Goal: Transaction & Acquisition: Purchase product/service

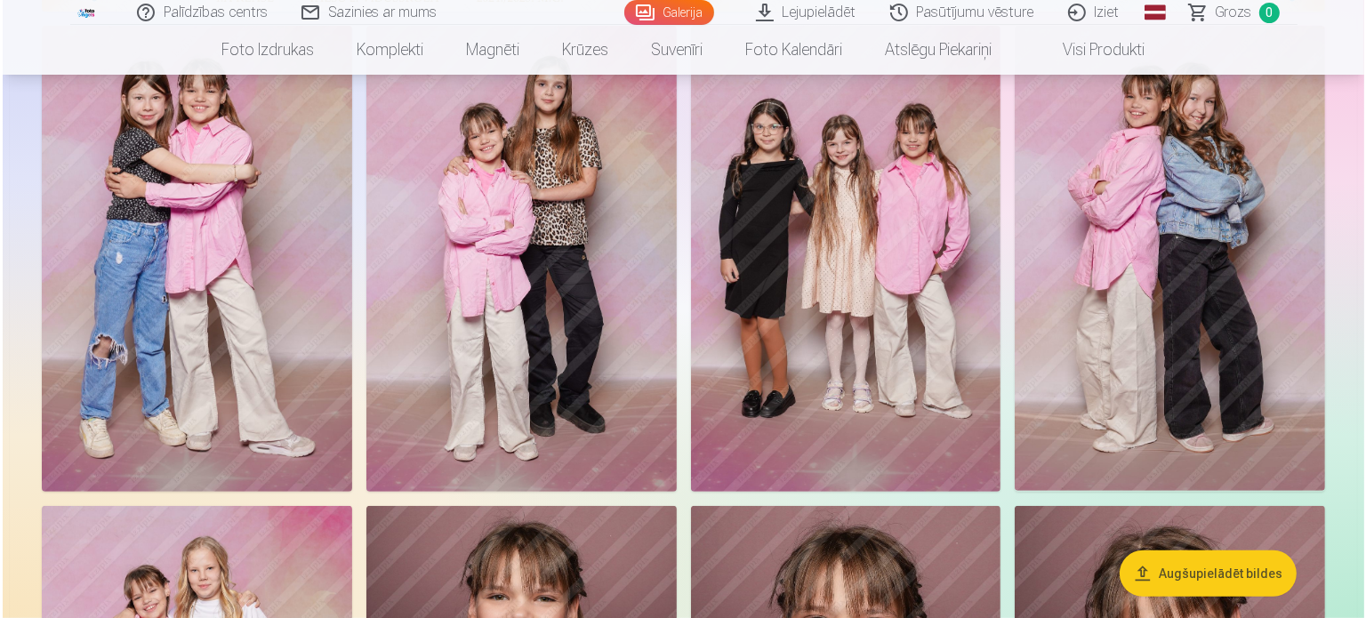
scroll to position [623, 0]
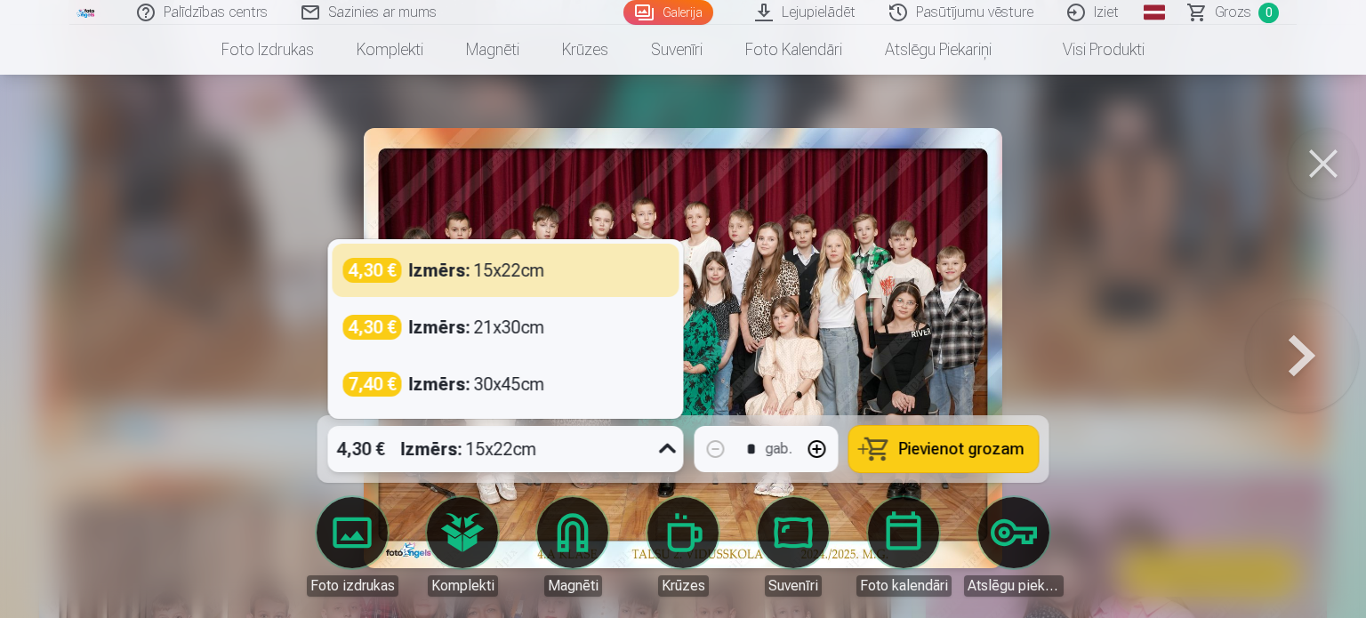
click at [669, 451] on icon at bounding box center [668, 449] width 28 height 28
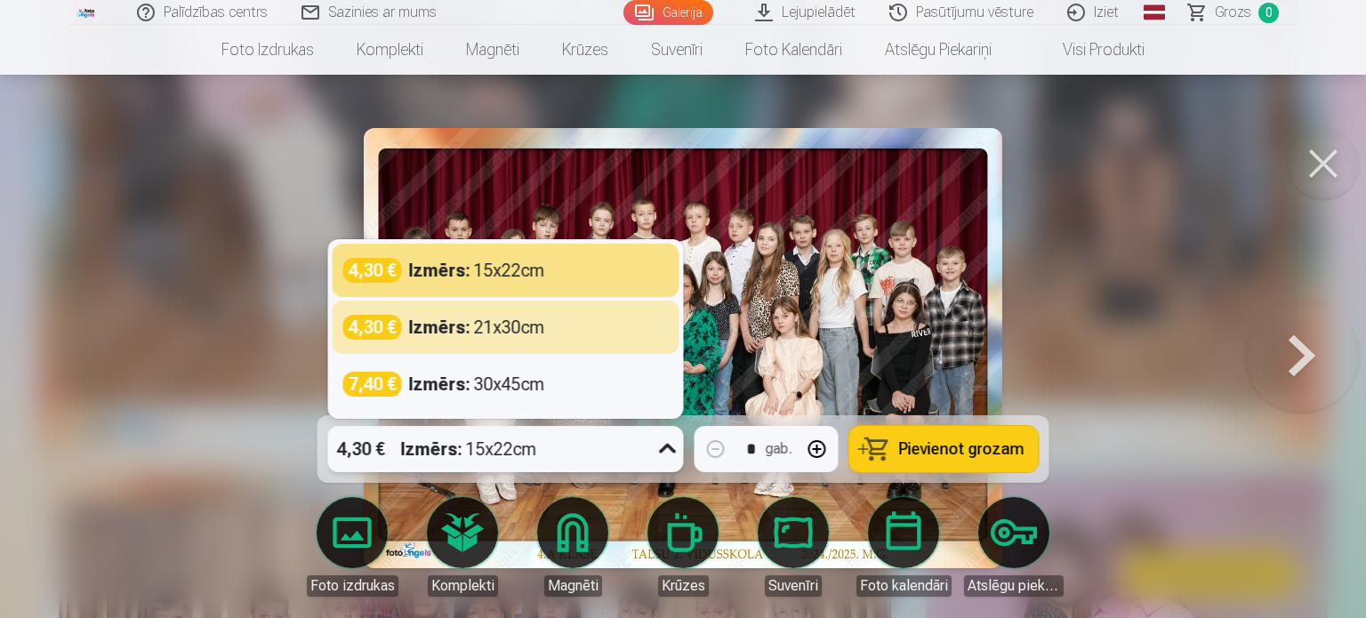
click at [513, 334] on div "Izmērs : 21x30cm" at bounding box center [477, 327] width 136 height 25
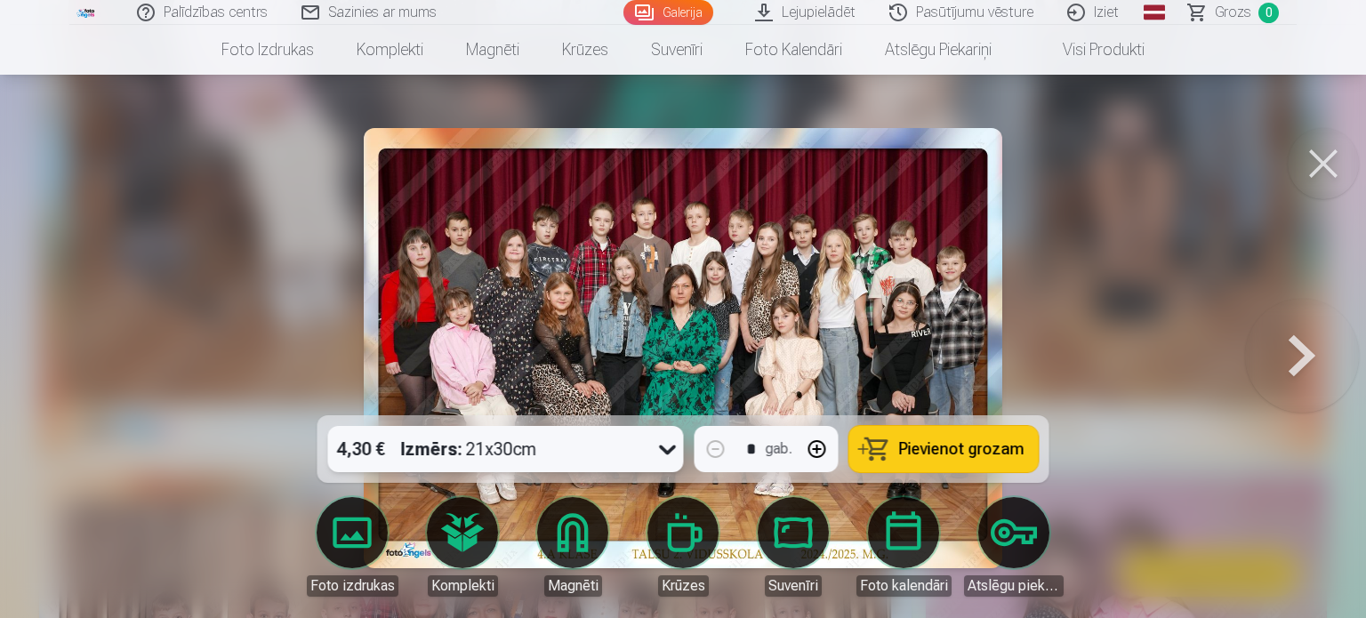
click at [943, 462] on button "Pievienot grozam" at bounding box center [943, 449] width 189 height 46
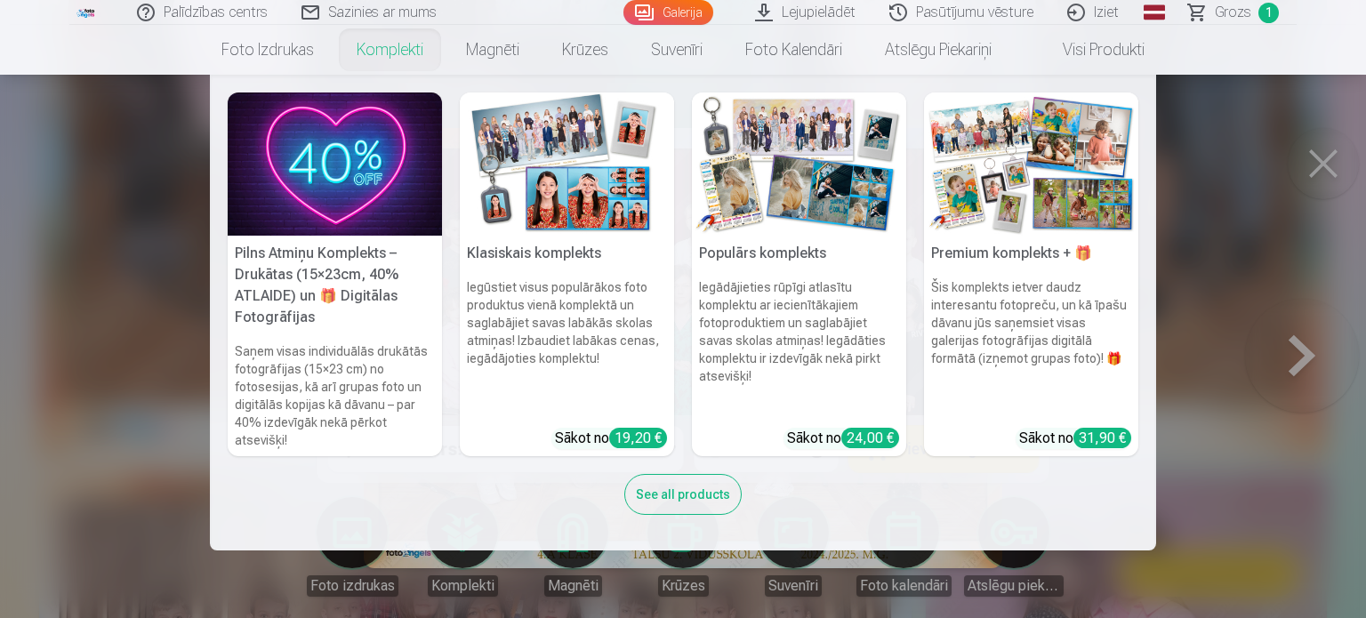
click at [394, 47] on link "Komplekti" at bounding box center [389, 50] width 109 height 50
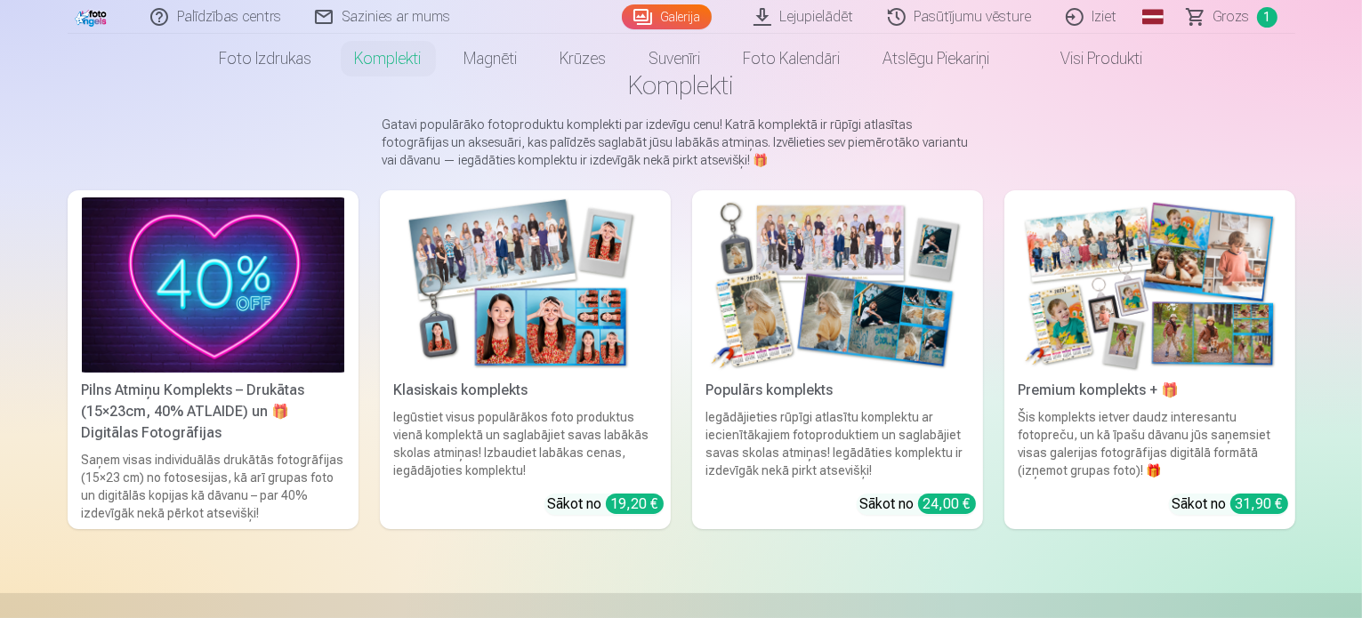
scroll to position [178, 0]
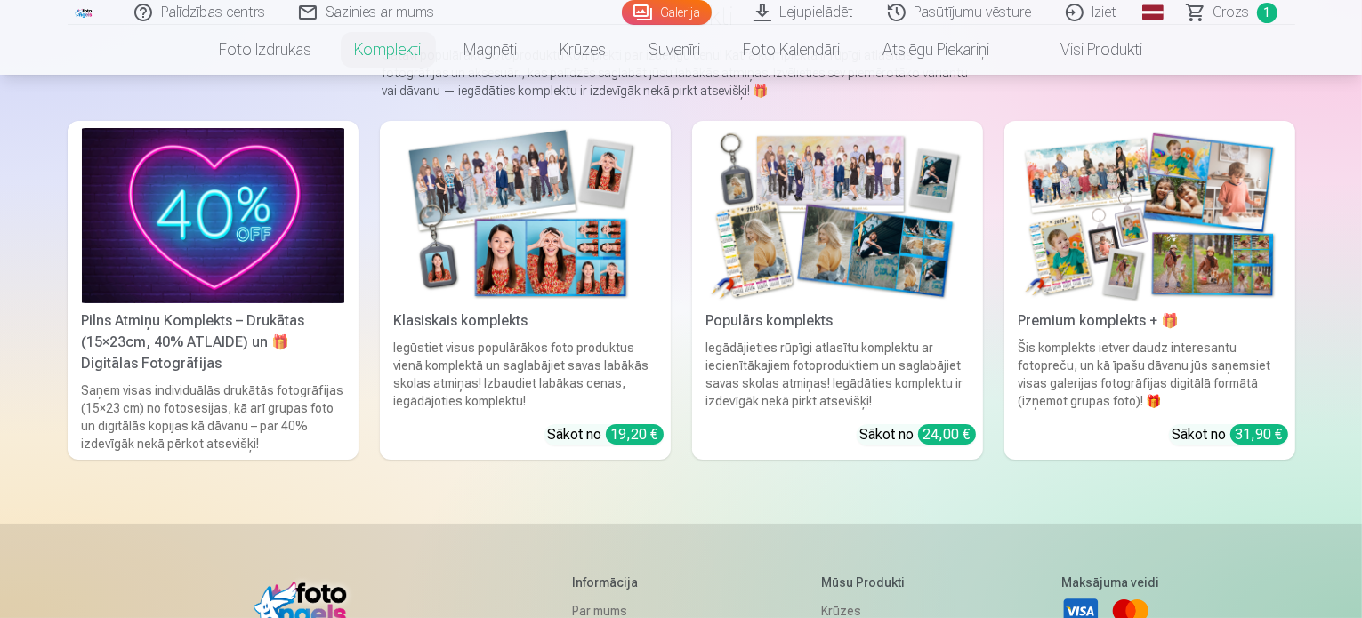
click at [864, 263] on img at bounding box center [837, 215] width 262 height 175
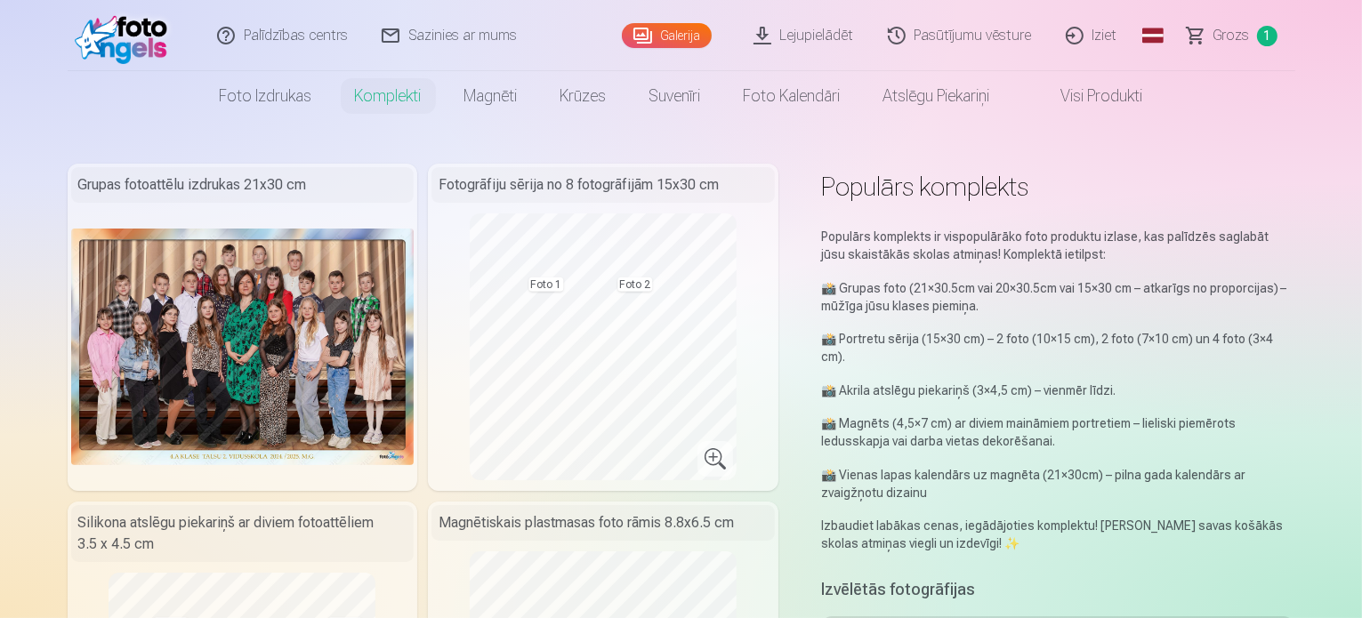
click at [196, 291] on img at bounding box center [242, 347] width 343 height 237
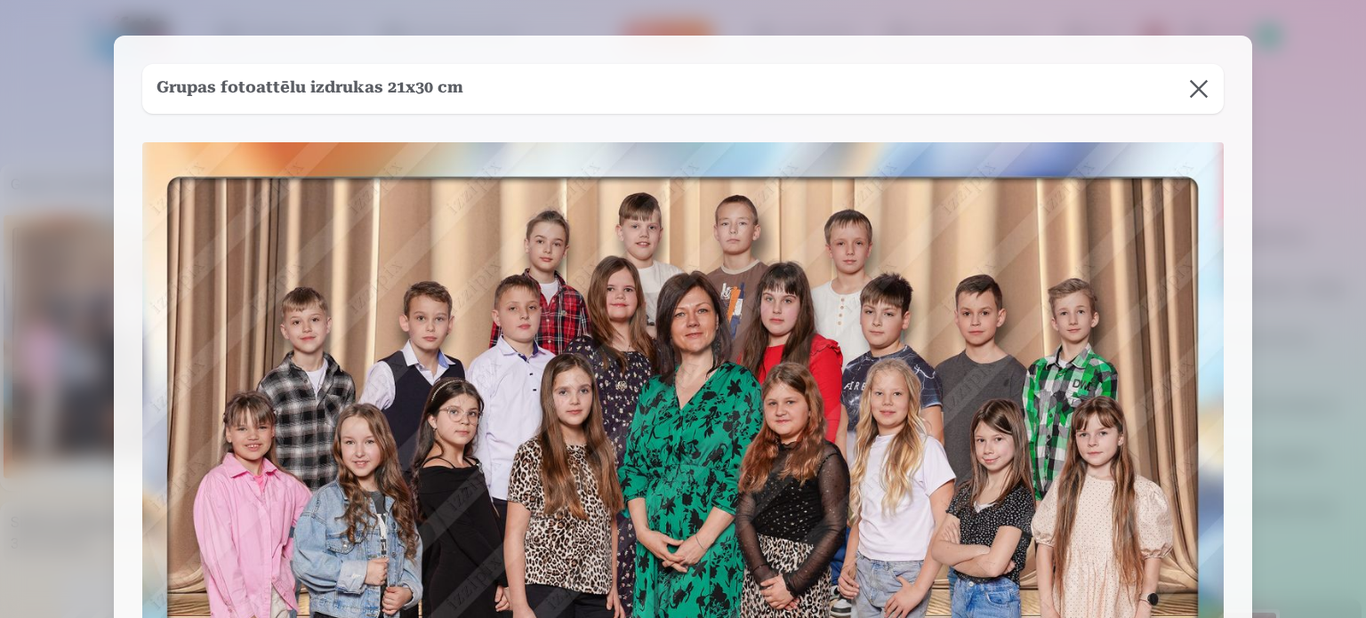
click at [1203, 92] on button at bounding box center [1199, 89] width 50 height 50
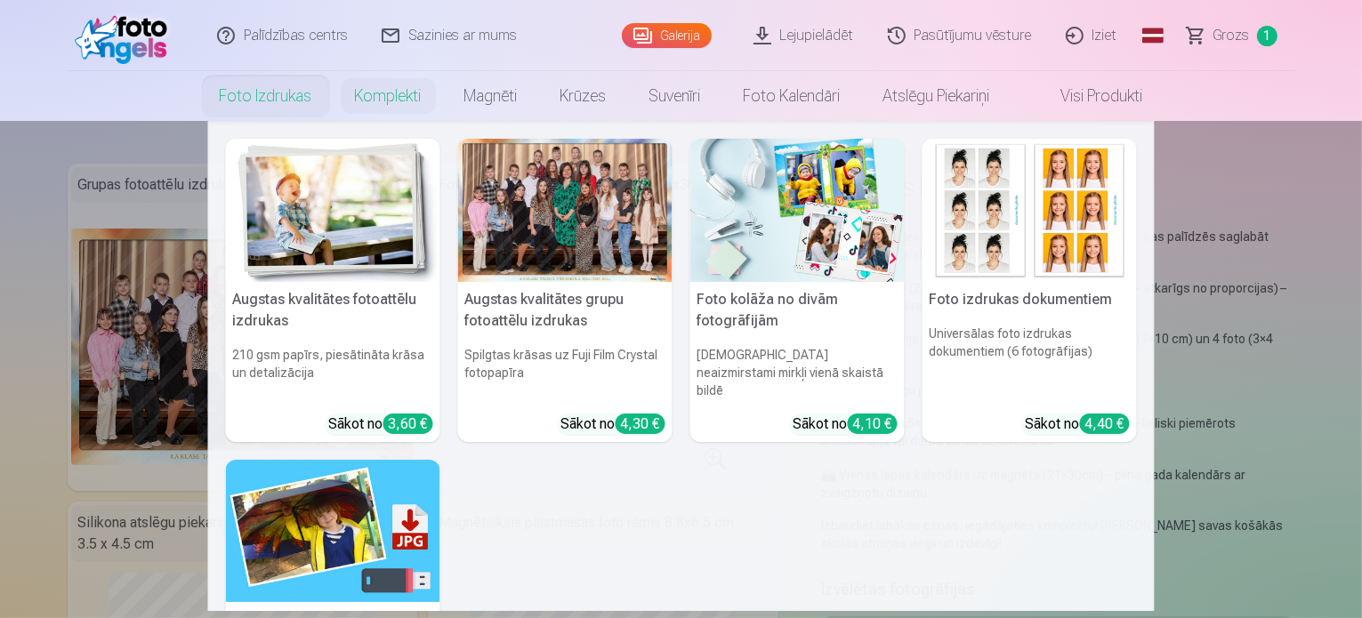
click at [294, 90] on link "Foto izdrukas" at bounding box center [265, 96] width 135 height 50
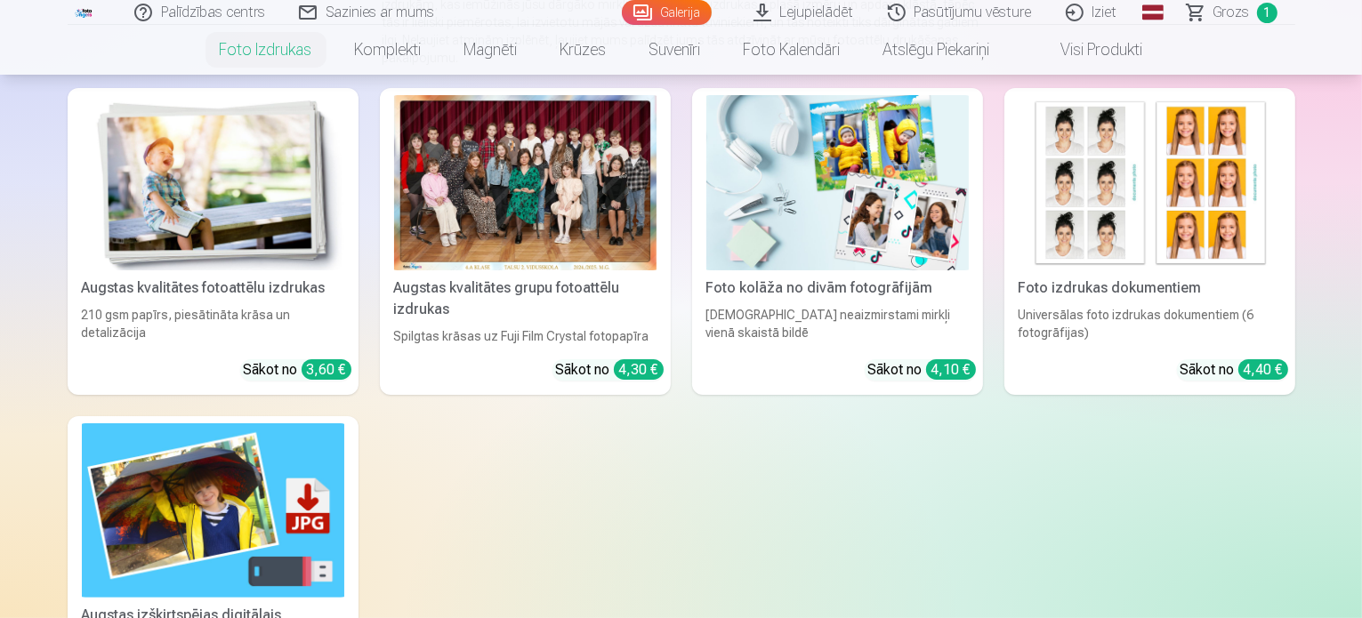
scroll to position [267, 0]
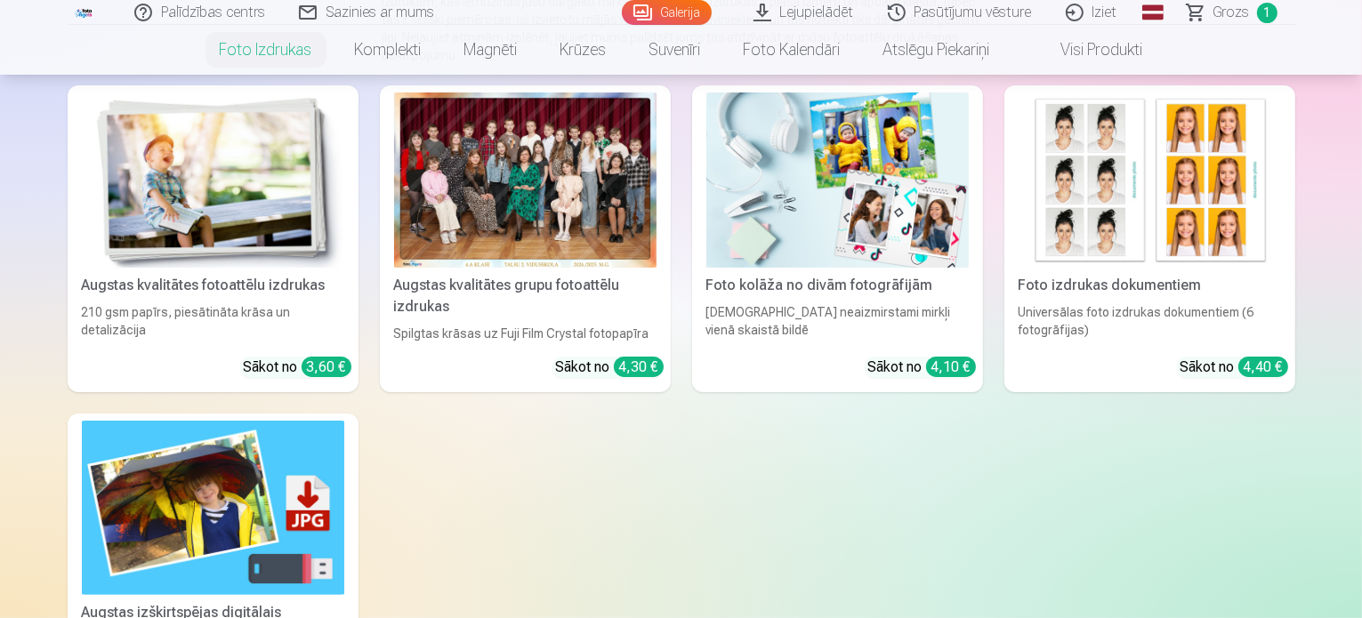
click at [527, 230] on div at bounding box center [525, 180] width 262 height 175
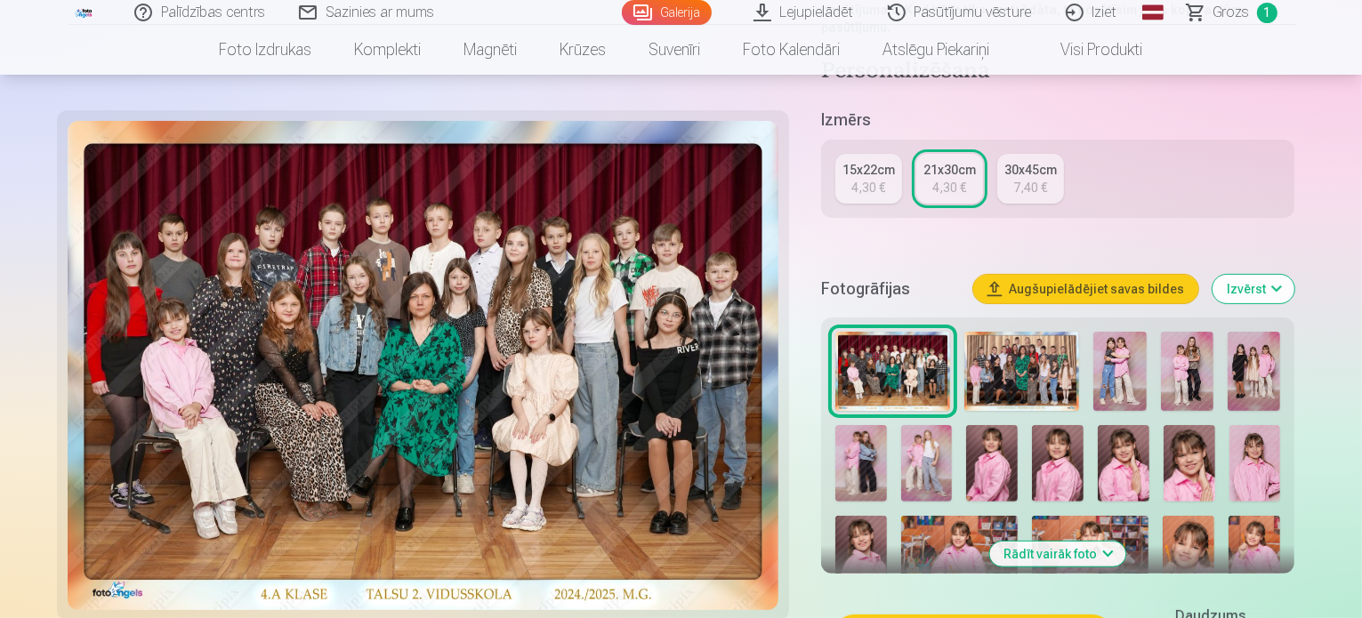
scroll to position [445, 0]
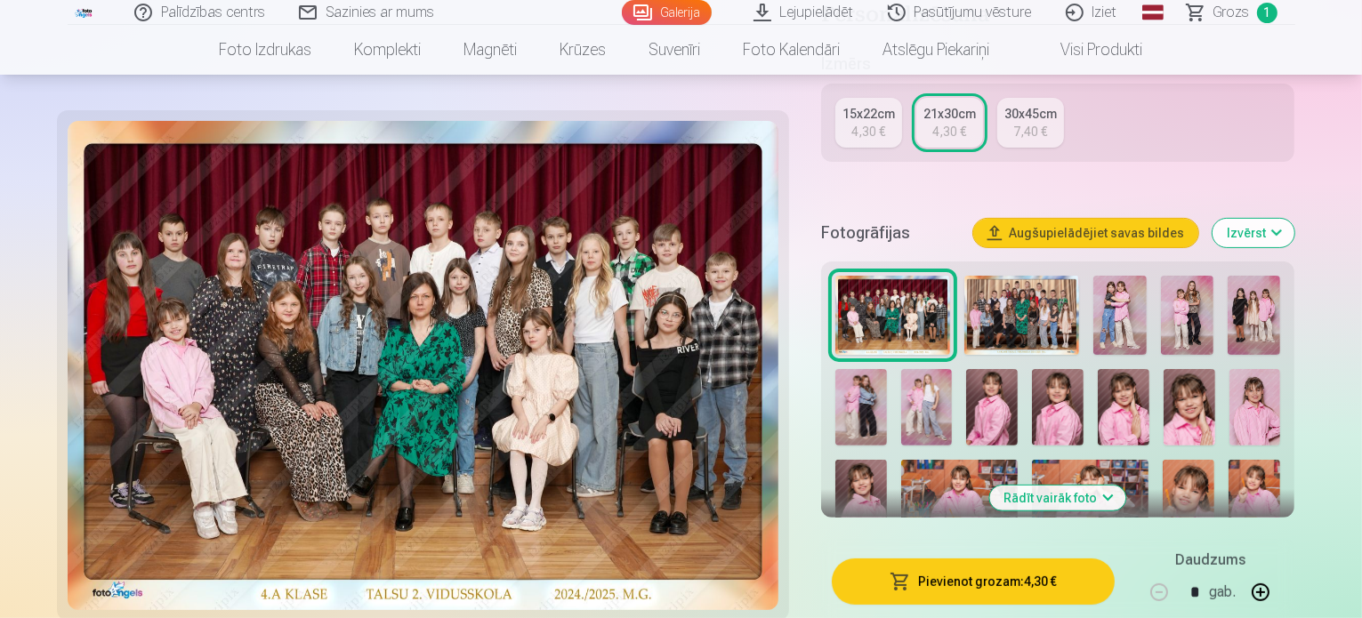
click at [1115, 277] on img at bounding box center [1119, 315] width 52 height 79
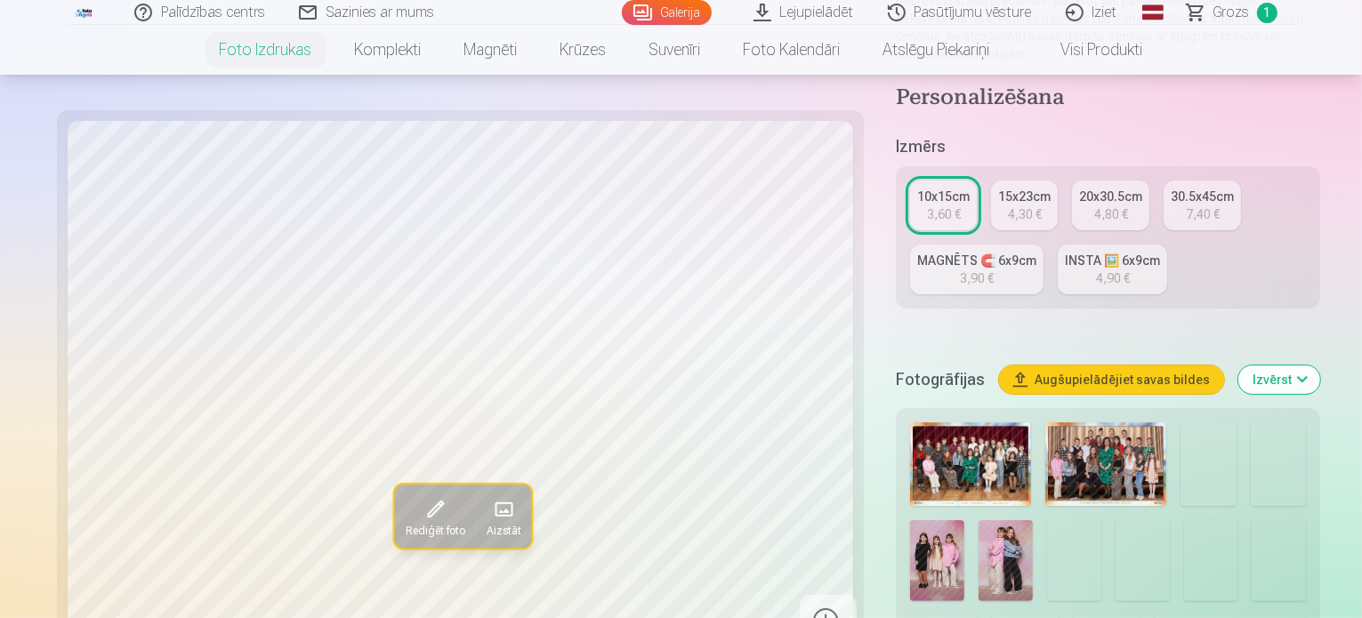
scroll to position [356, 0]
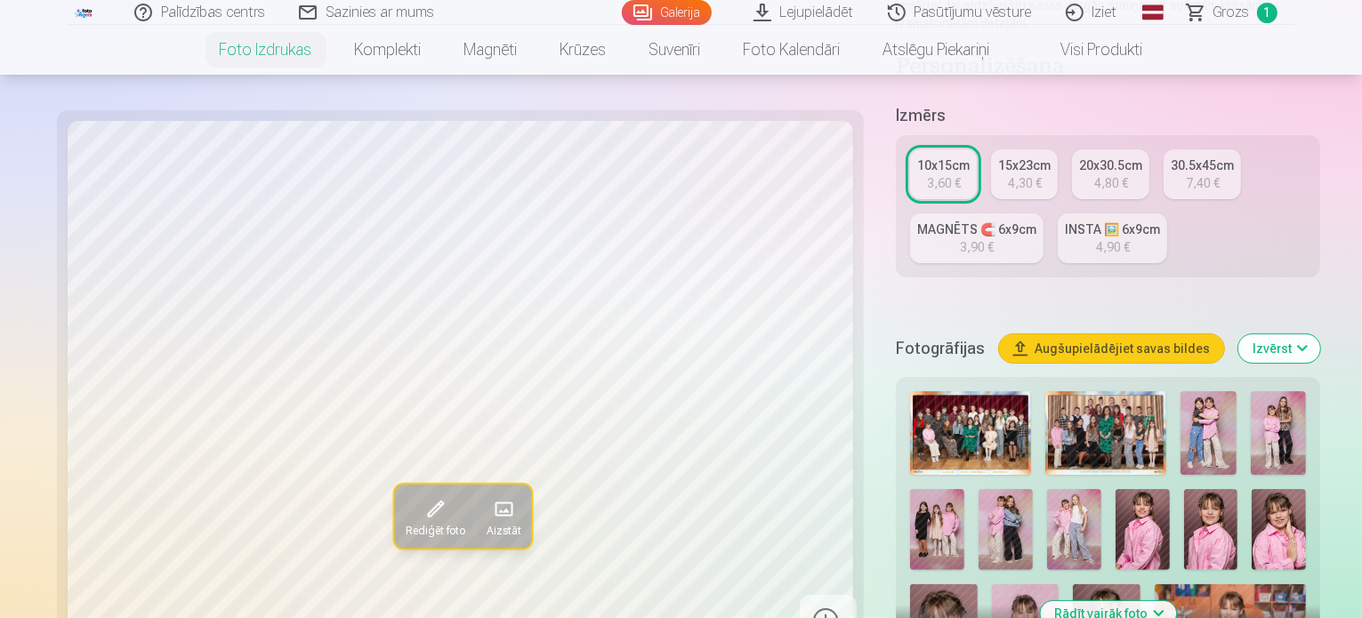
click at [1115, 489] on img at bounding box center [1142, 529] width 54 height 81
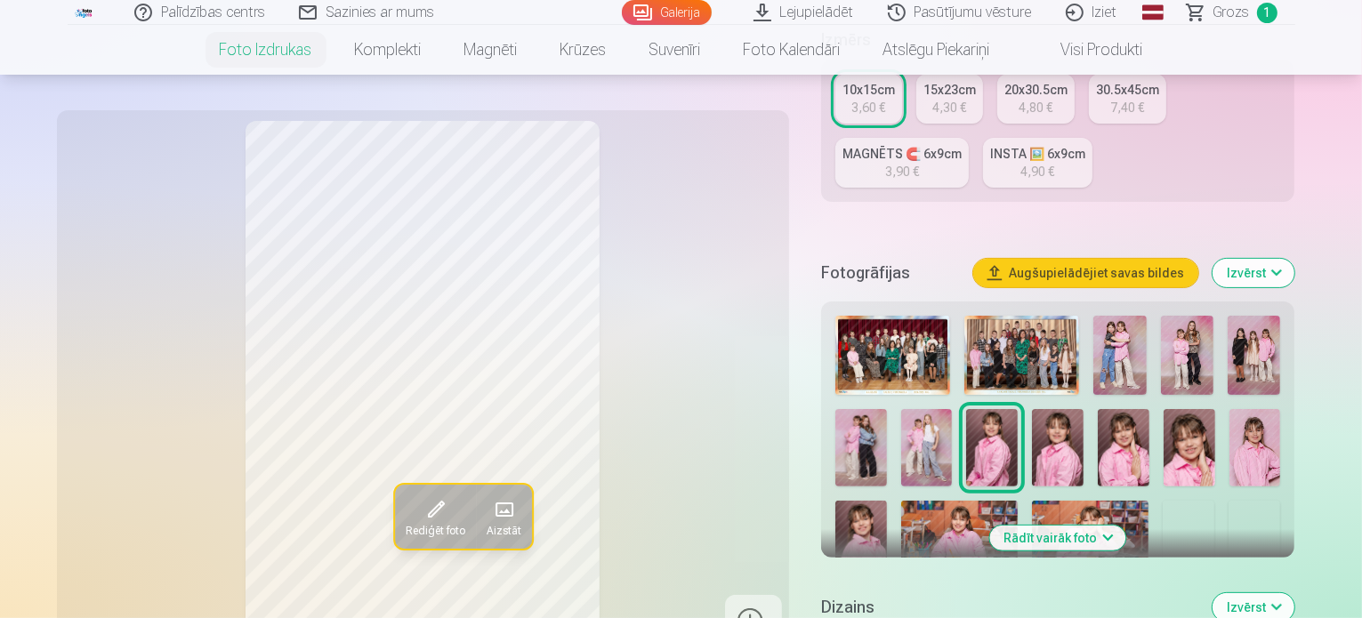
scroll to position [445, 0]
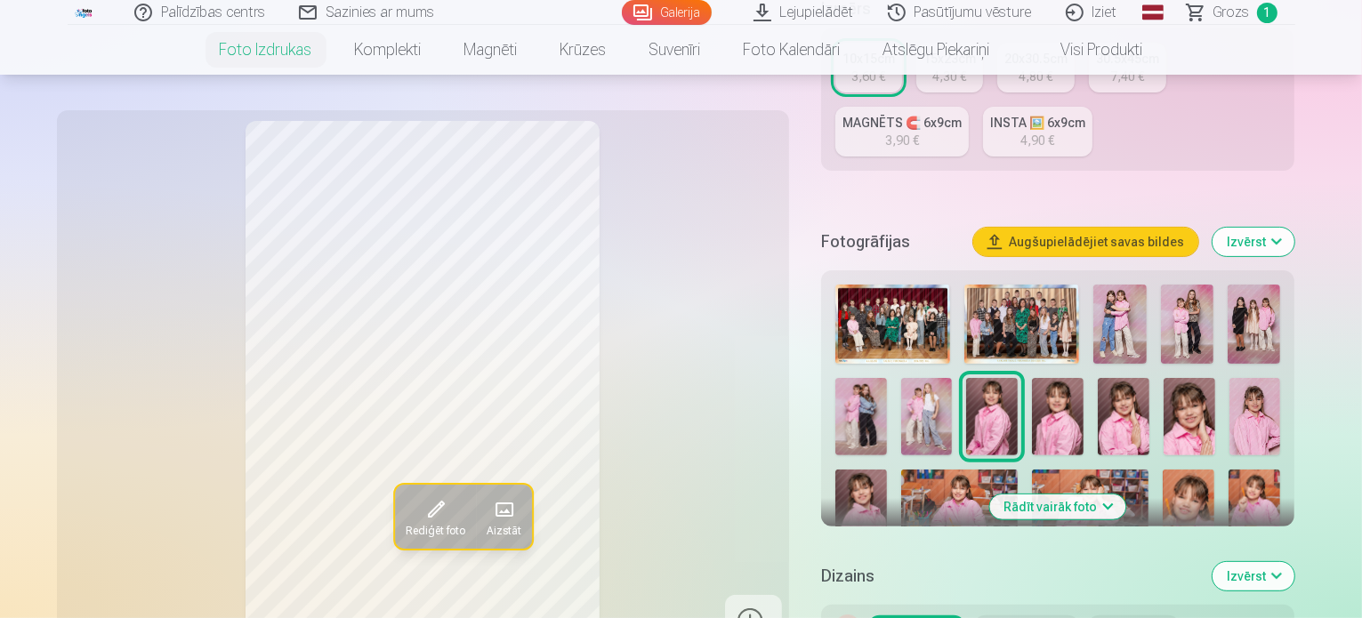
click at [1032, 378] on img at bounding box center [1058, 416] width 52 height 77
click at [1110, 378] on img at bounding box center [1124, 416] width 52 height 77
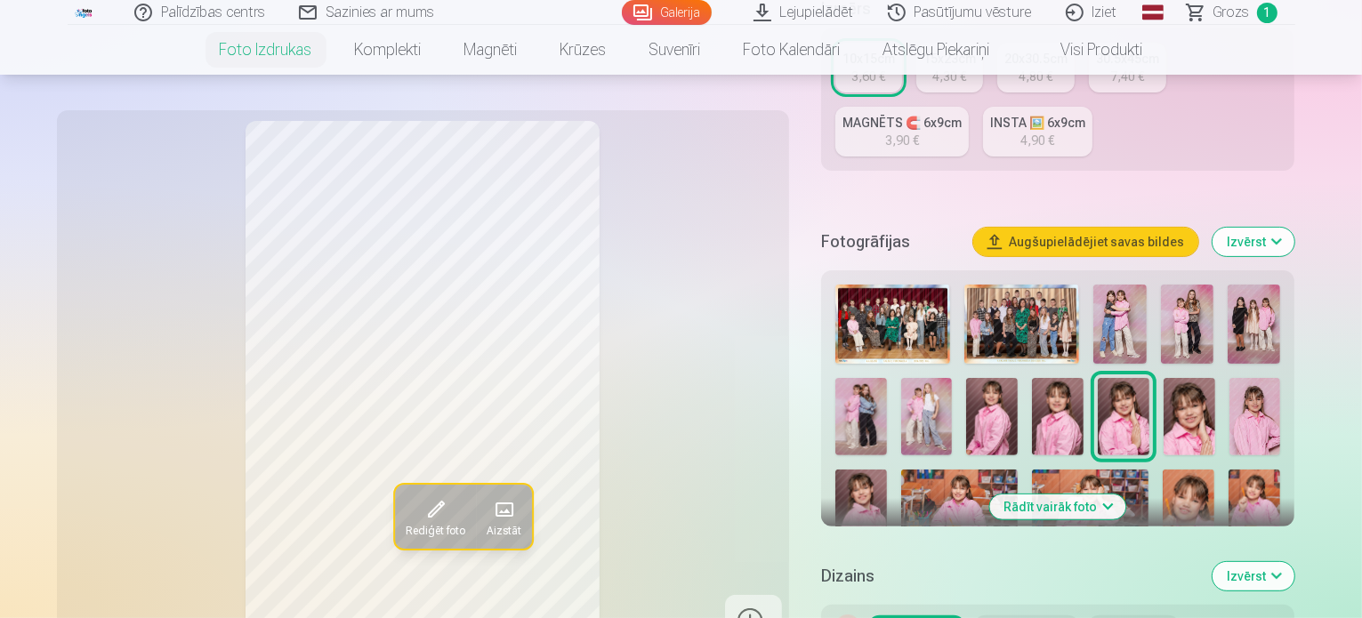
click at [1183, 392] on img at bounding box center [1189, 416] width 52 height 77
click at [887, 470] on img at bounding box center [861, 508] width 52 height 77
click at [1032, 382] on img at bounding box center [1058, 416] width 52 height 77
click at [1111, 378] on img at bounding box center [1124, 416] width 52 height 77
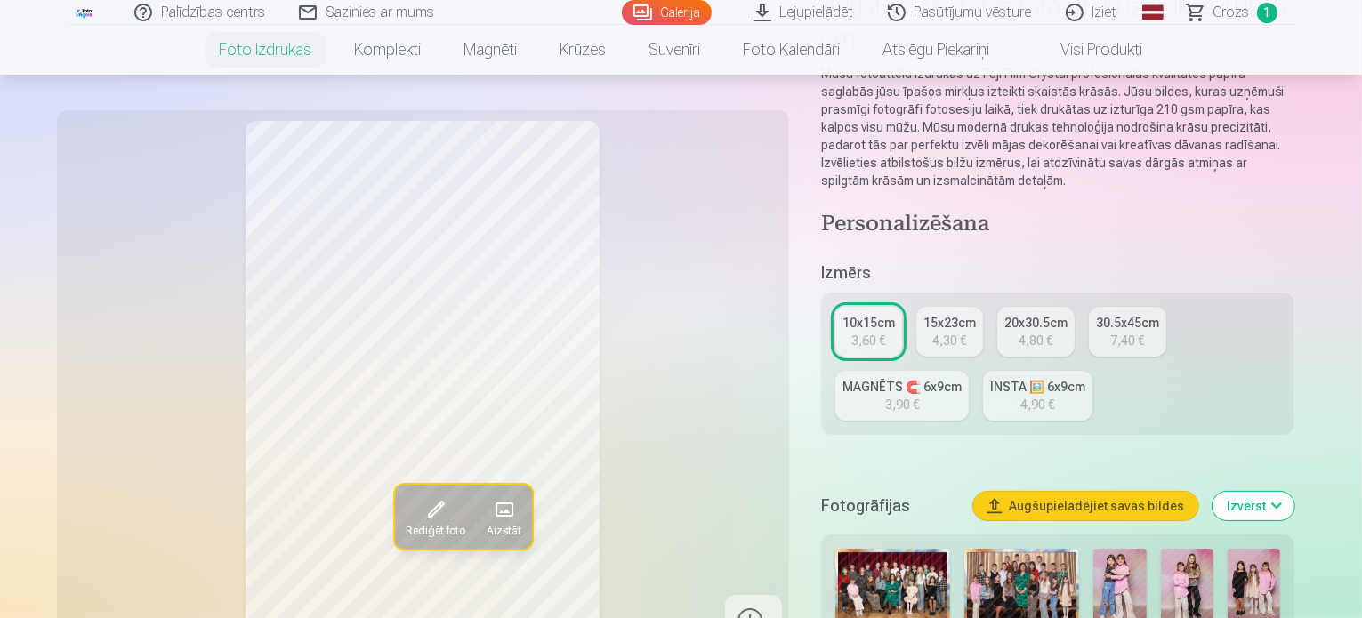
scroll to position [178, 0]
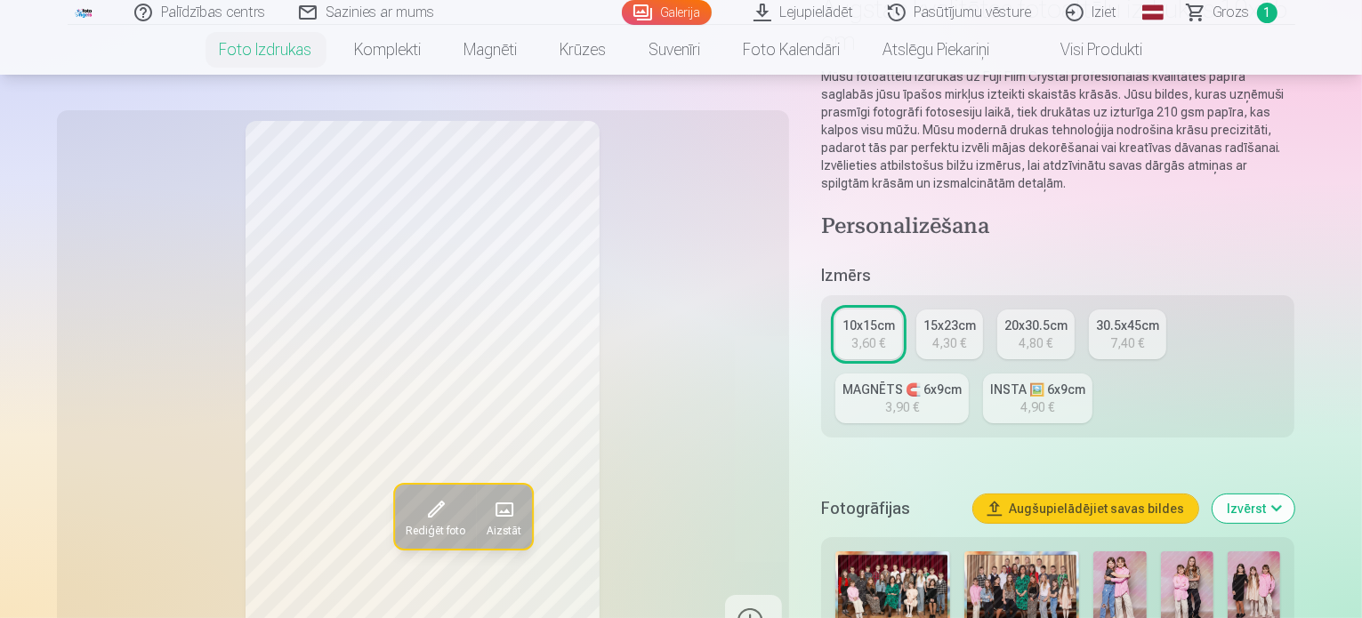
click at [962, 381] on div "MAGNĒTS 🧲 6x9cm" at bounding box center [901, 390] width 119 height 18
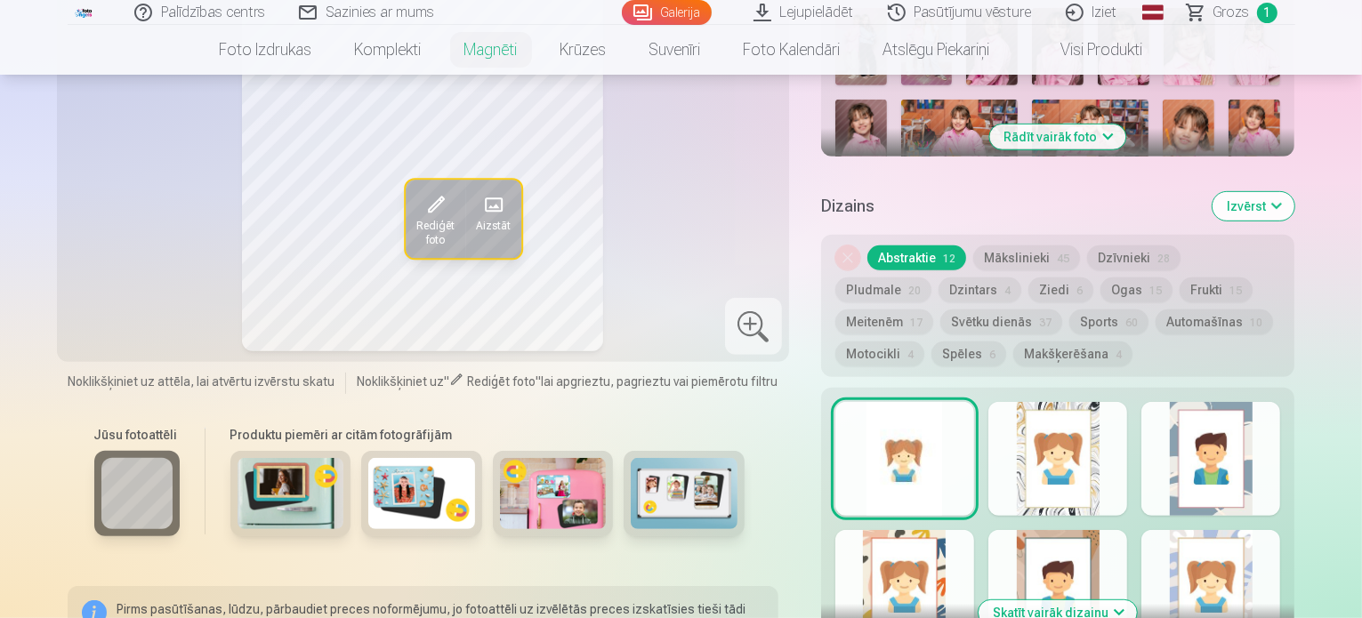
scroll to position [534, 0]
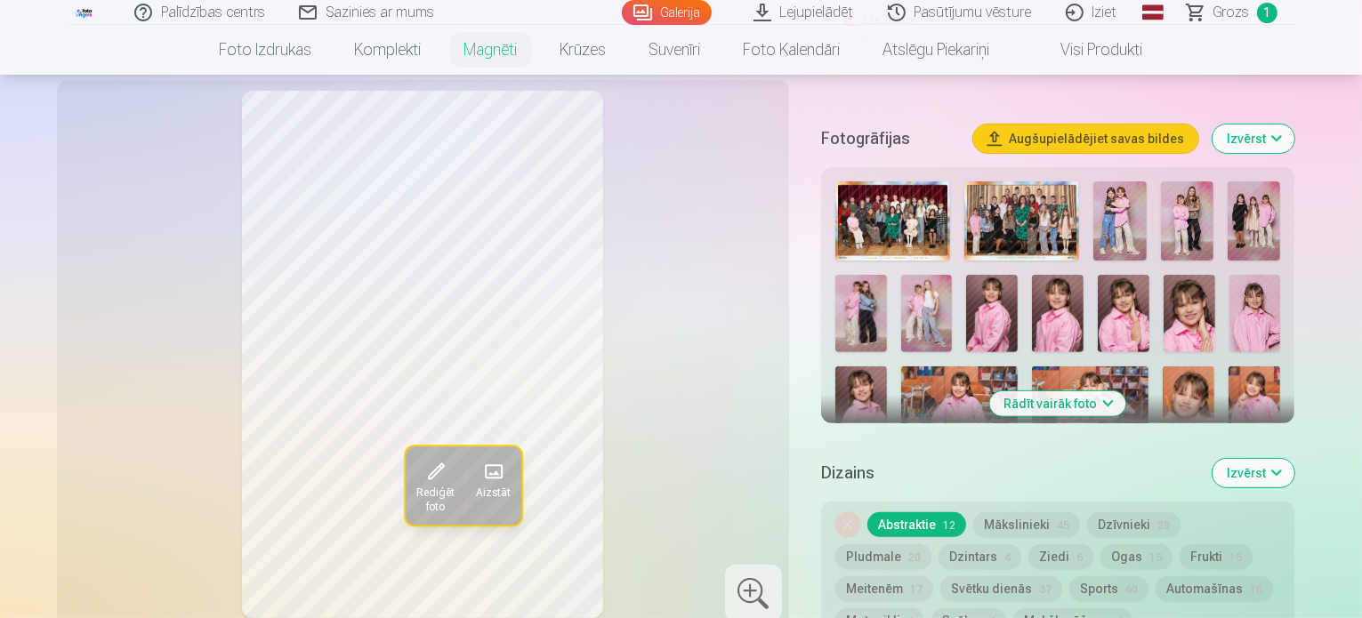
click at [379, 392] on div "Rediģēt foto Aizstāt" at bounding box center [423, 354] width 711 height 527
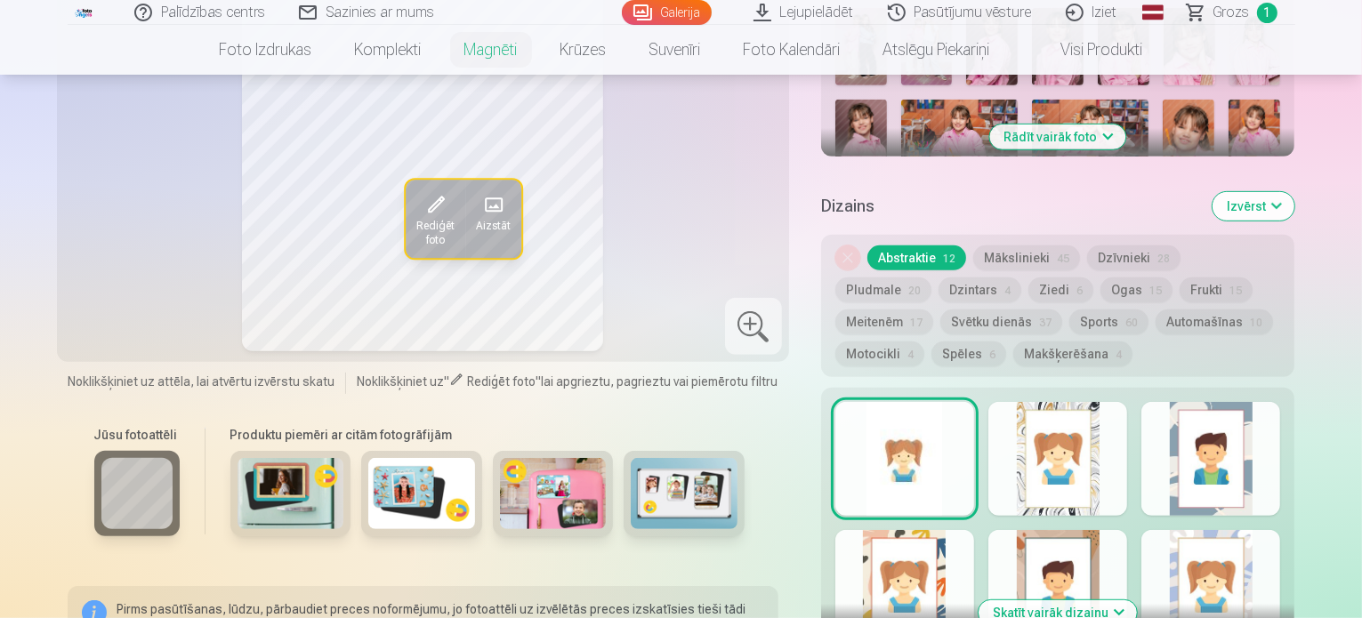
scroll to position [712, 0]
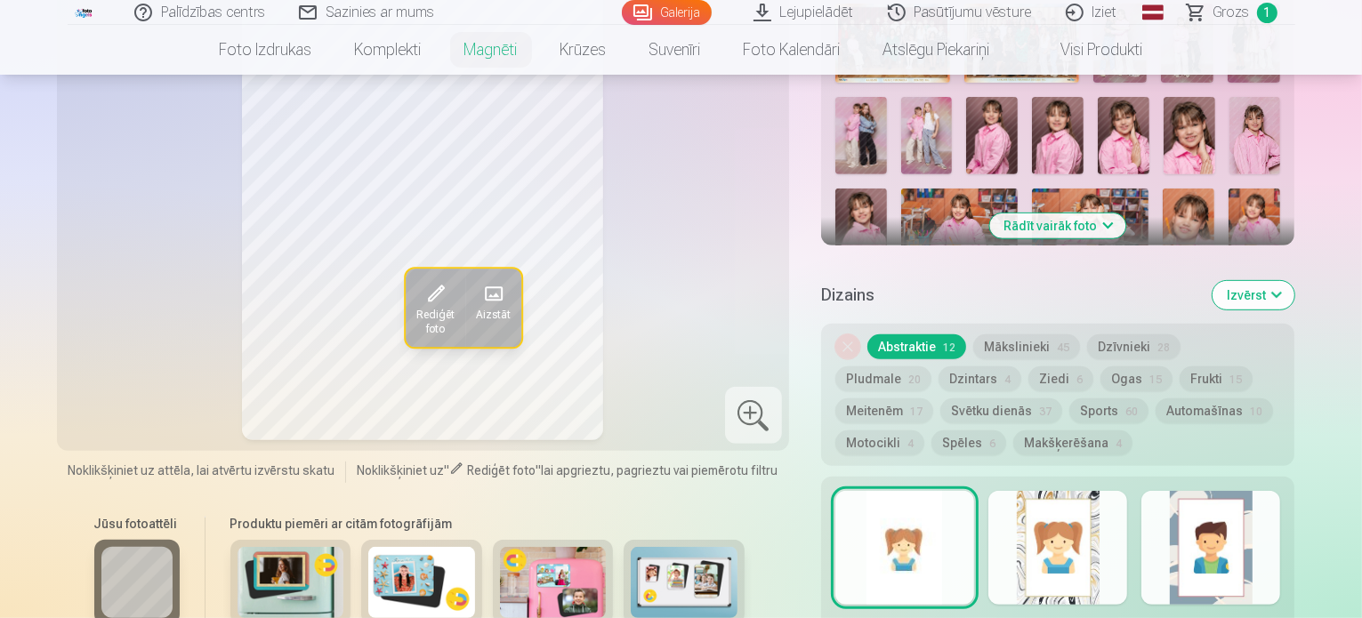
click at [1116, 213] on button "Rādīt vairāk foto" at bounding box center [1058, 225] width 136 height 25
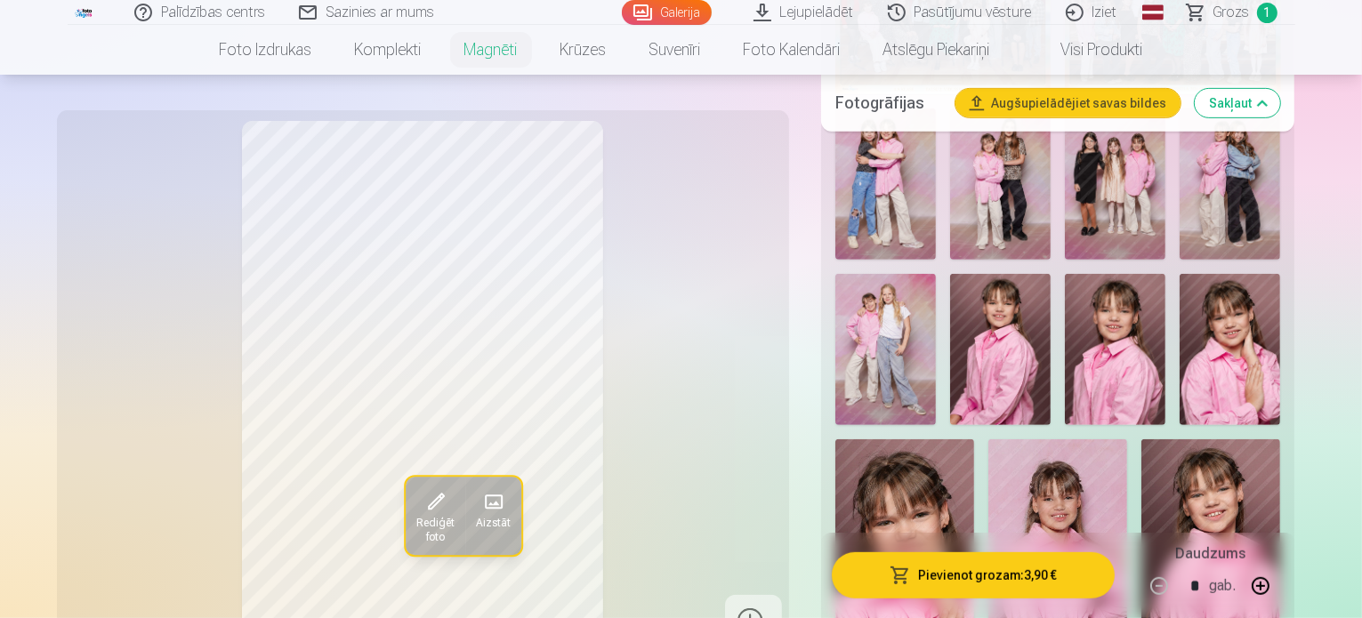
scroll to position [801, 0]
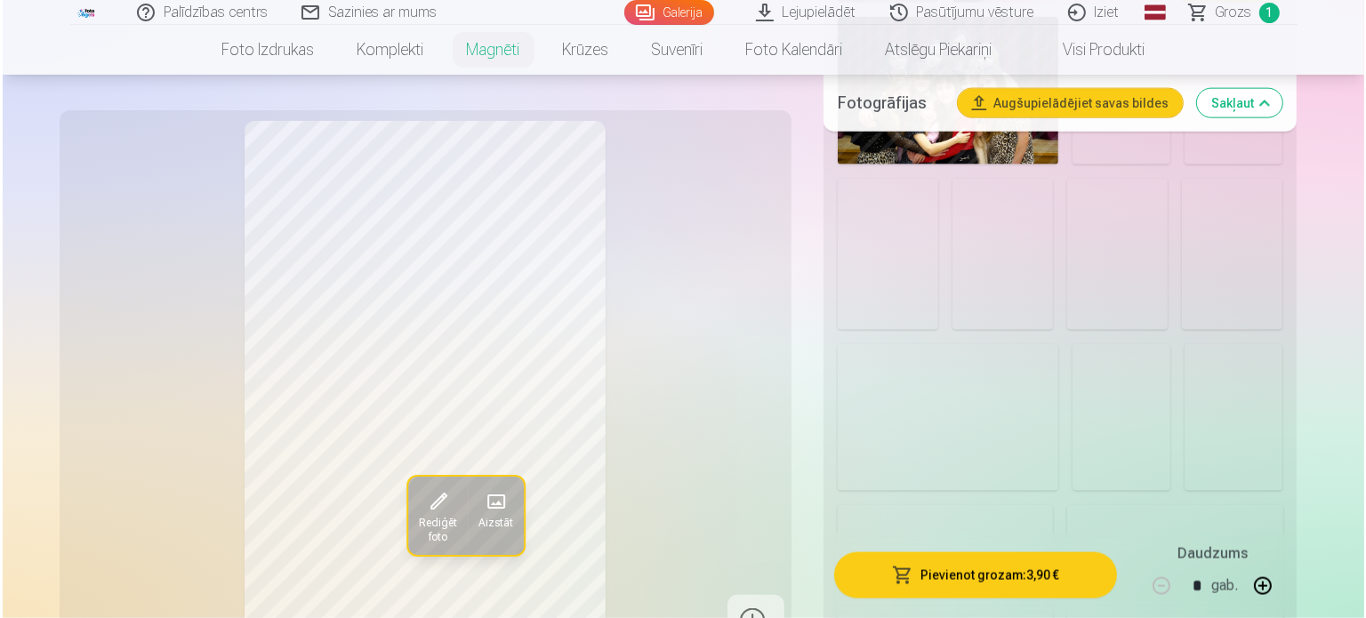
scroll to position [2402, 0]
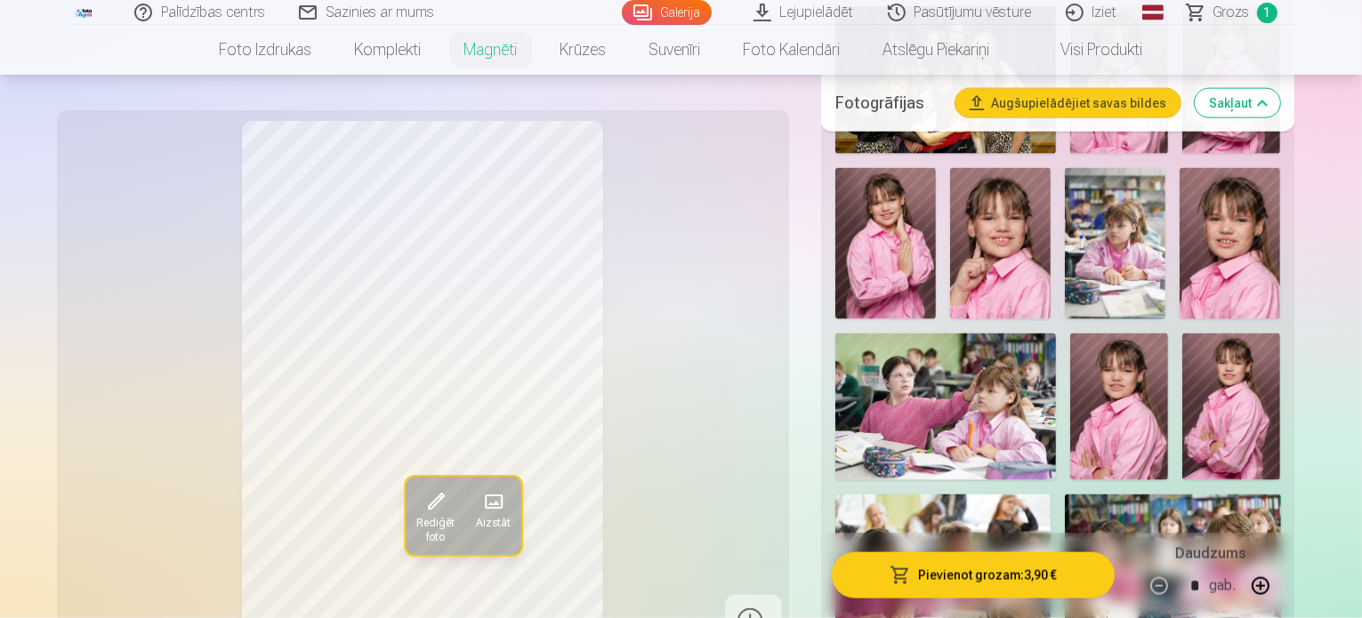
click at [1035, 565] on button "Pievienot grozam : 3,90 €" at bounding box center [974, 575] width 284 height 46
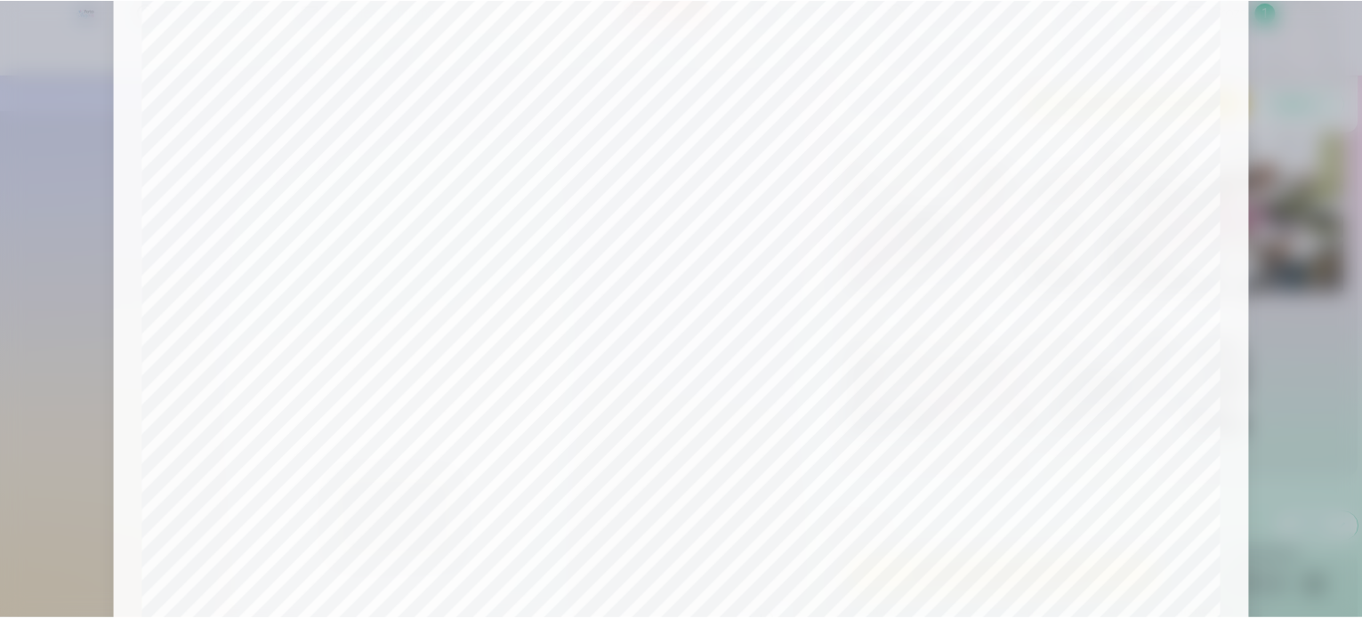
scroll to position [0, 0]
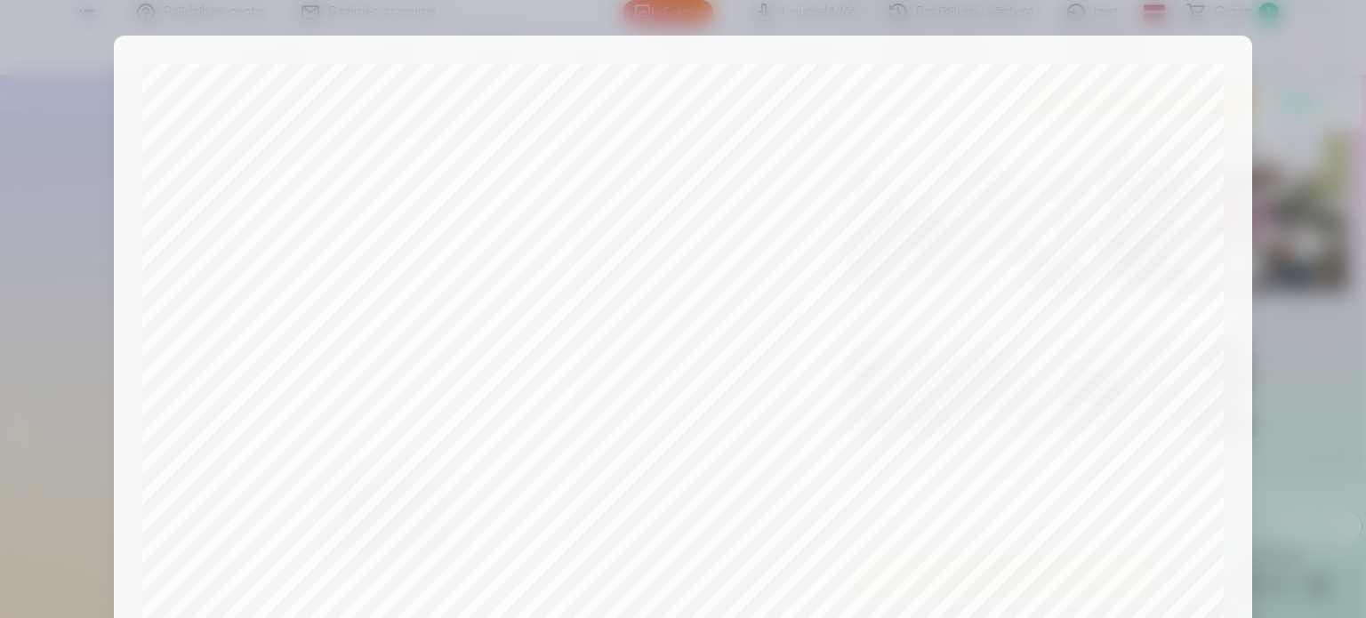
drag, startPoint x: 1273, startPoint y: 88, endPoint x: 1264, endPoint y: 70, distance: 19.9
click at [1273, 88] on div at bounding box center [683, 309] width 1366 height 618
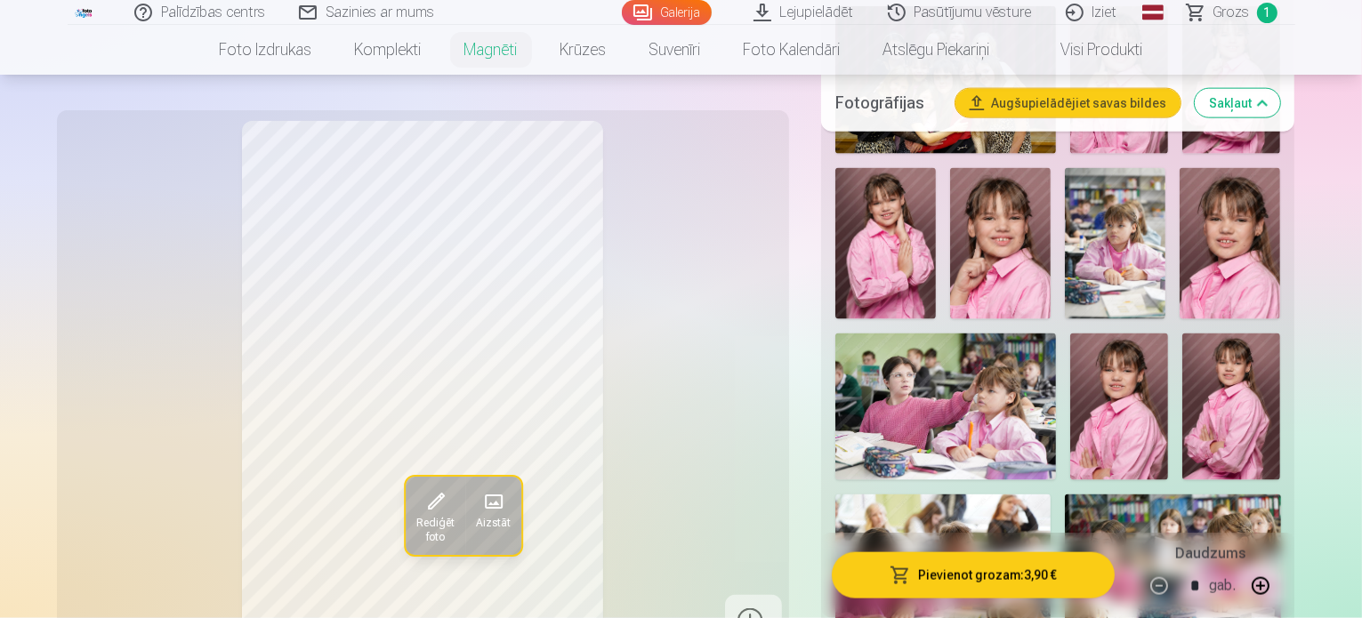
click at [1242, 10] on span "Grozs" at bounding box center [1231, 12] width 36 height 21
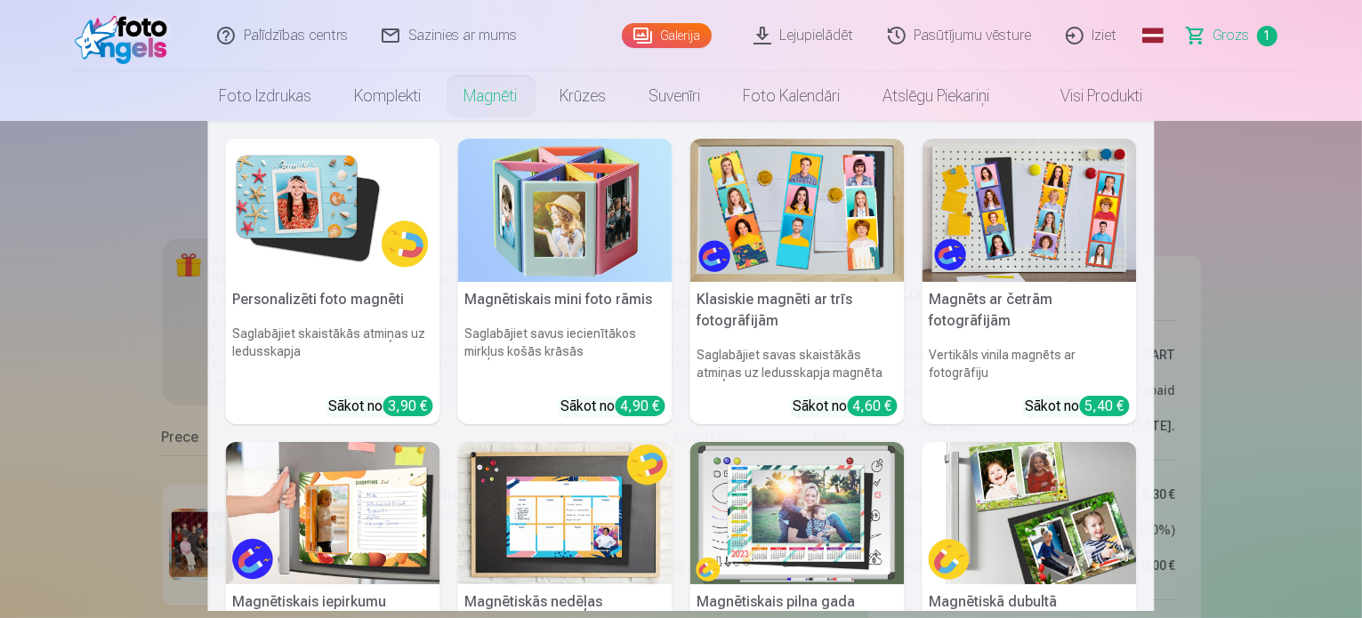
click at [487, 95] on link "Magnēti" at bounding box center [491, 96] width 96 height 50
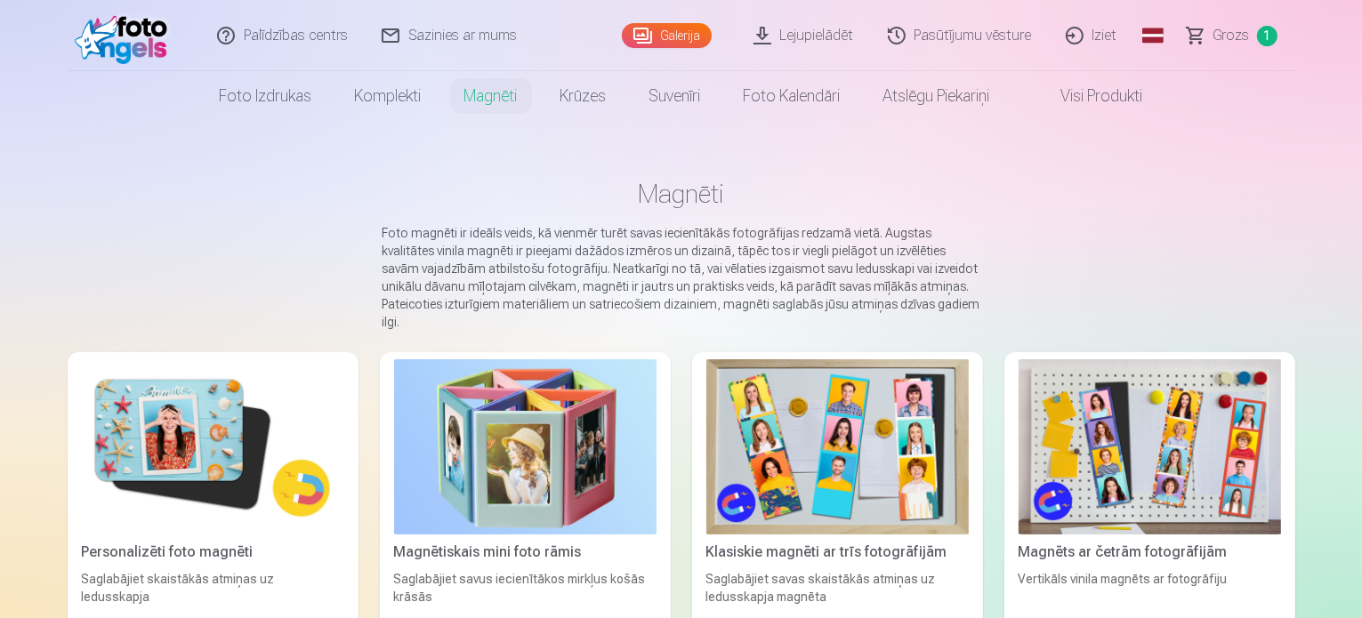
click at [135, 463] on img at bounding box center [213, 446] width 262 height 175
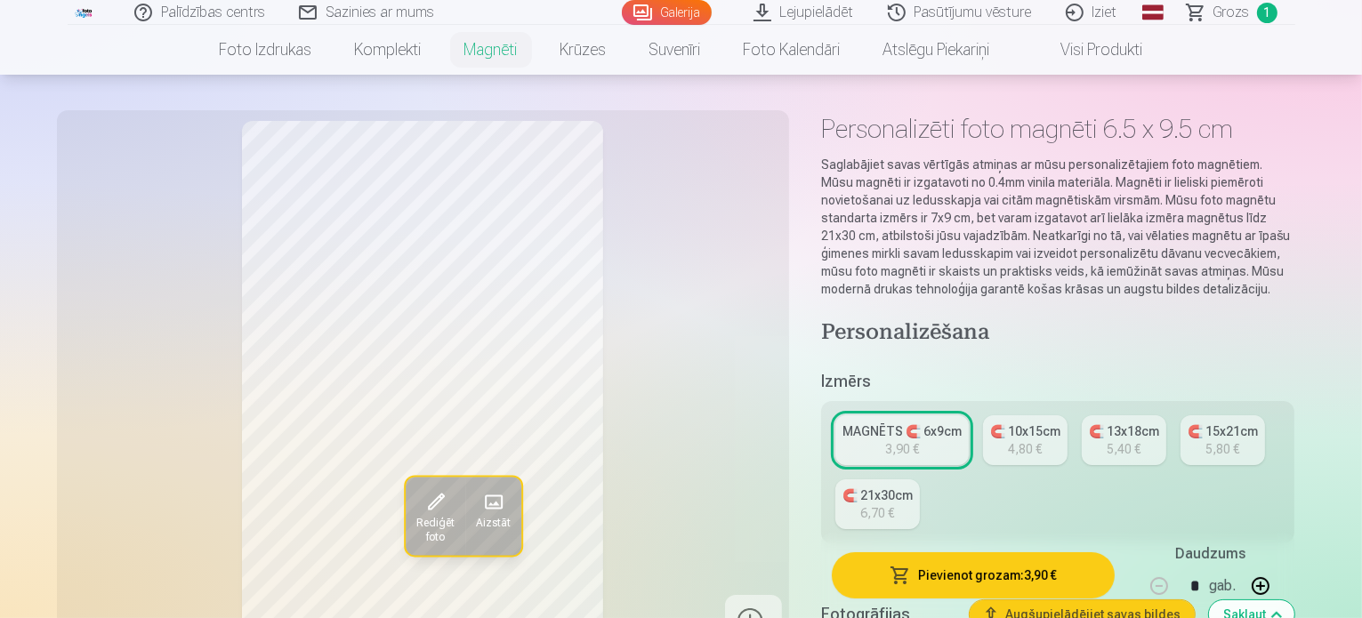
scroll to position [89, 0]
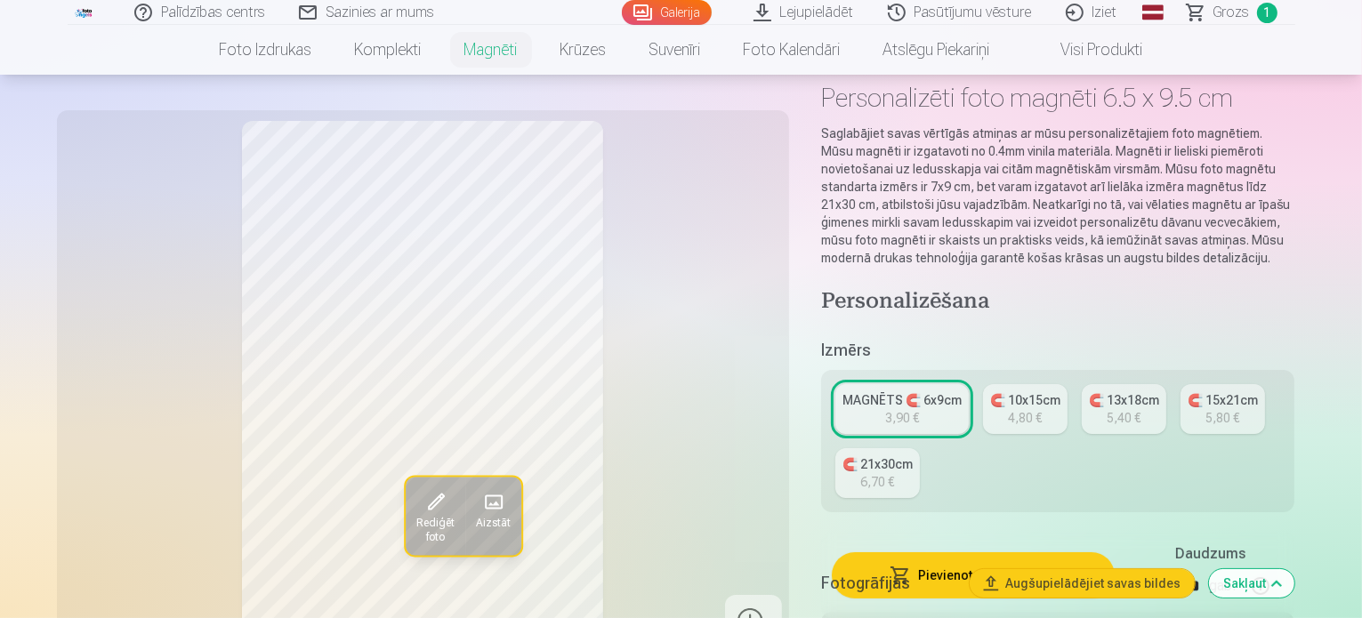
click at [997, 580] on div "Fotogrāfijas Augšupielādējiet savas bildes Sakļaut" at bounding box center [1058, 583] width 474 height 57
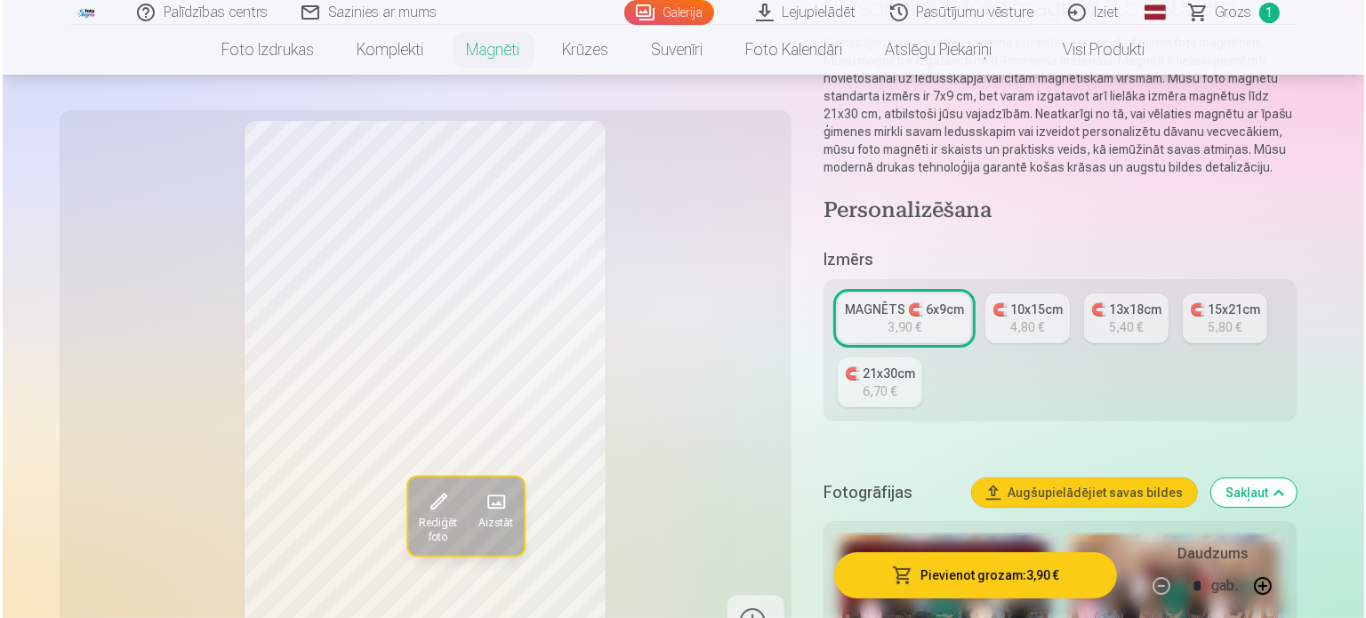
scroll to position [356, 0]
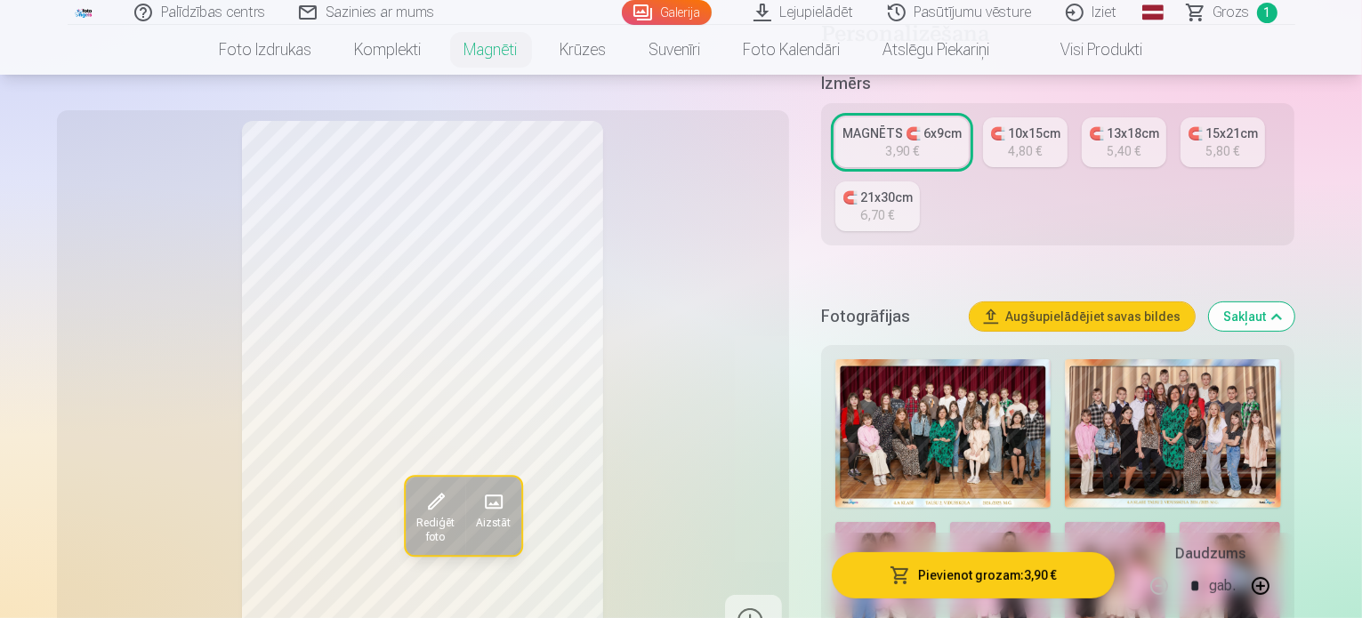
click at [1030, 575] on button "Pievienot grozam : 3,90 €" at bounding box center [974, 575] width 284 height 46
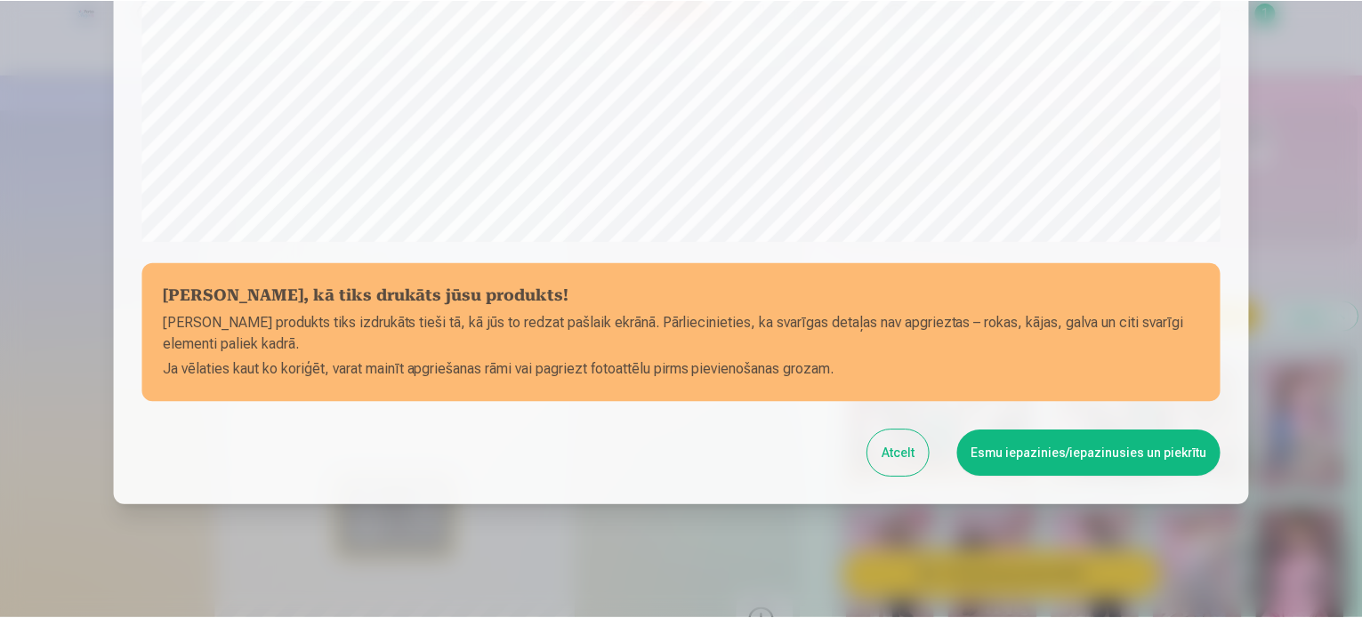
scroll to position [662, 0]
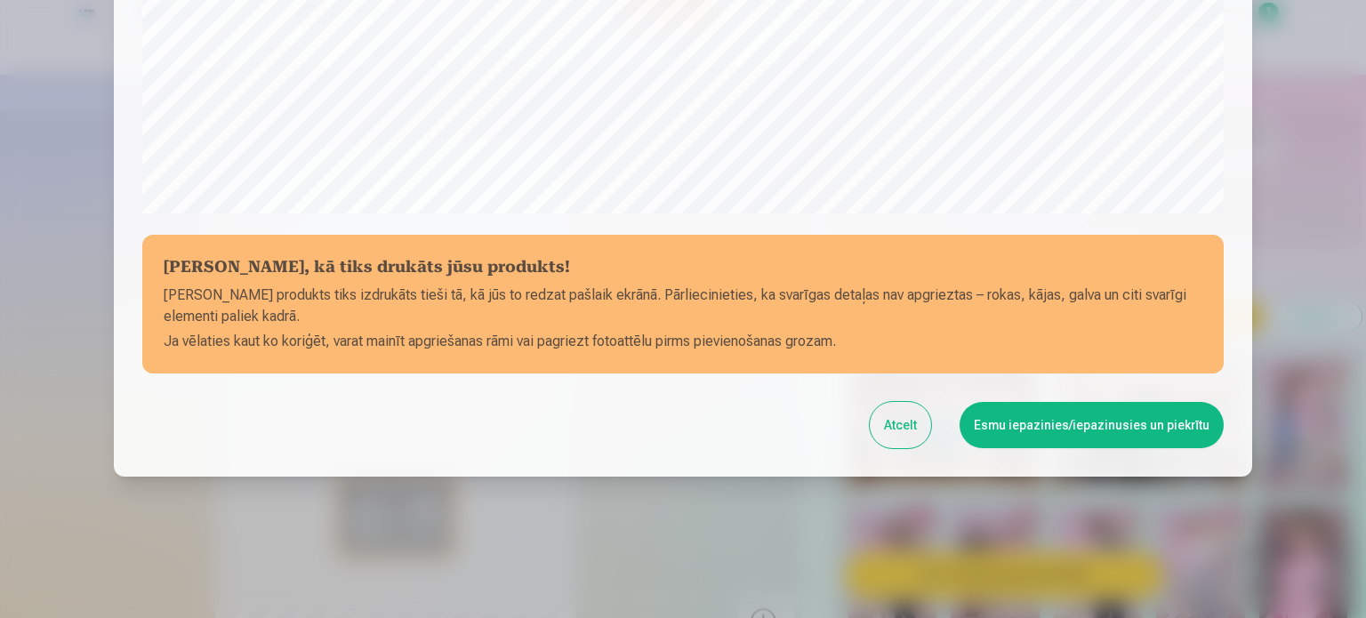
click at [1078, 431] on button "Esmu iepazinies/iepazinusies un piekrītu" at bounding box center [1092, 425] width 264 height 46
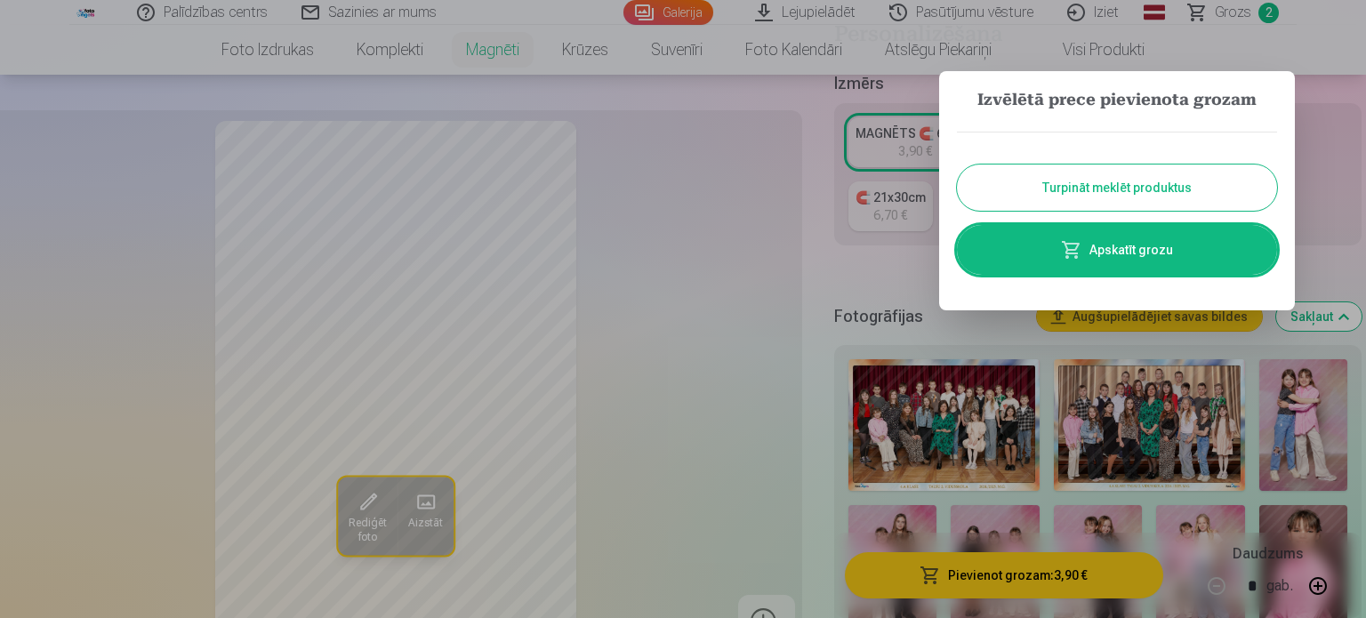
click at [1171, 181] on button "Turpināt meklēt produktus" at bounding box center [1117, 188] width 320 height 46
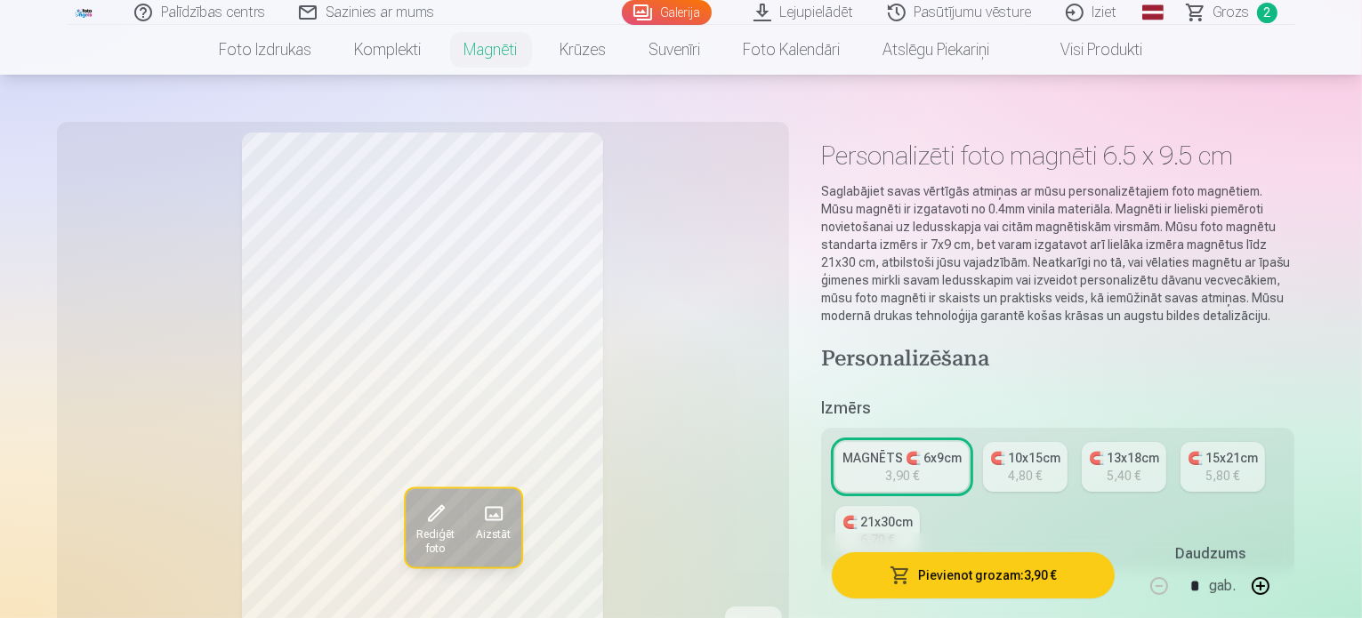
scroll to position [0, 0]
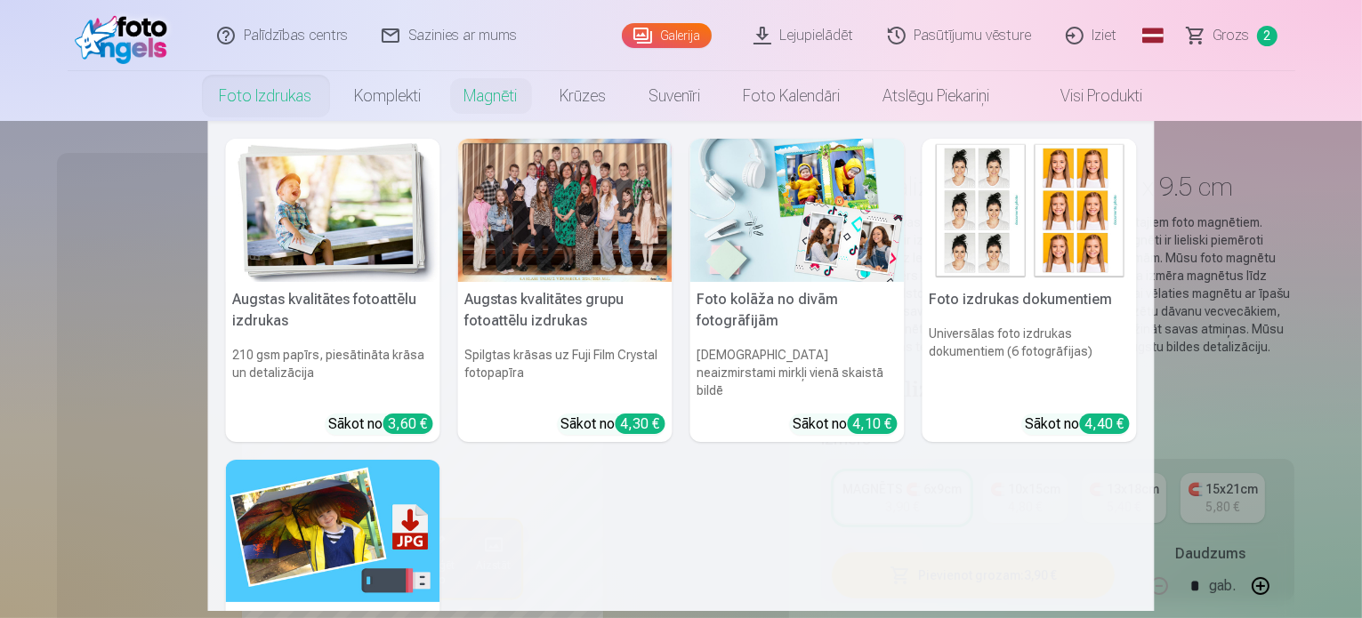
click at [258, 100] on link "Foto izdrukas" at bounding box center [265, 96] width 135 height 50
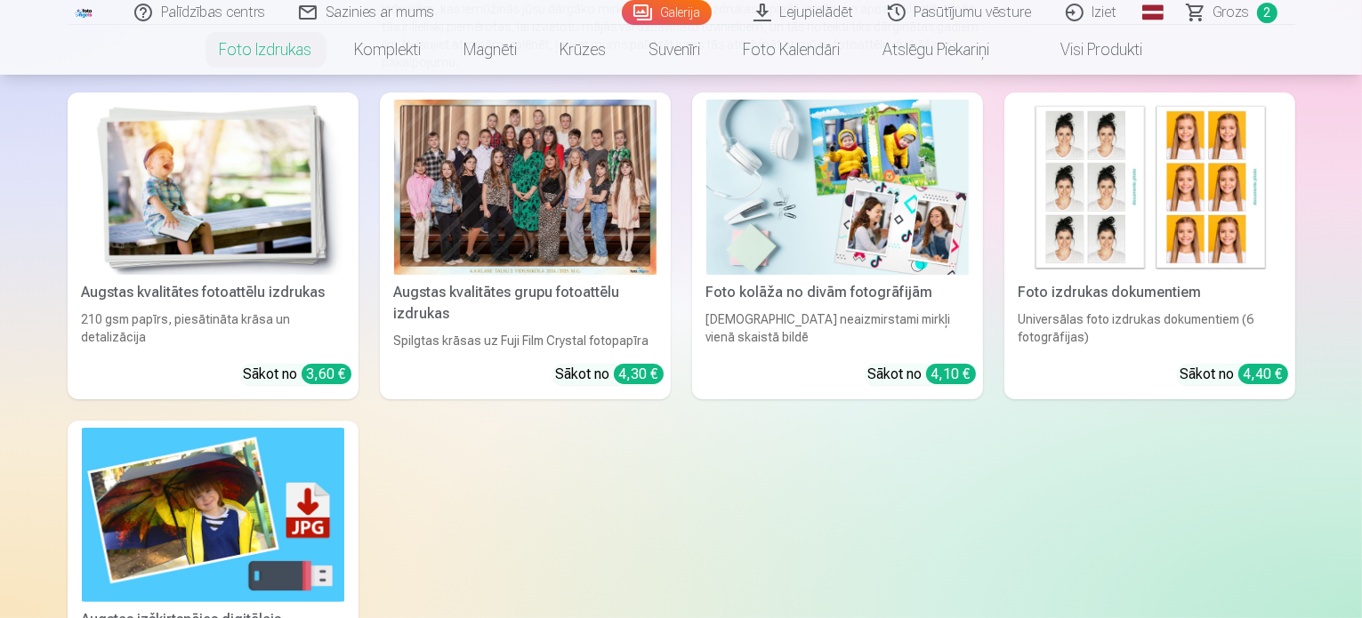
scroll to position [267, 0]
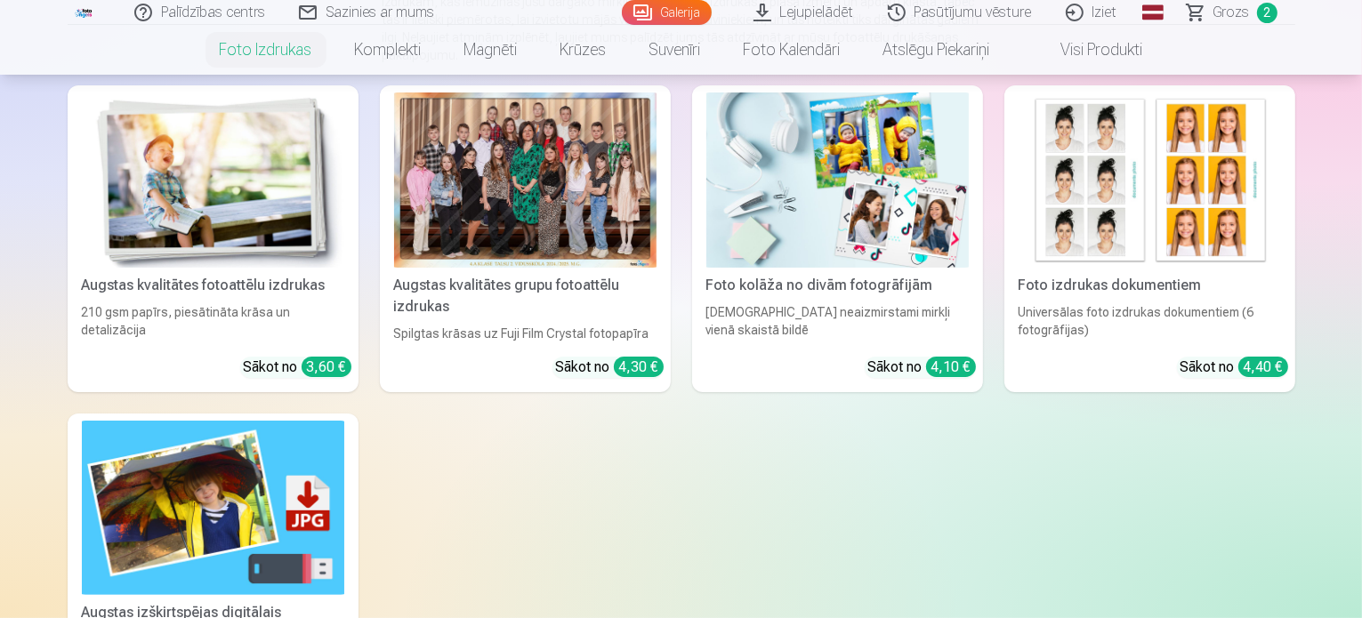
click at [914, 227] on img at bounding box center [837, 180] width 262 height 175
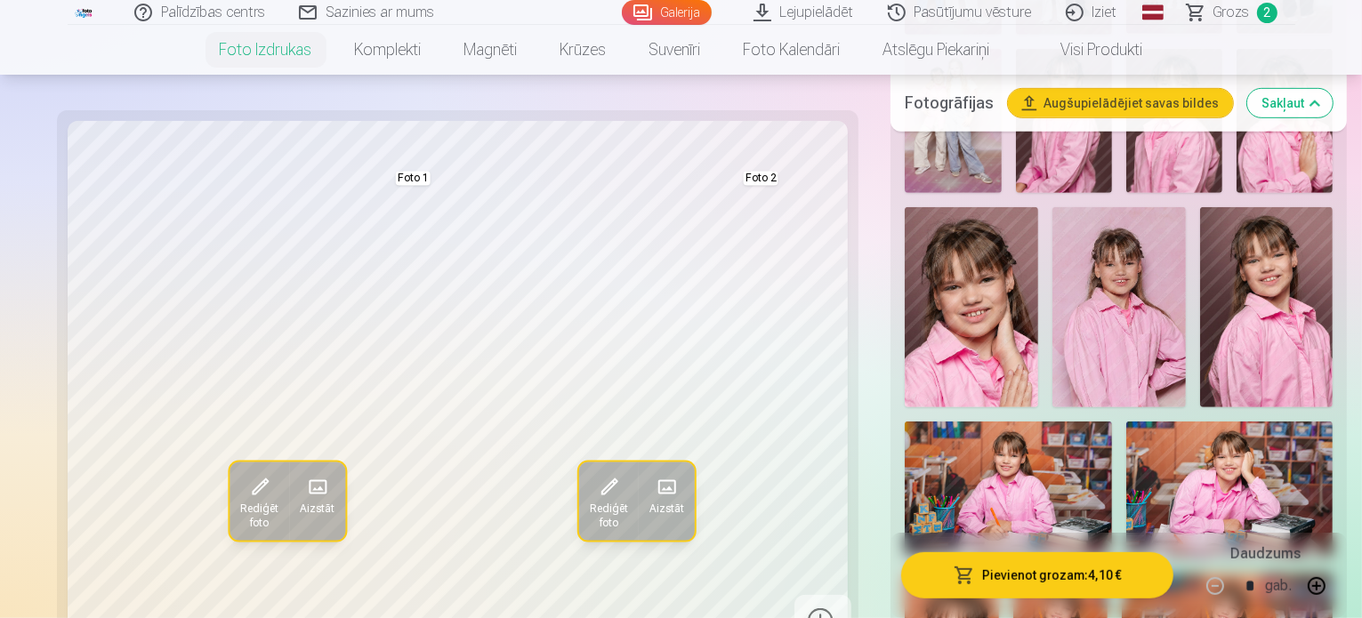
scroll to position [978, 0]
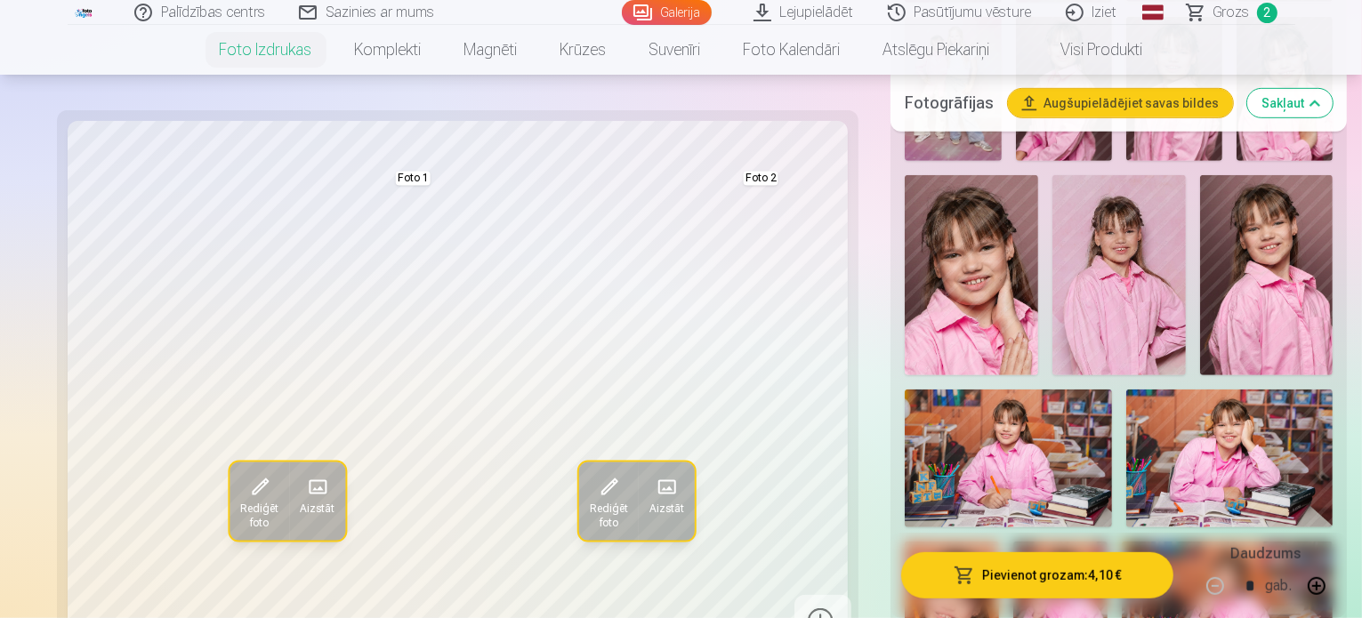
click at [1122, 542] on img at bounding box center [1228, 612] width 212 height 141
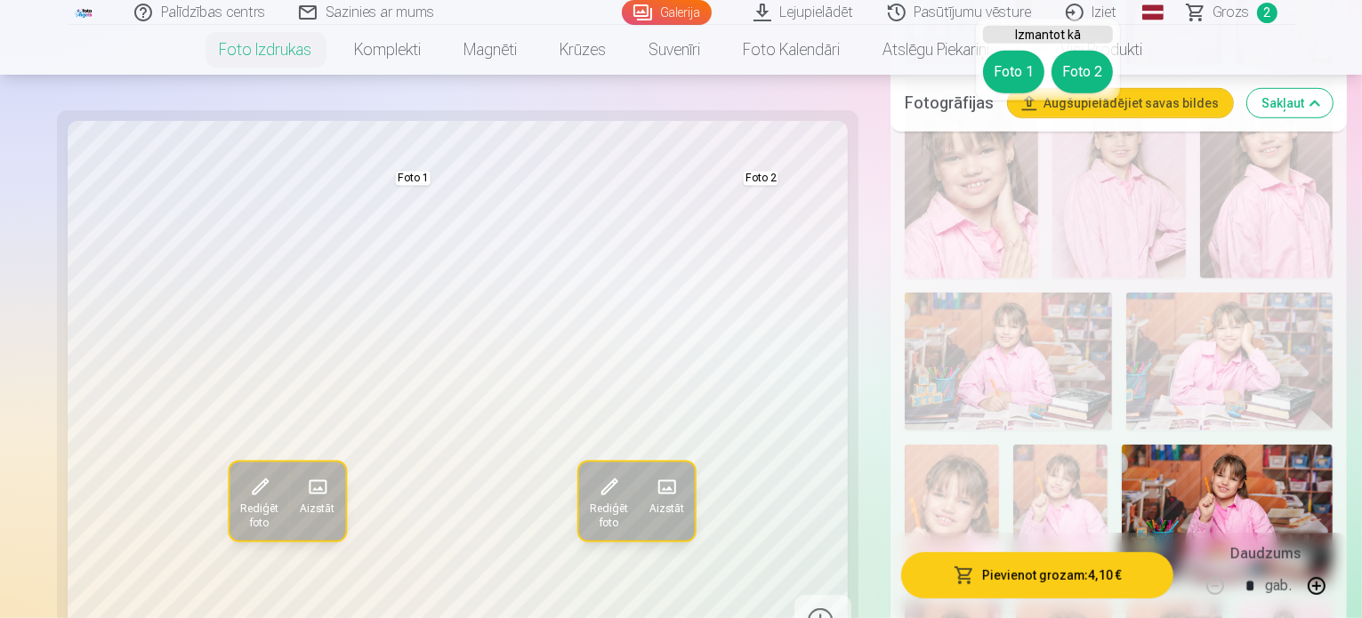
scroll to position [1067, 0]
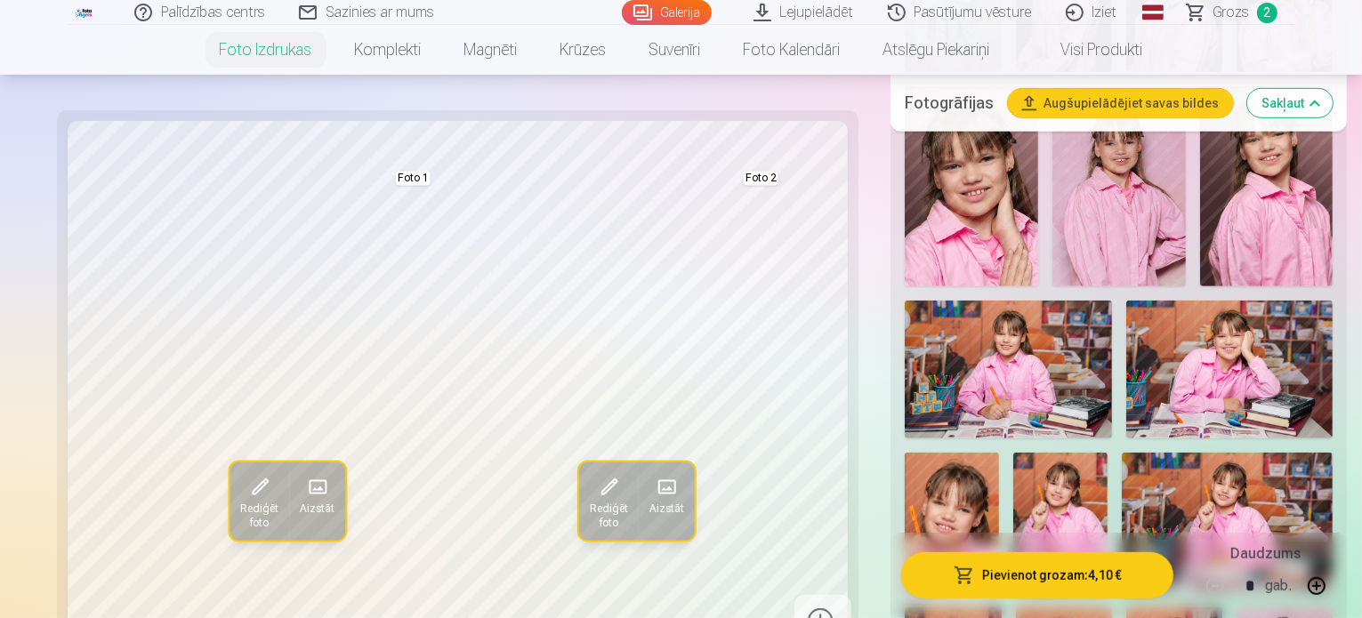
click at [1122, 453] on img at bounding box center [1228, 523] width 212 height 141
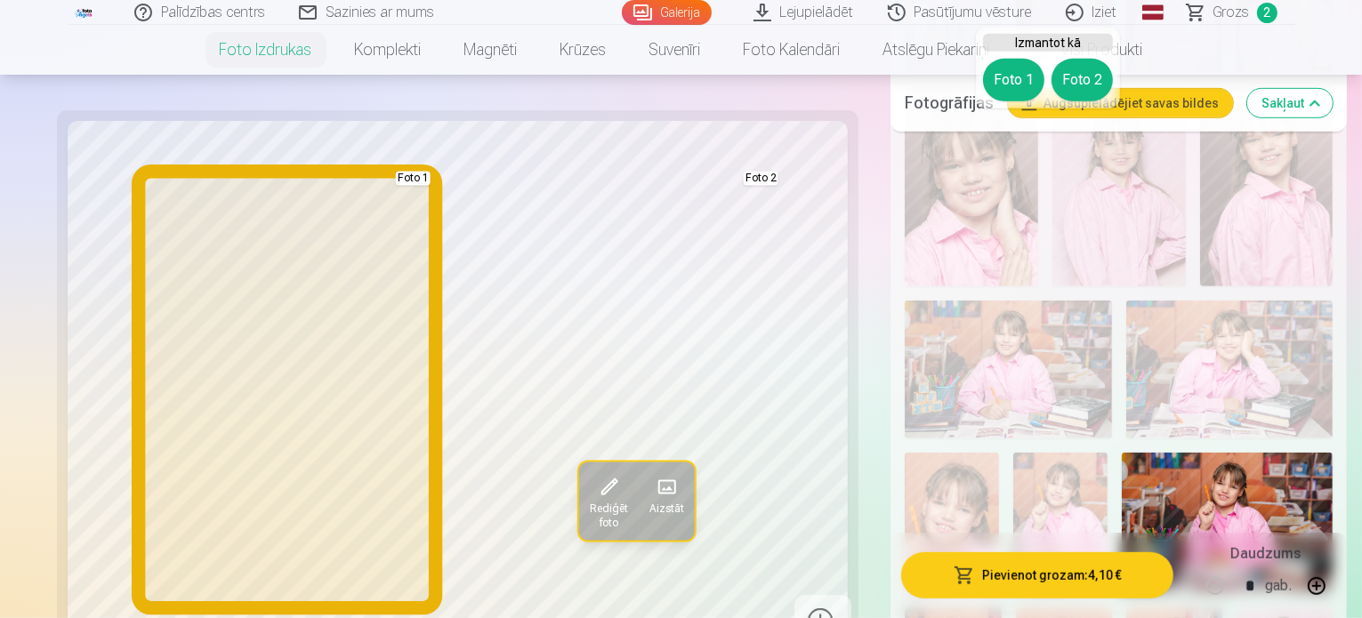
click at [1012, 75] on button "Foto 1" at bounding box center [1013, 80] width 61 height 43
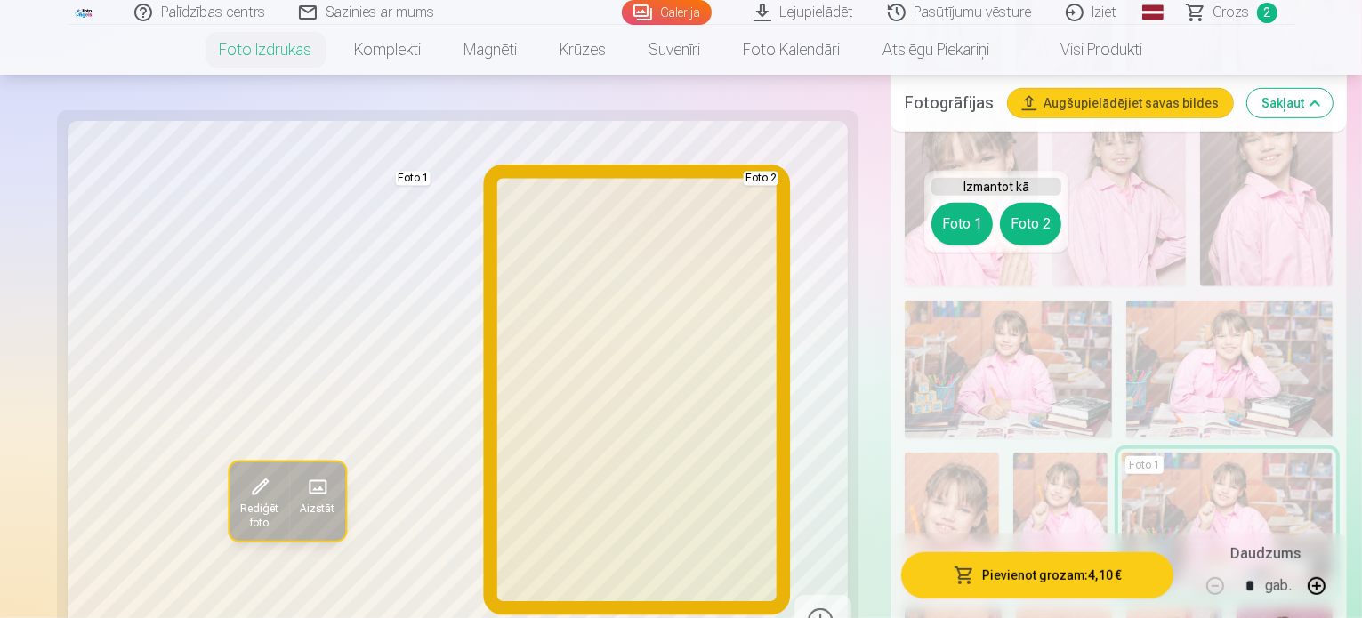
click at [1032, 229] on button "Foto 2" at bounding box center [1030, 224] width 61 height 43
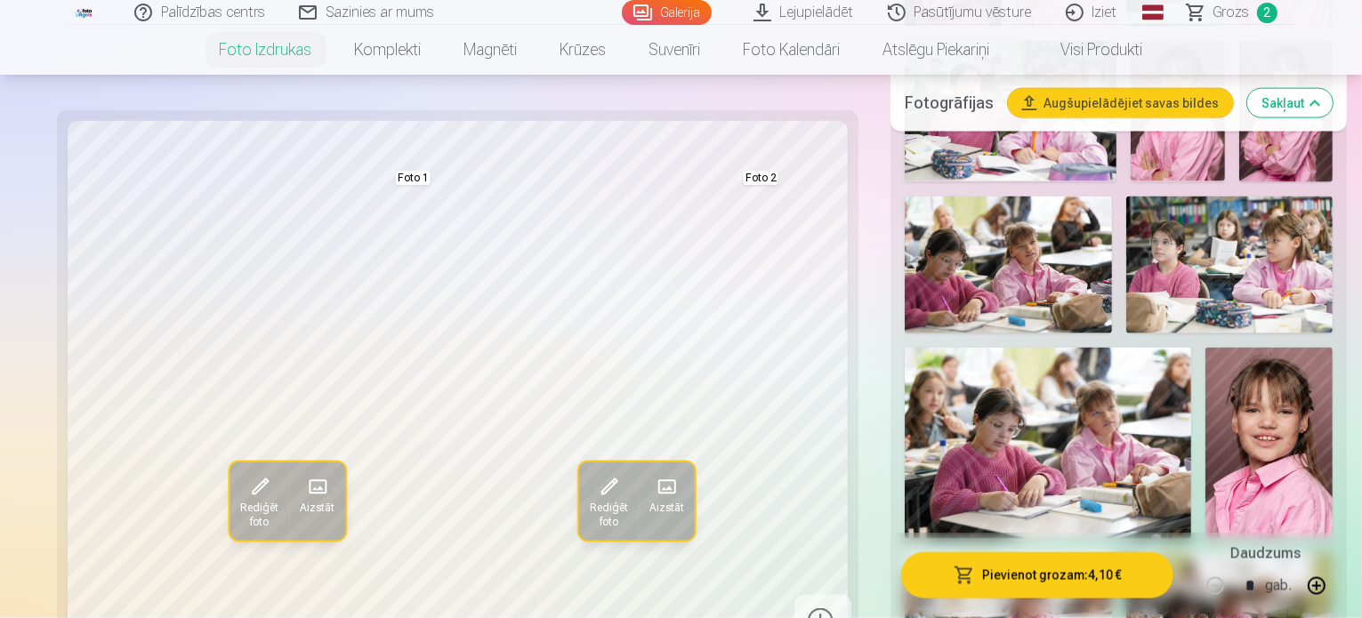
scroll to position [2668, 0]
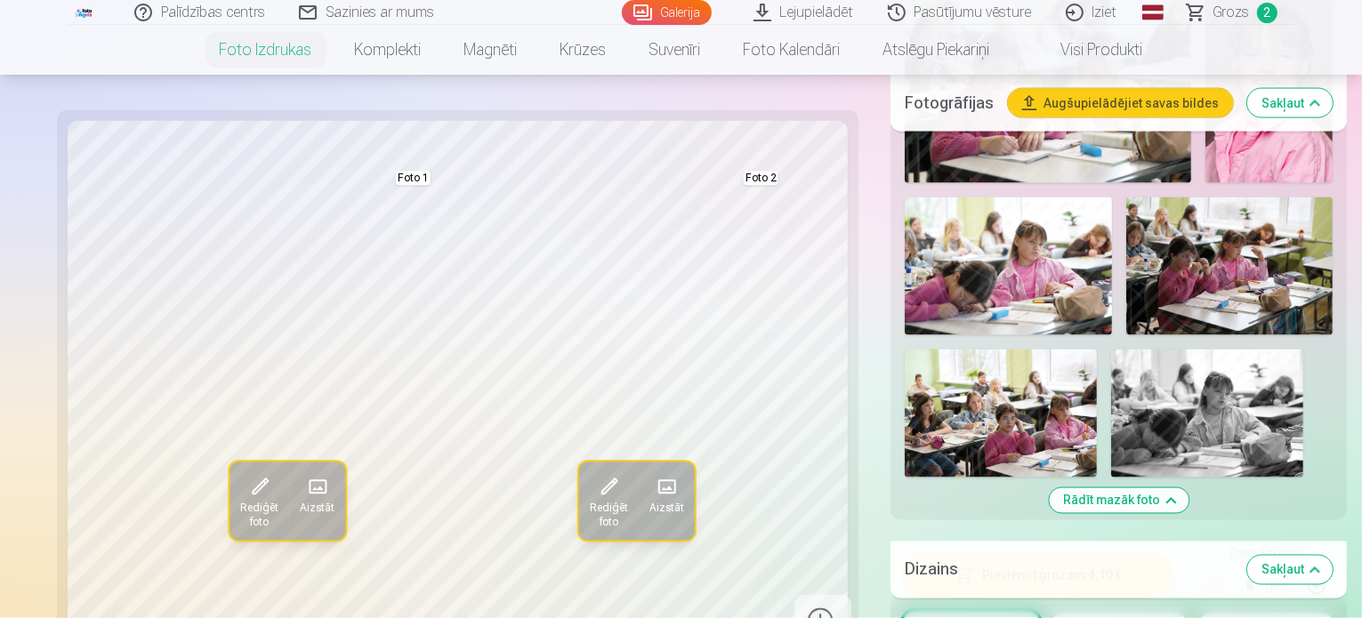
scroll to position [3024, 0]
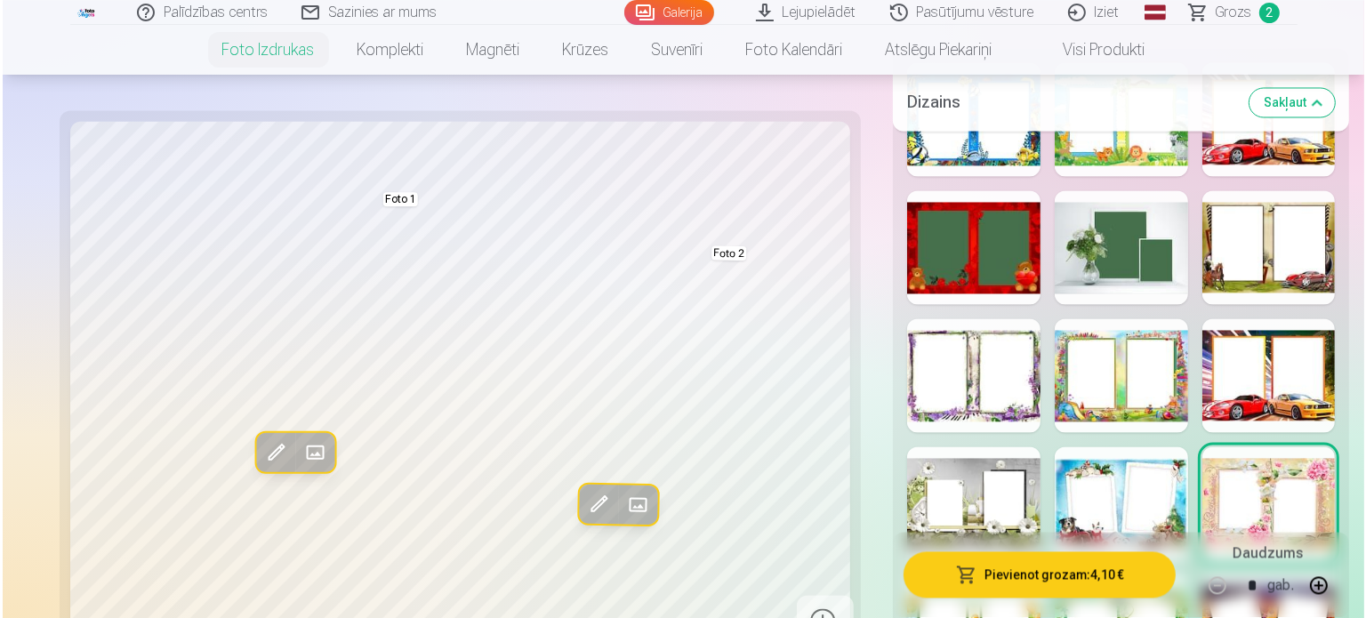
scroll to position [3647, 0]
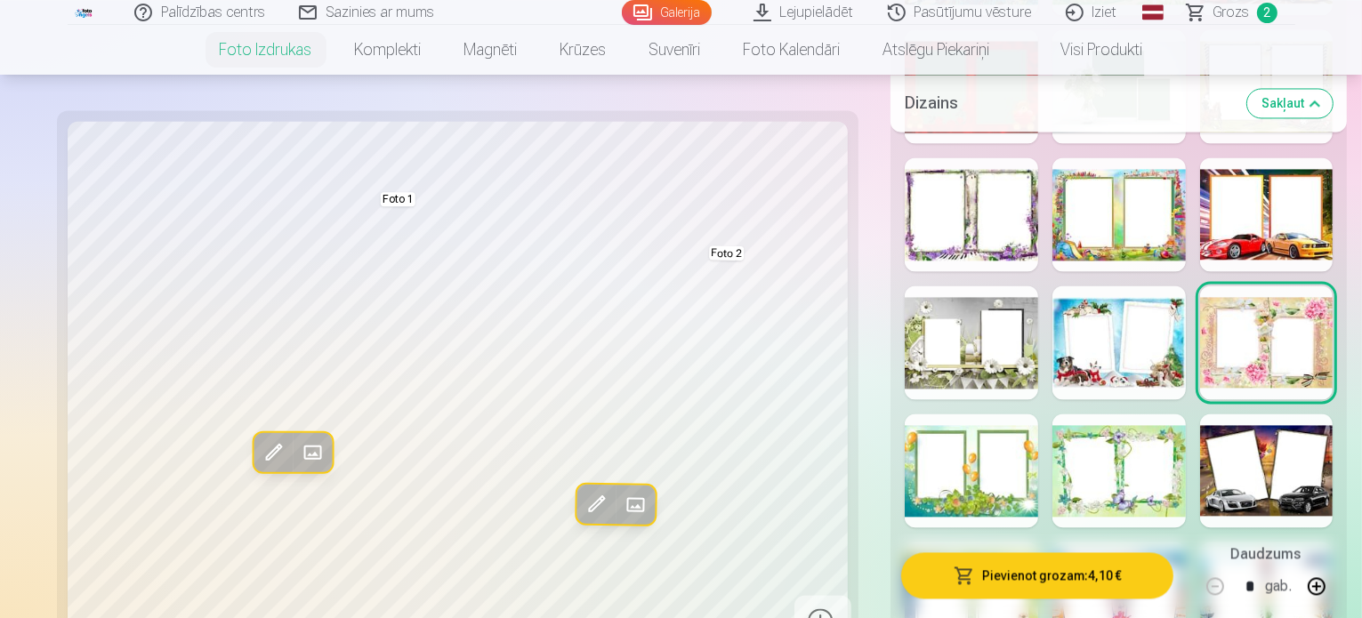
click at [1059, 552] on button "Pievienot grozam : 4,10 €" at bounding box center [1037, 575] width 272 height 46
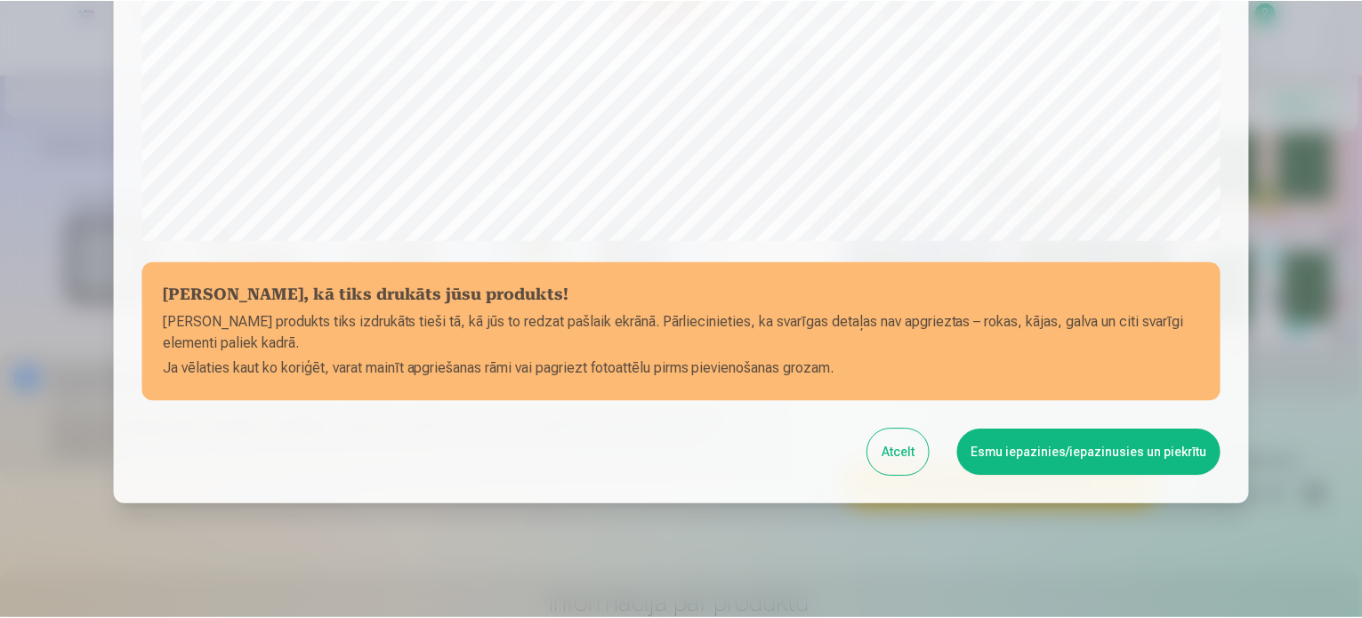
scroll to position [662, 0]
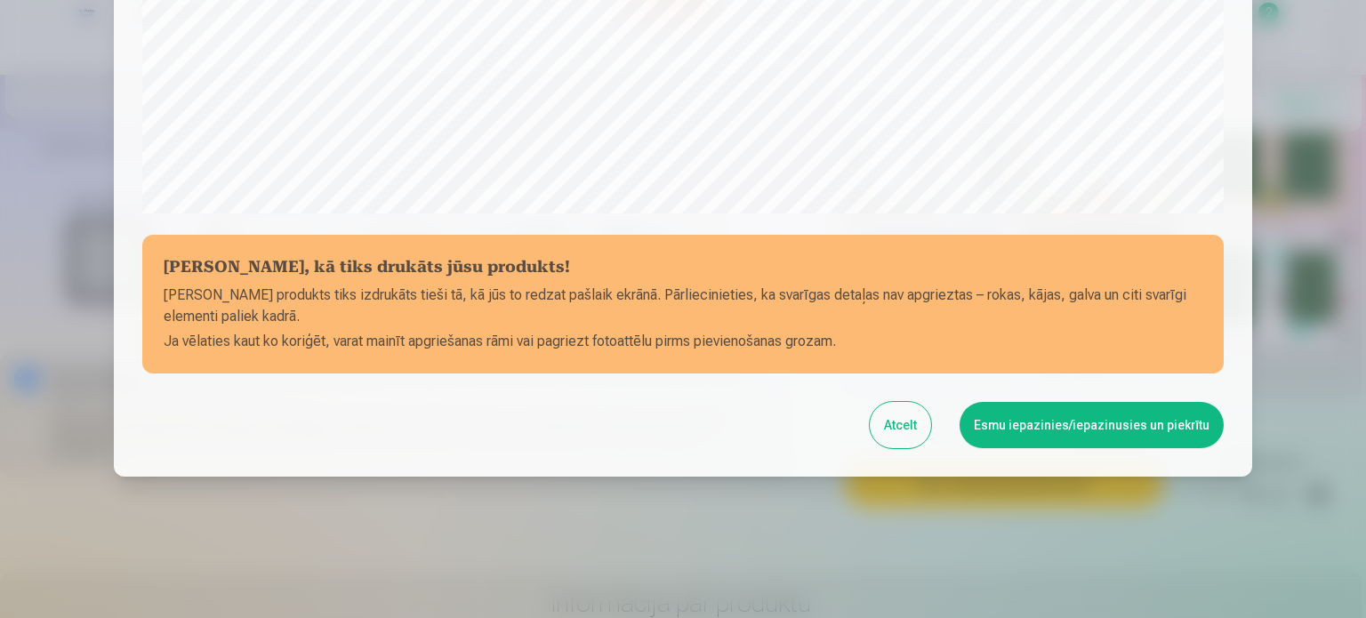
click at [1064, 416] on button "Esmu iepazinies/iepazinusies un piekrītu" at bounding box center [1092, 425] width 264 height 46
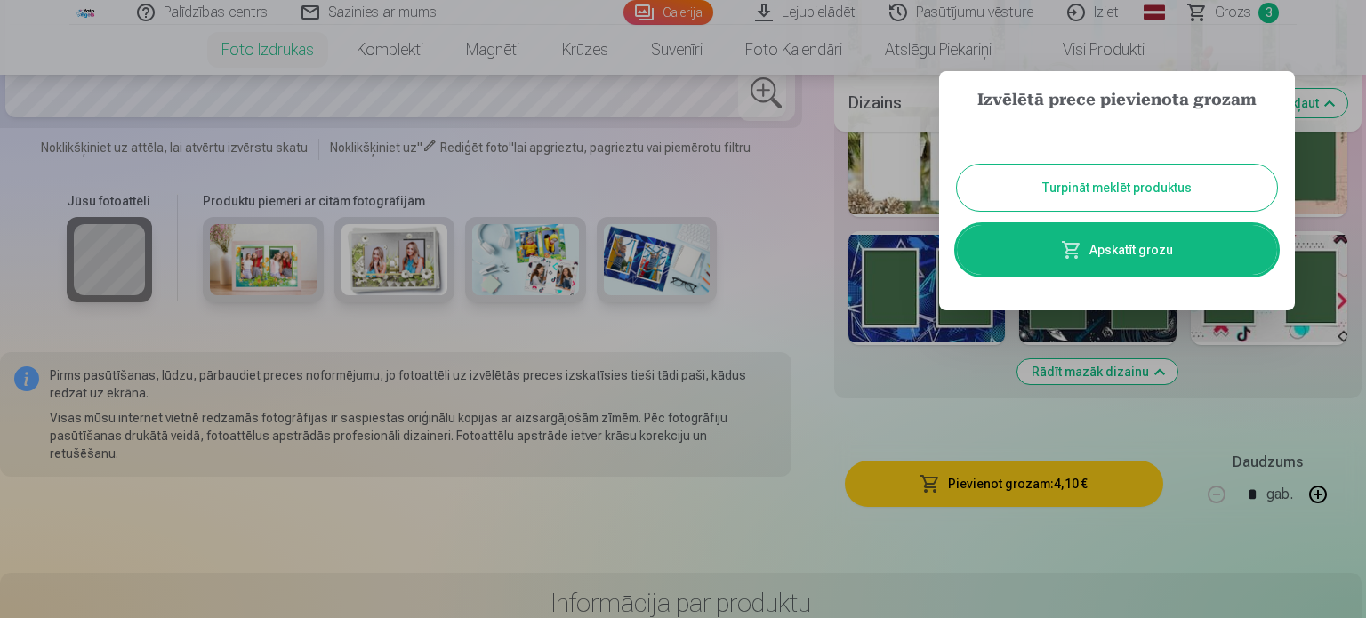
click at [1197, 196] on button "Turpināt meklēt produktus" at bounding box center [1117, 188] width 320 height 46
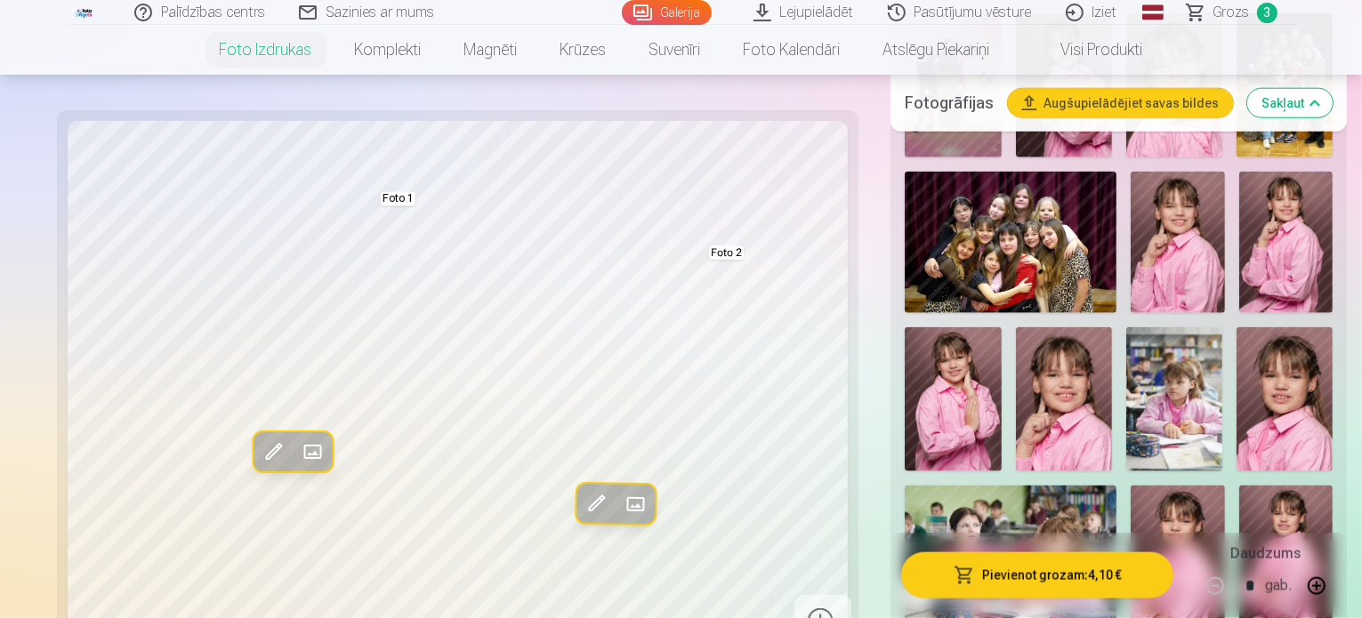
scroll to position [1957, 0]
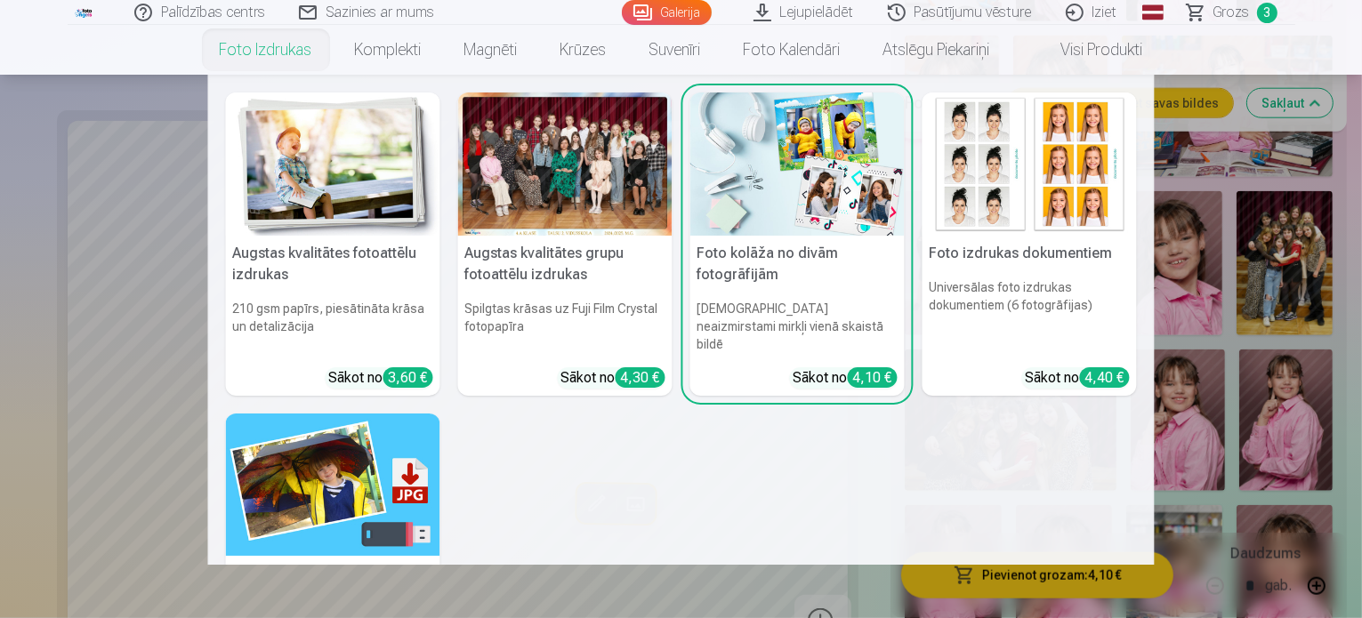
click at [228, 52] on link "Foto izdrukas" at bounding box center [265, 50] width 135 height 50
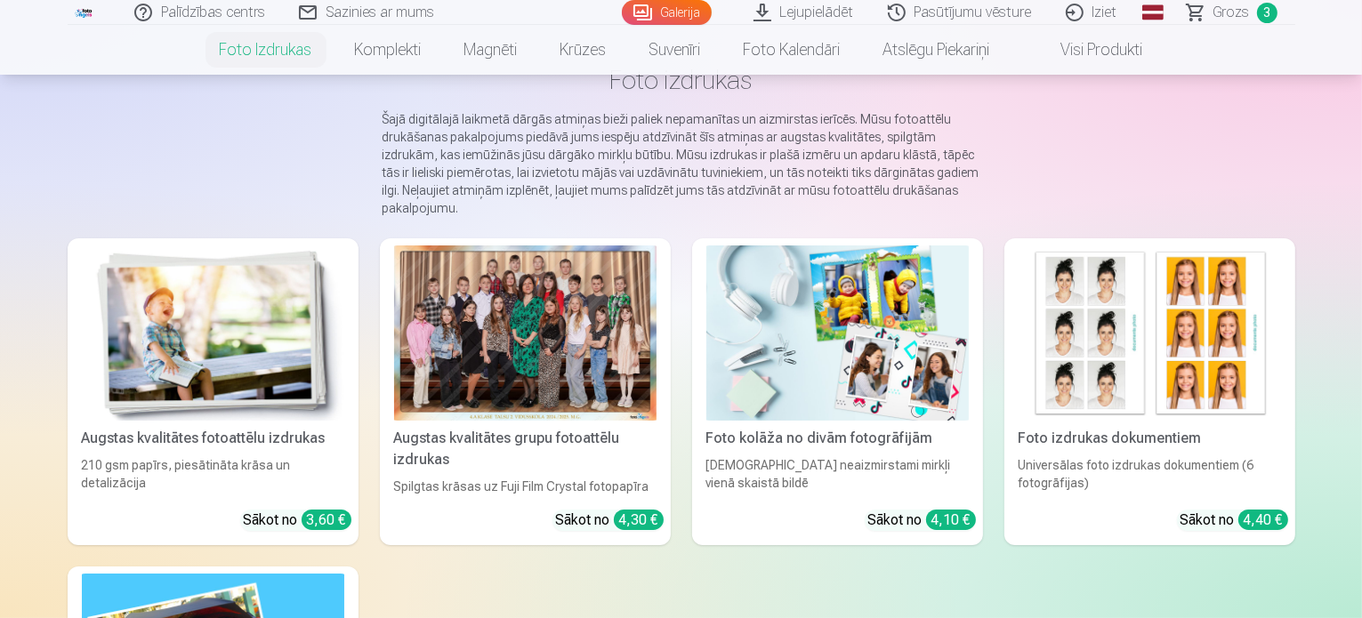
scroll to position [89, 0]
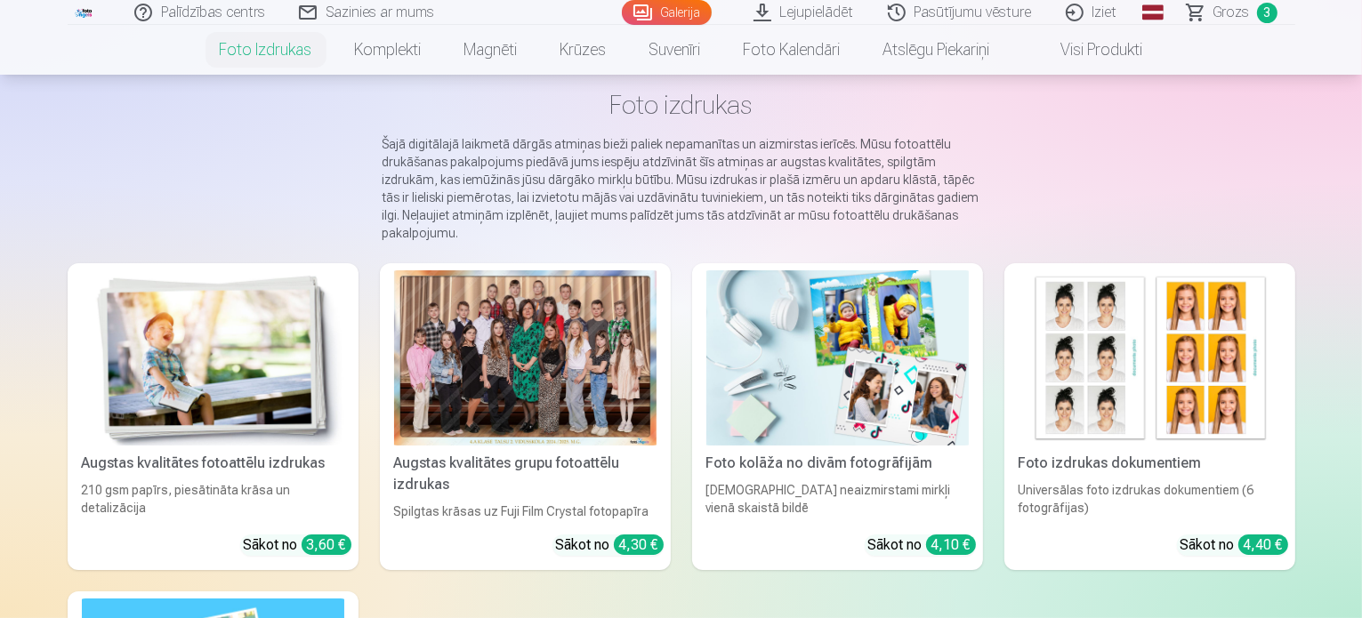
click at [936, 370] on img at bounding box center [837, 357] width 262 height 175
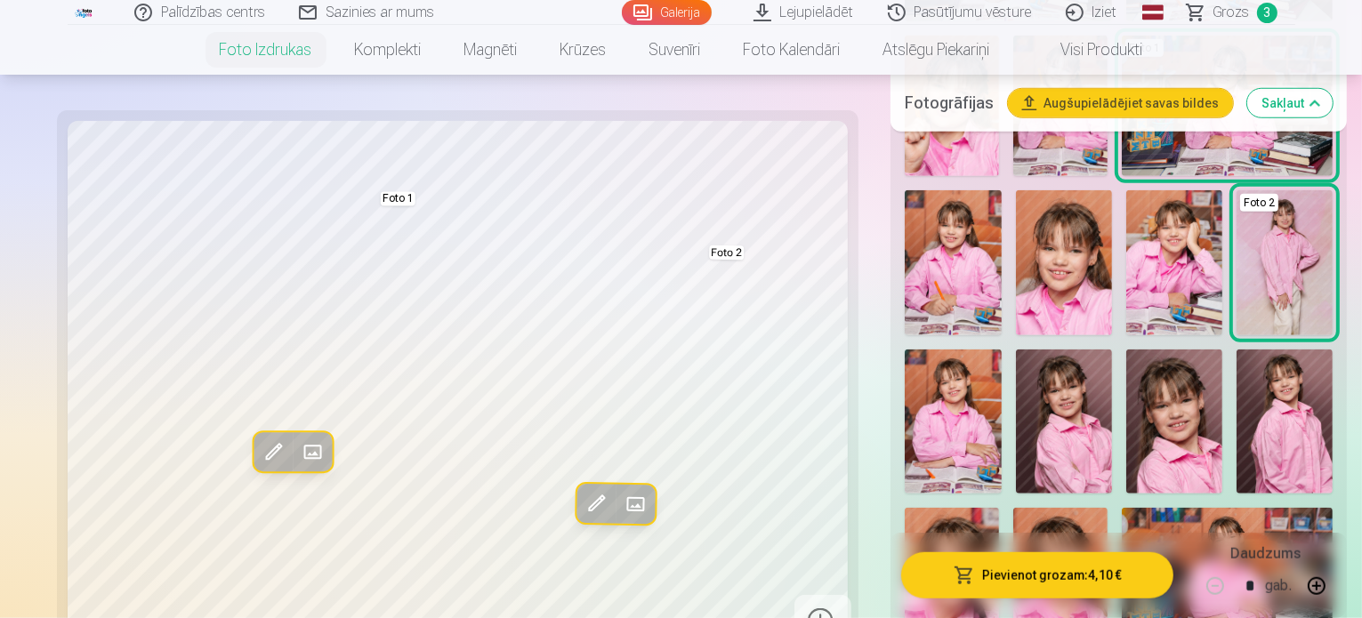
scroll to position [1512, 0]
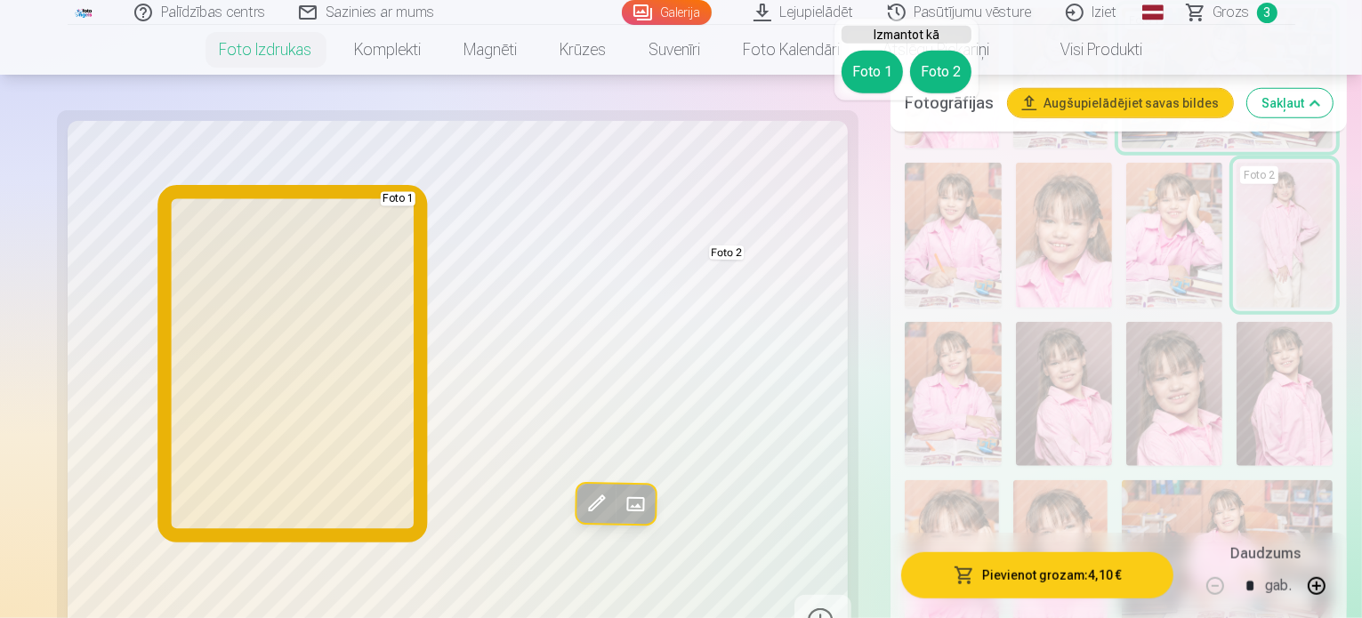
click at [879, 79] on button "Foto 1" at bounding box center [871, 72] width 61 height 43
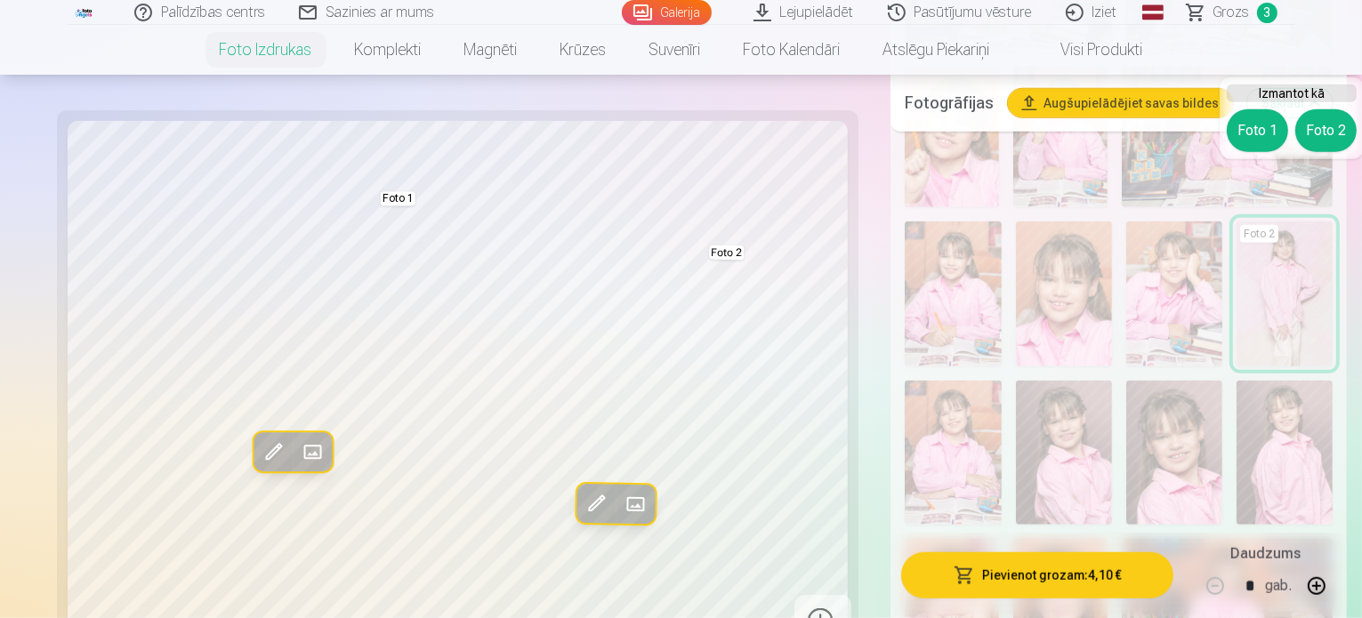
scroll to position [1334, 0]
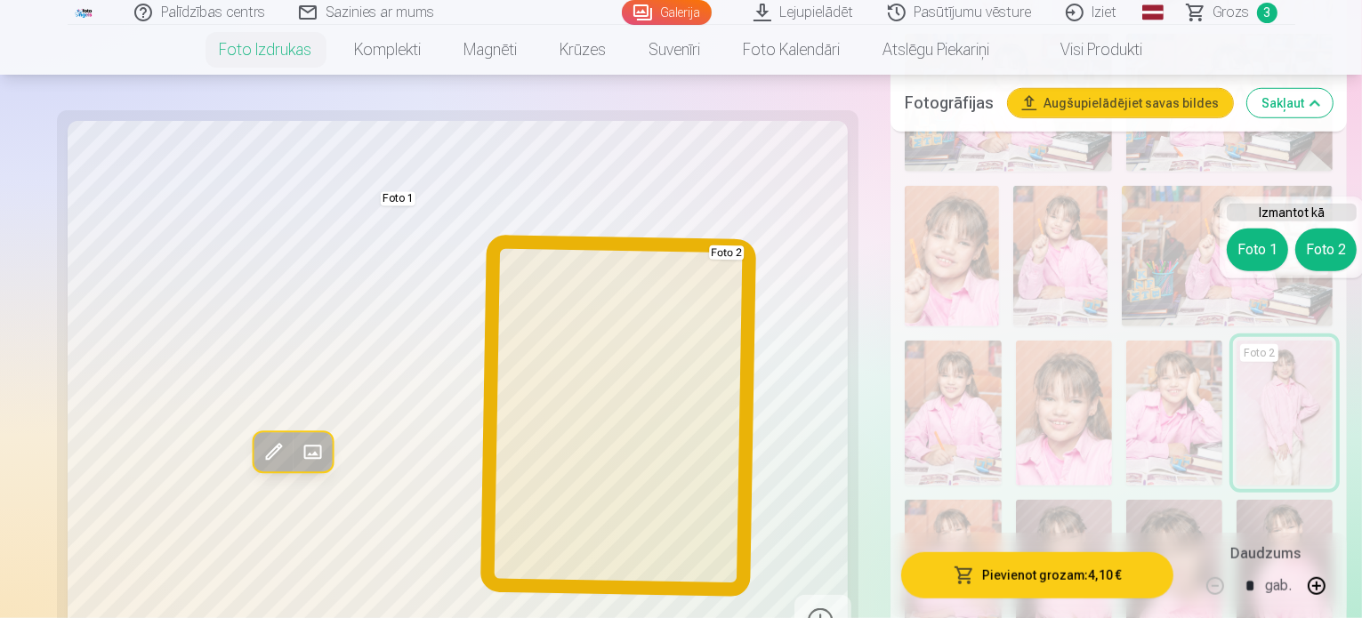
click at [1325, 249] on button "Foto 2" at bounding box center [1325, 250] width 61 height 43
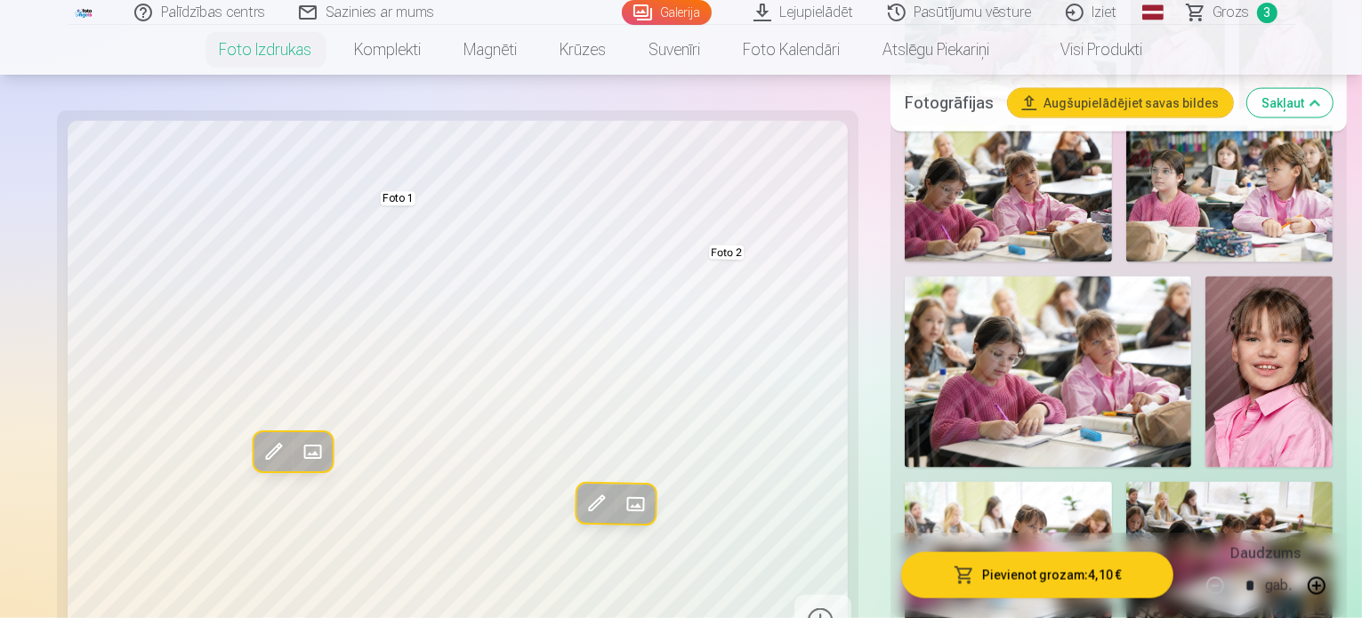
scroll to position [2668, 0]
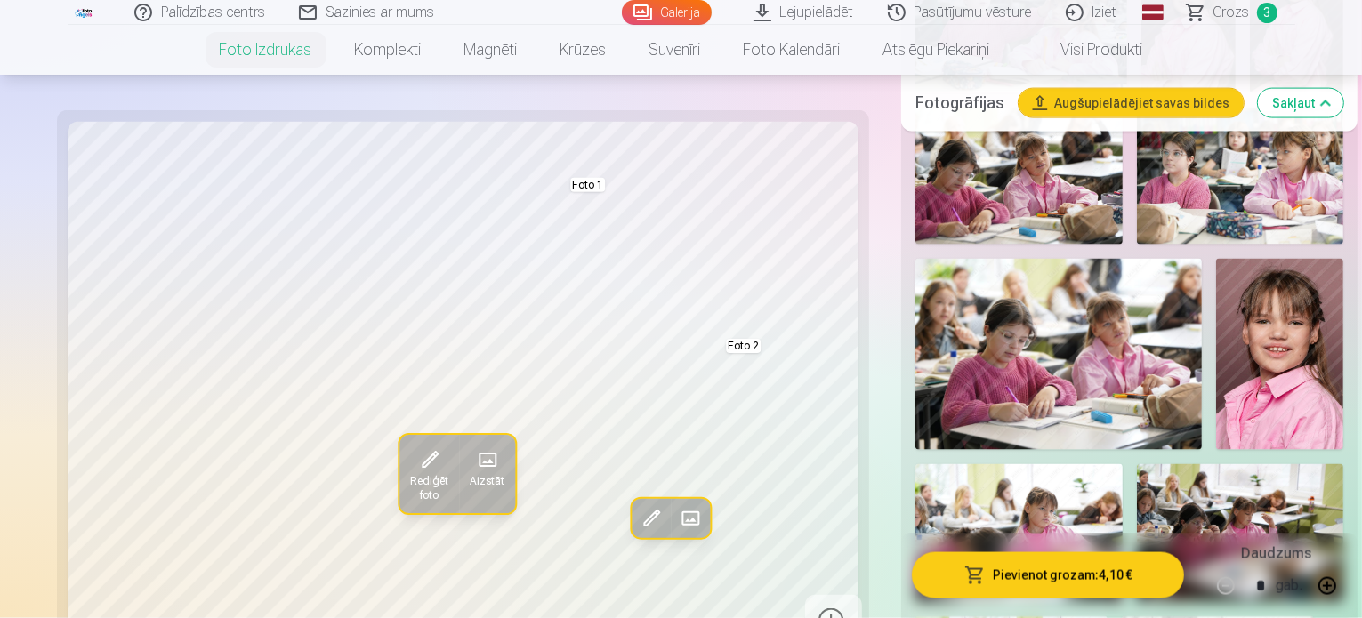
scroll to position [2846, 0]
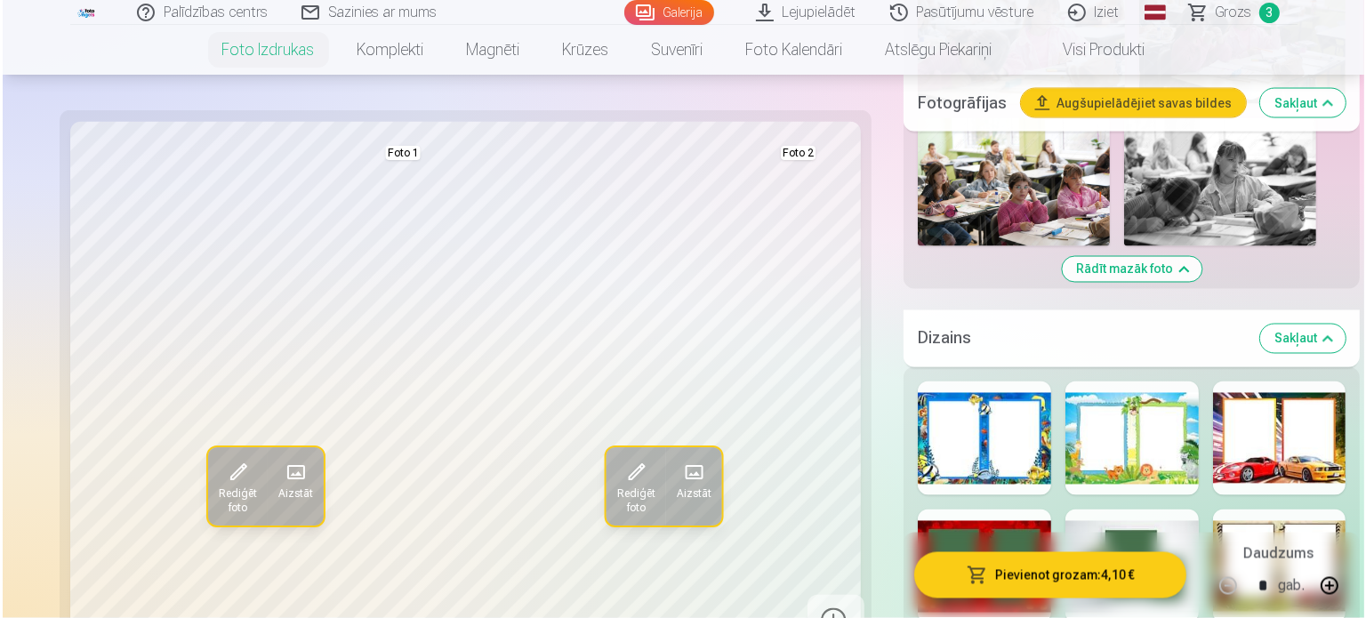
scroll to position [3202, 0]
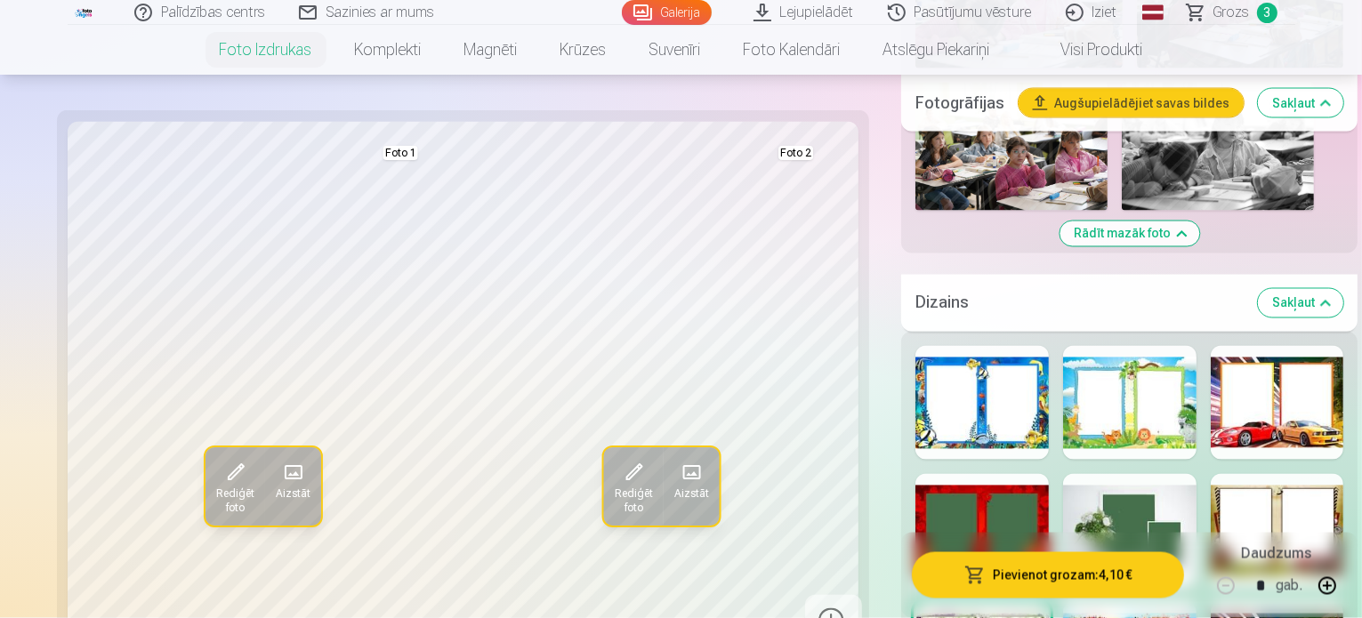
click at [1091, 578] on button "Pievienot grozam : 4,10 €" at bounding box center [1048, 575] width 272 height 46
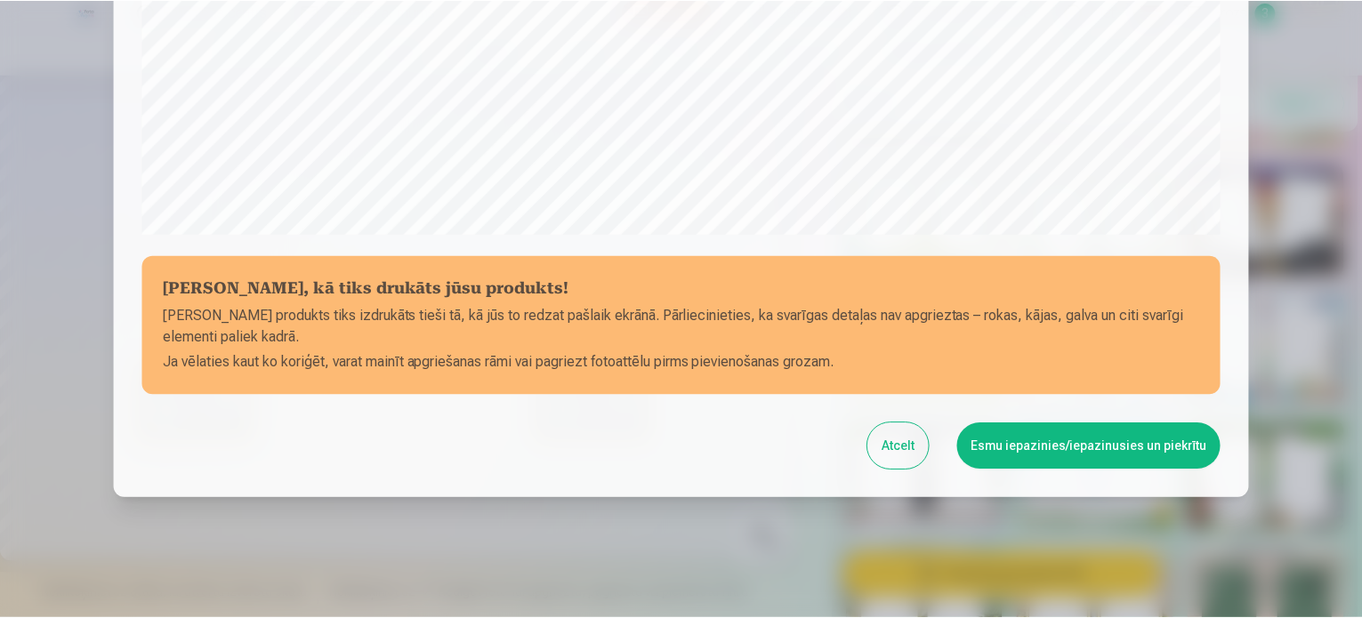
scroll to position [662, 0]
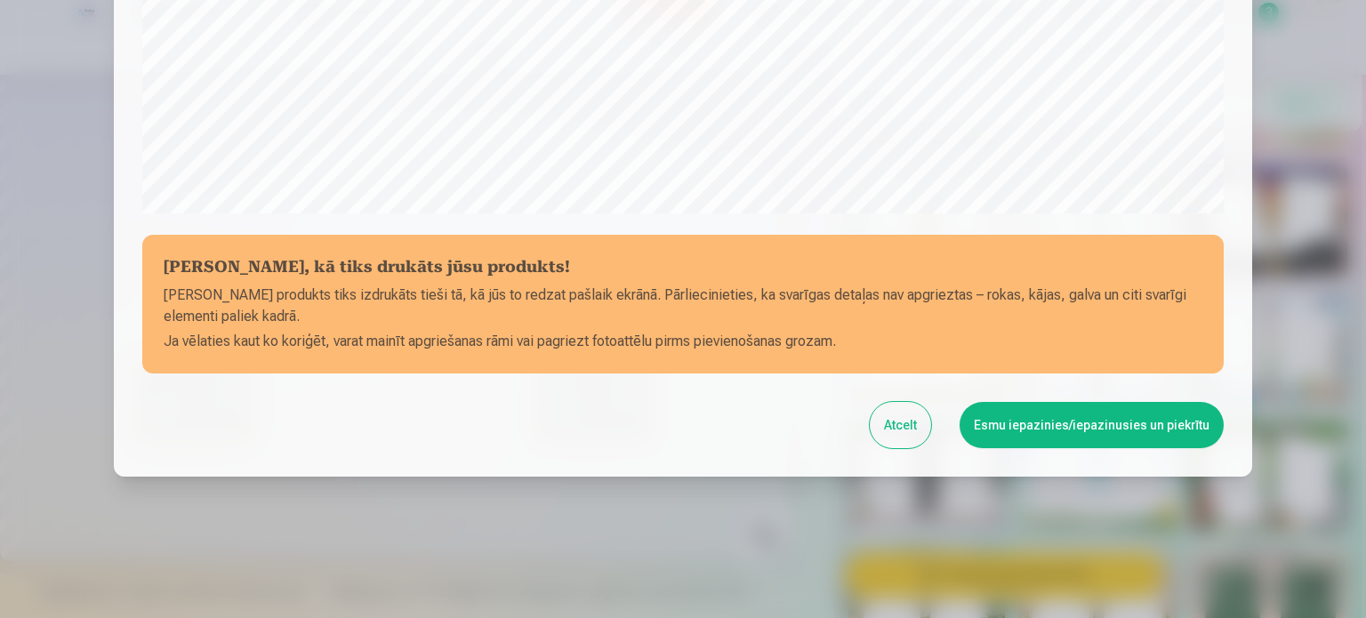
click at [1108, 429] on button "Esmu iepazinies/iepazinusies un piekrītu" at bounding box center [1092, 425] width 264 height 46
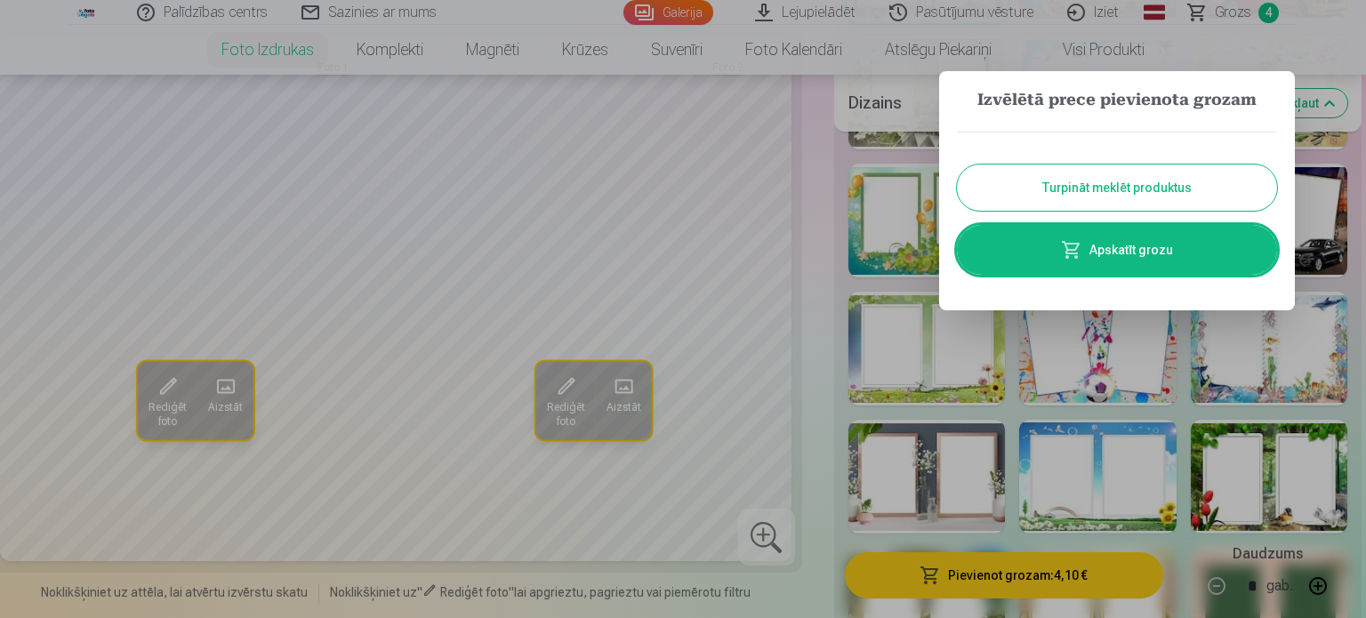
click at [1220, 181] on button "Turpināt meklēt produktus" at bounding box center [1117, 188] width 320 height 46
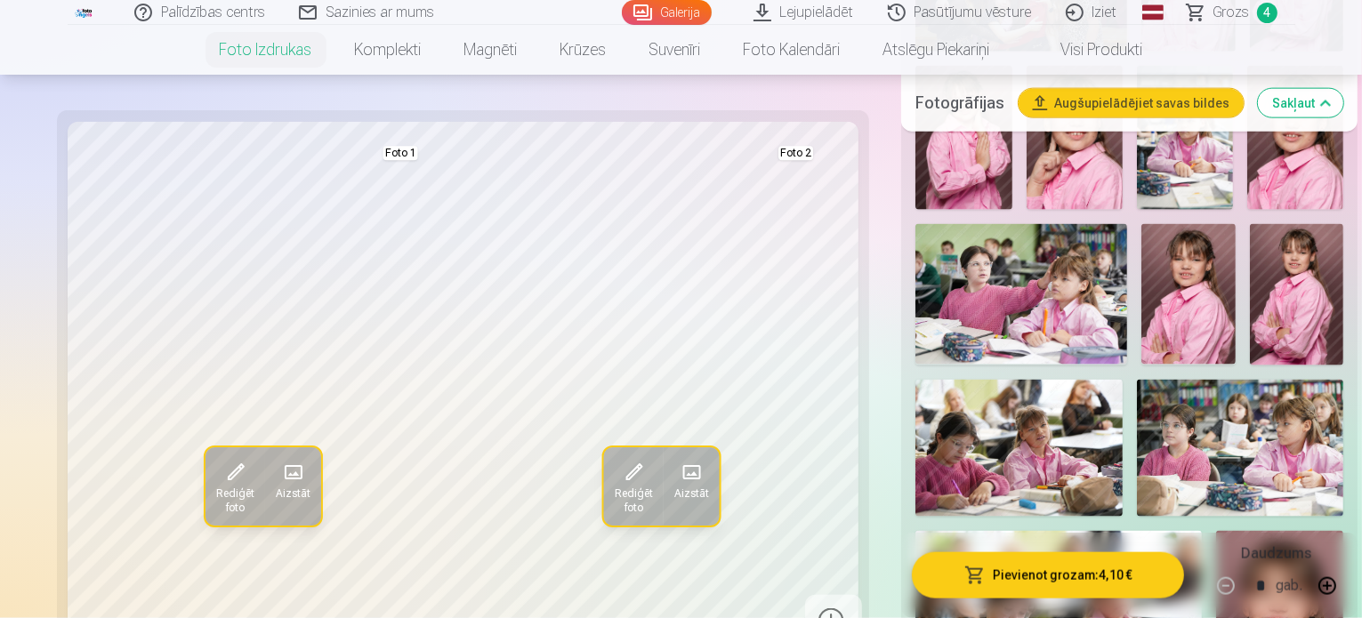
scroll to position [2046, 0]
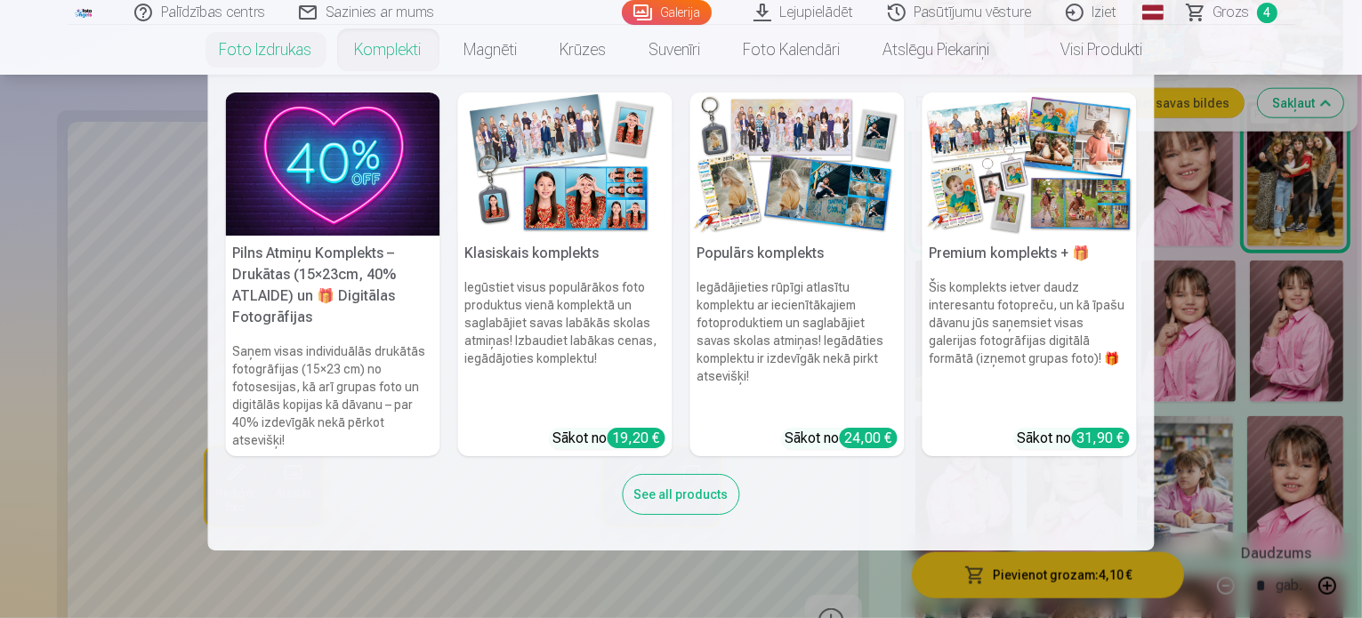
click at [361, 41] on link "Komplekti" at bounding box center [388, 50] width 109 height 50
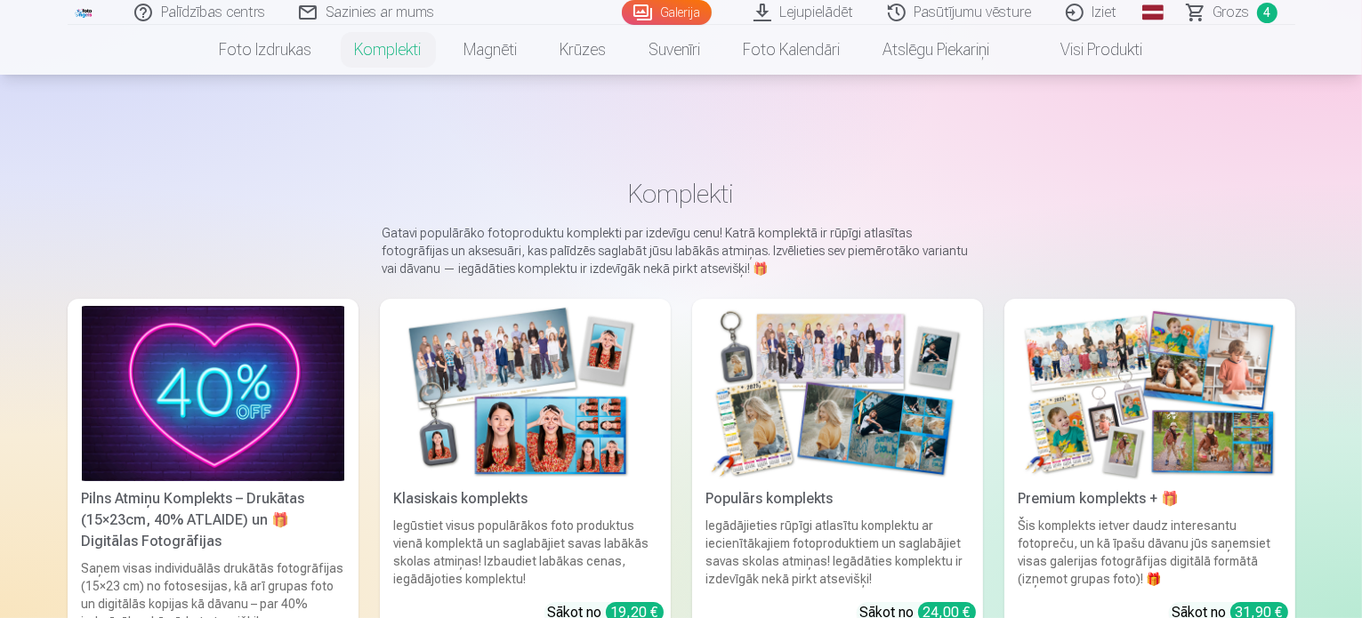
scroll to position [178, 0]
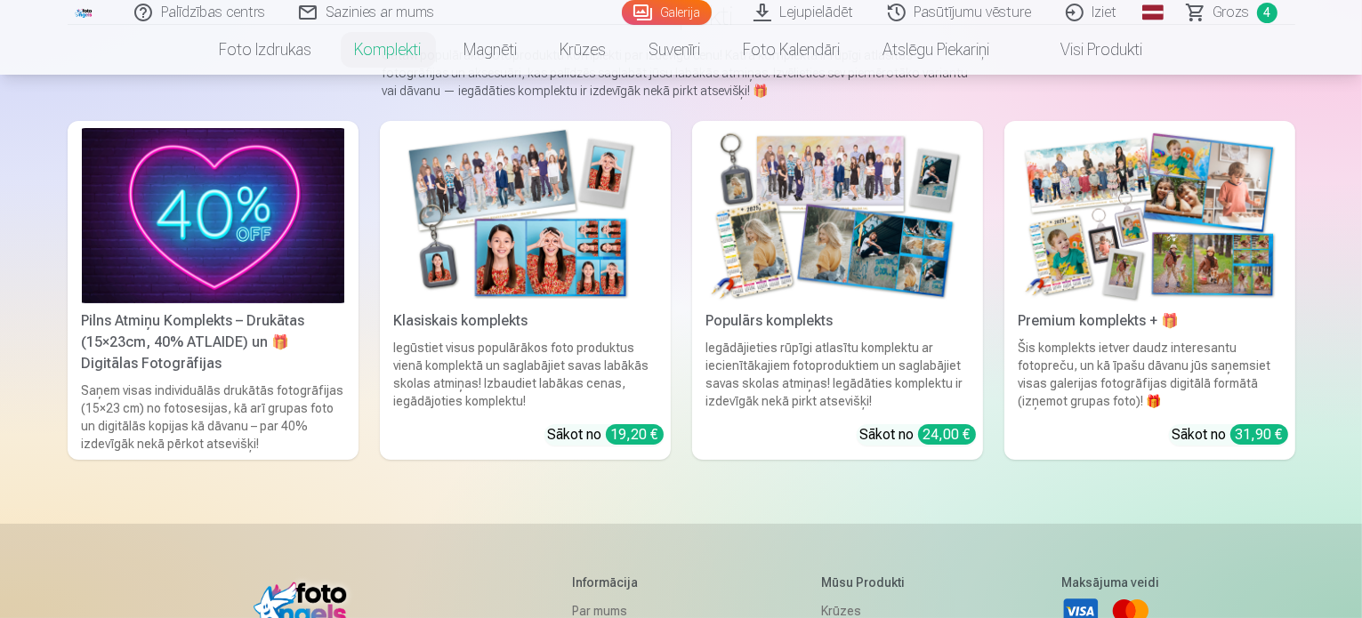
click at [160, 256] on img at bounding box center [213, 215] width 262 height 175
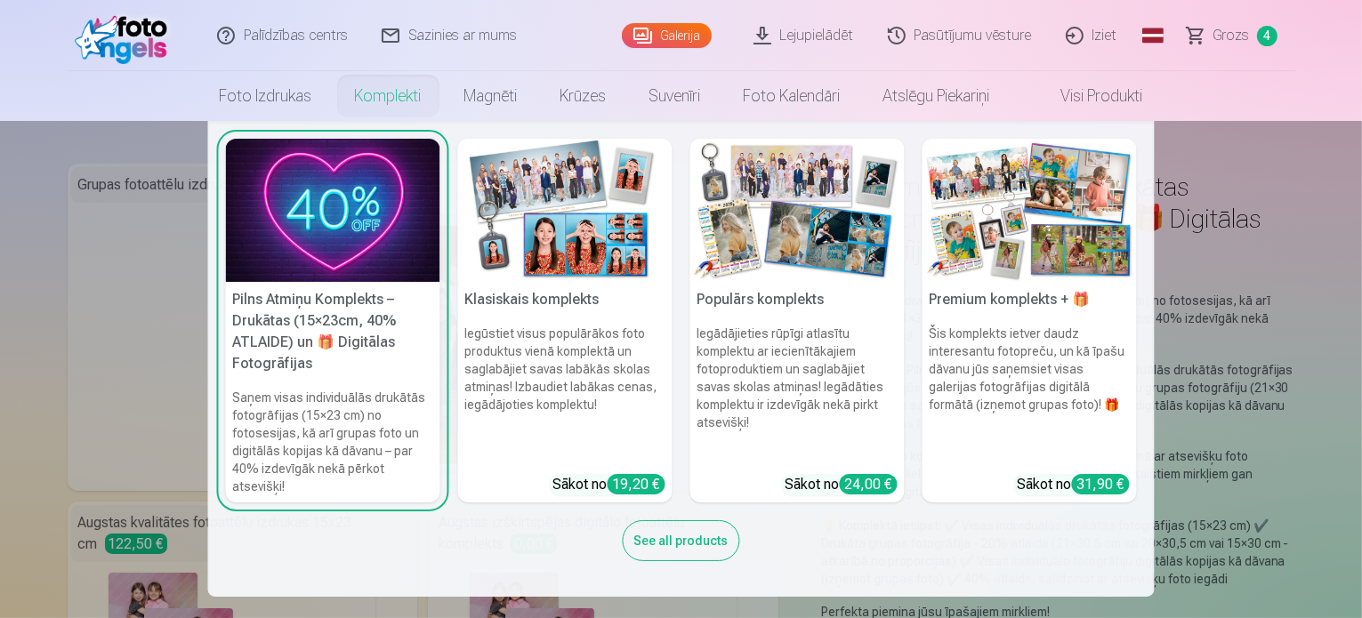
click at [428, 95] on link "Komplekti" at bounding box center [388, 96] width 109 height 50
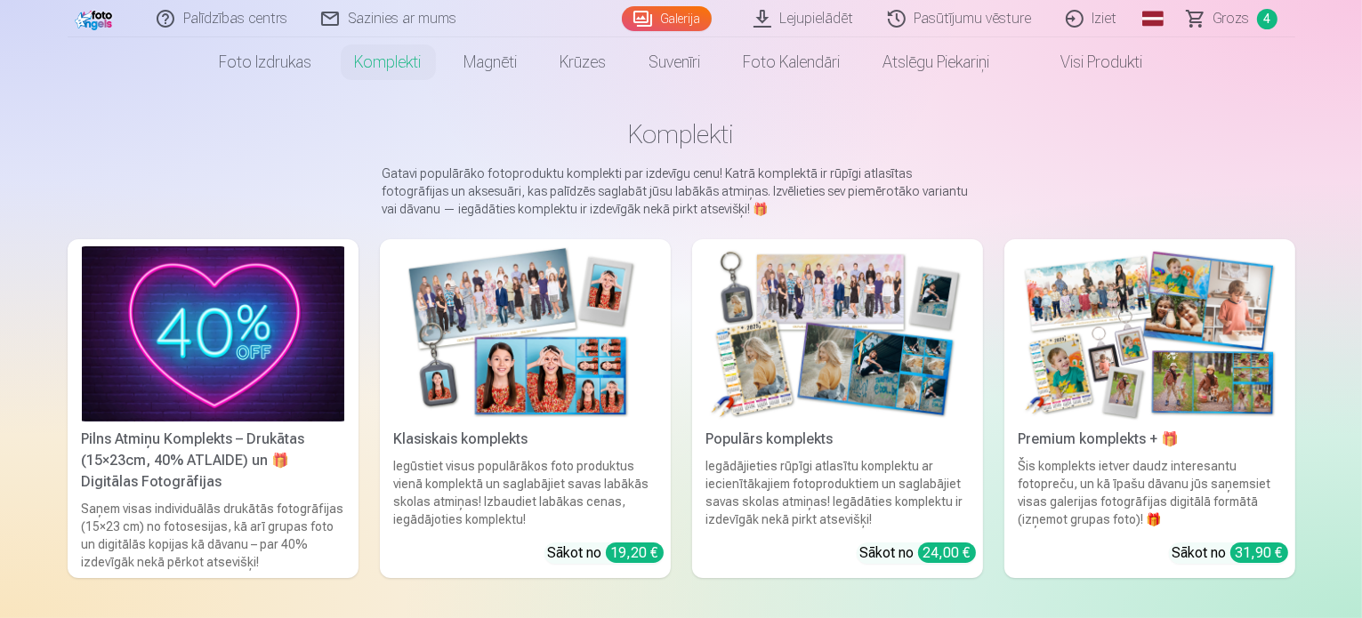
scroll to position [89, 0]
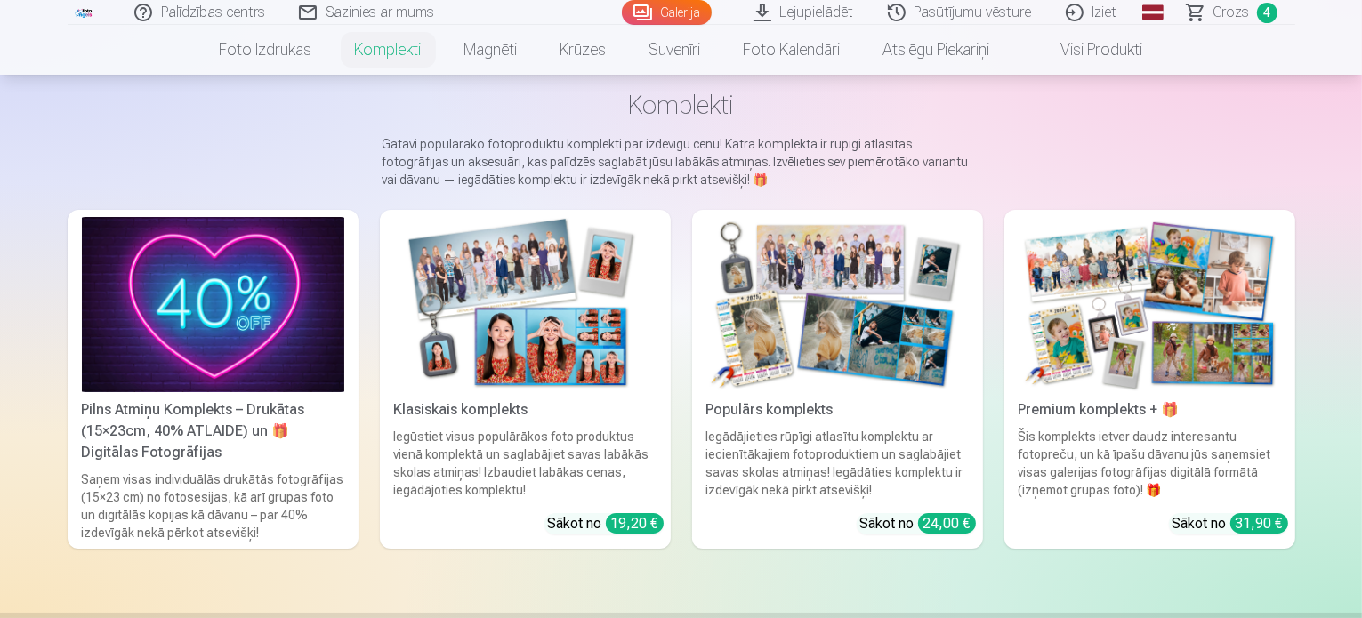
click at [555, 312] on img at bounding box center [525, 304] width 262 height 175
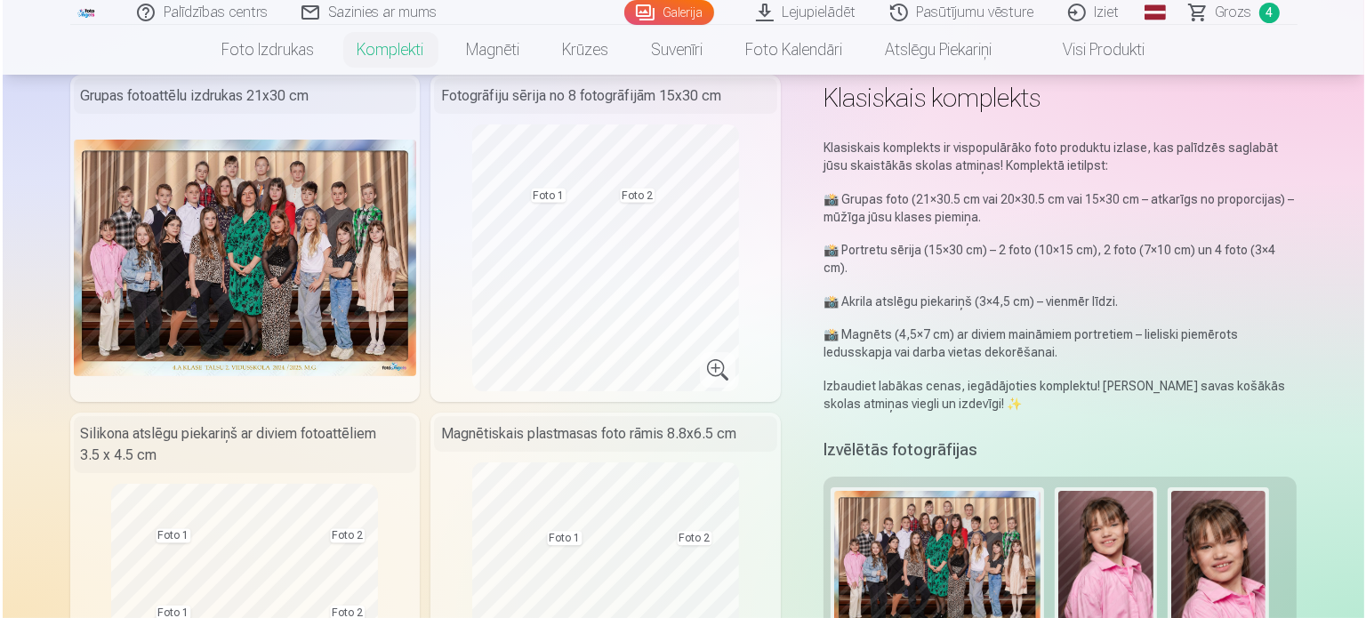
scroll to position [178, 0]
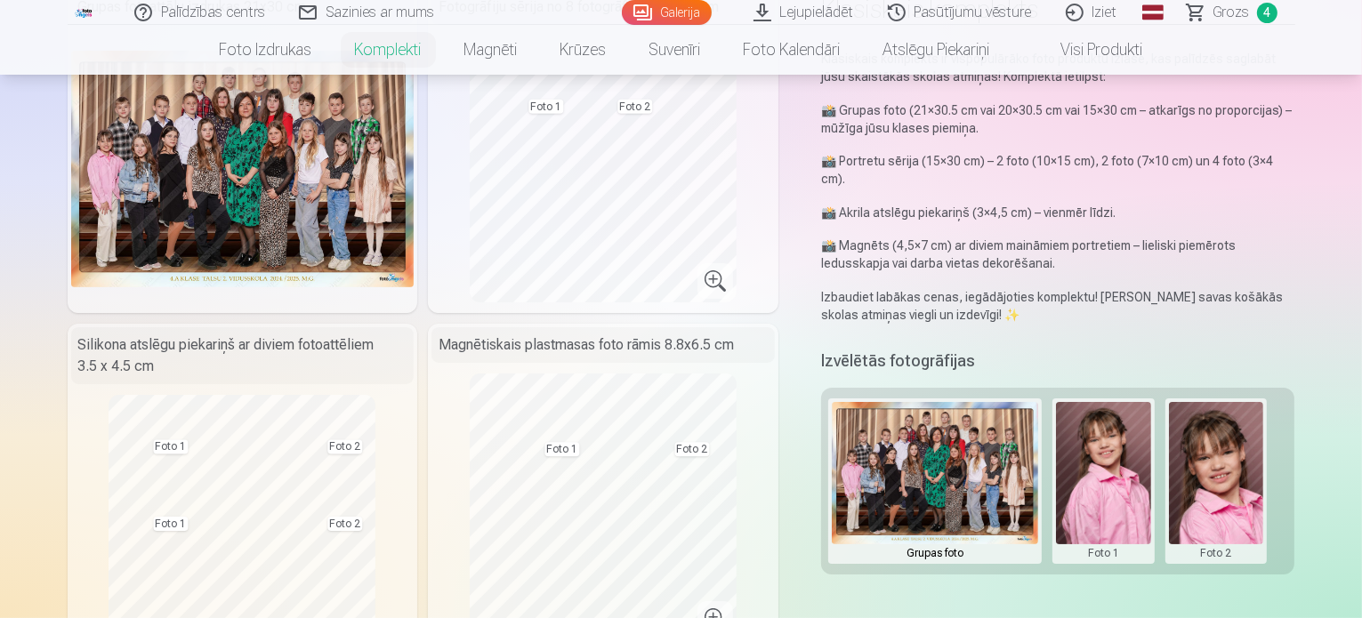
click at [1139, 447] on button at bounding box center [1103, 481] width 95 height 158
click at [1122, 475] on button "Nomainiet foto" at bounding box center [1116, 464] width 145 height 50
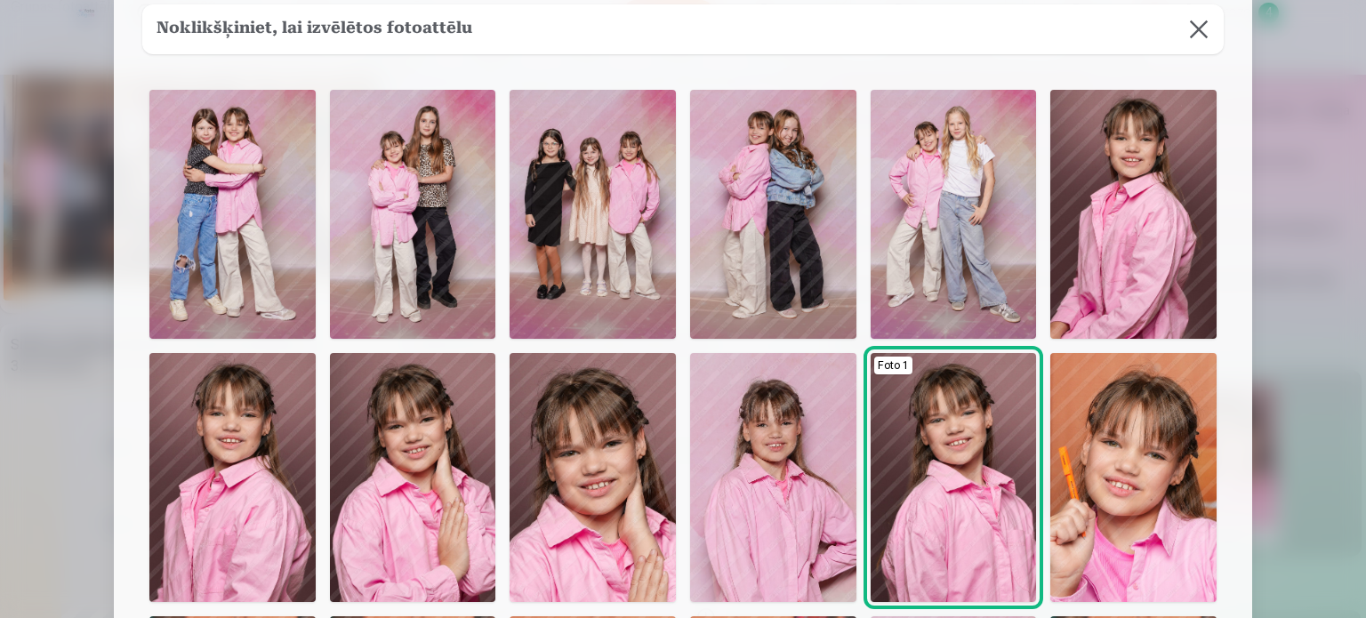
scroll to position [89, 0]
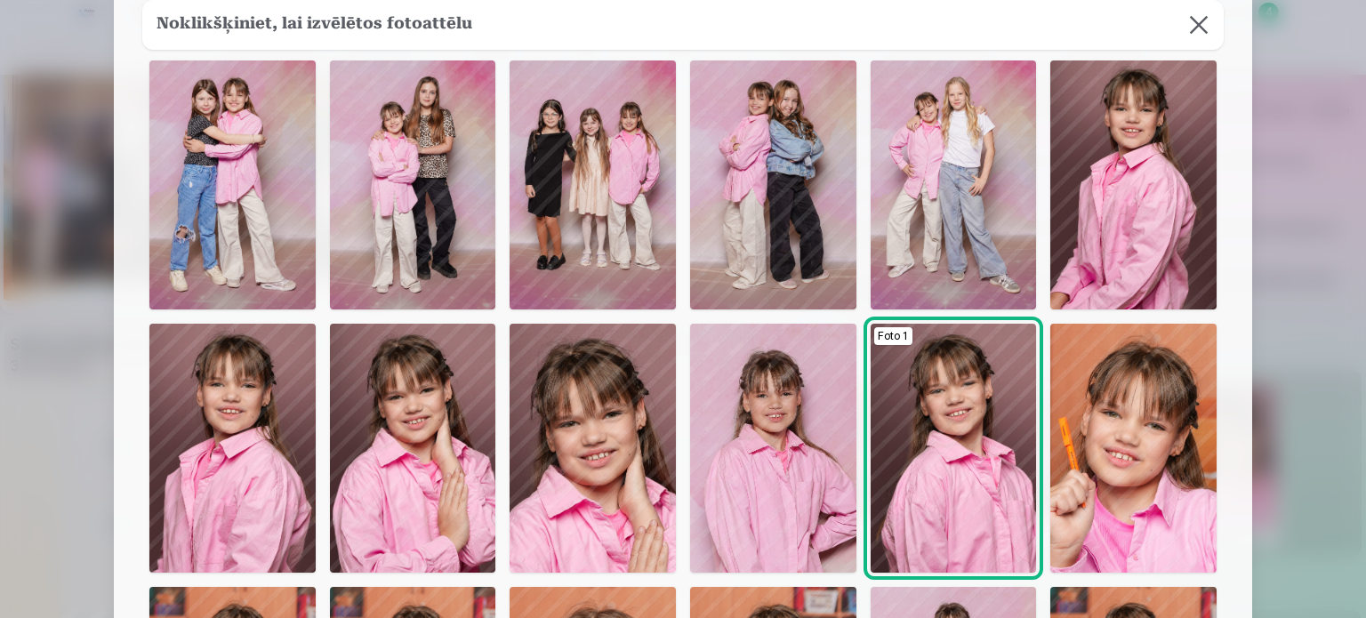
click at [470, 458] on img at bounding box center [413, 448] width 166 height 249
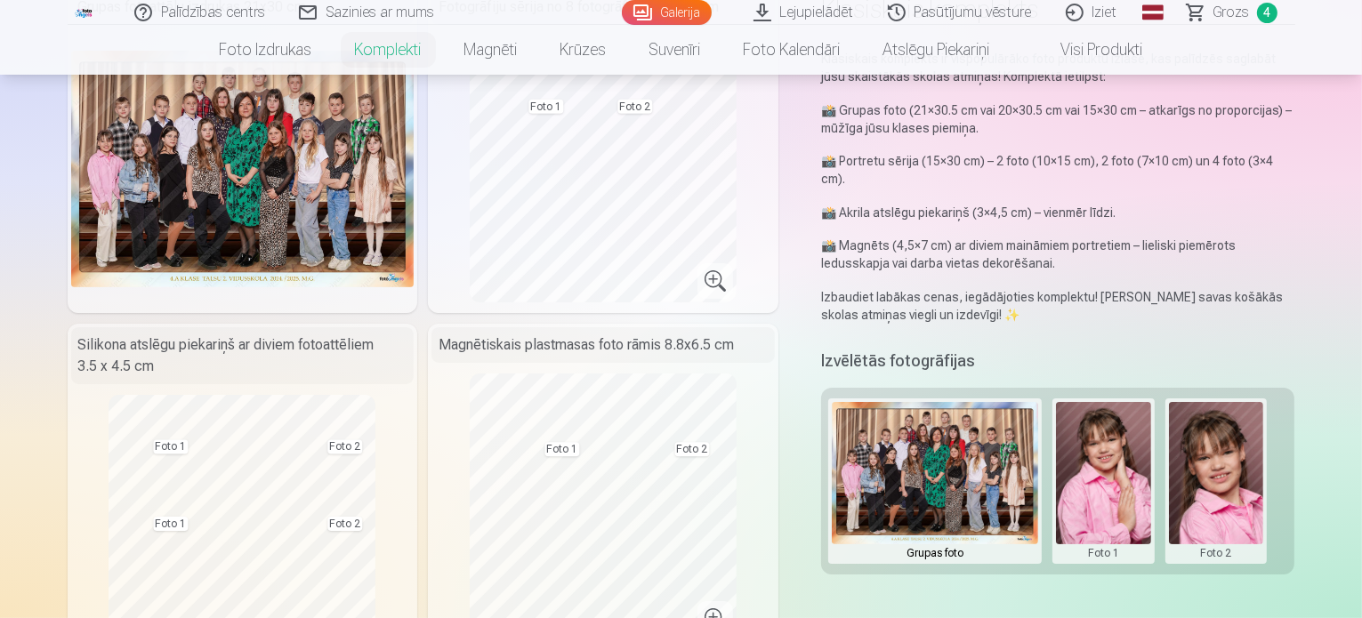
click at [234, 205] on img at bounding box center [242, 169] width 343 height 237
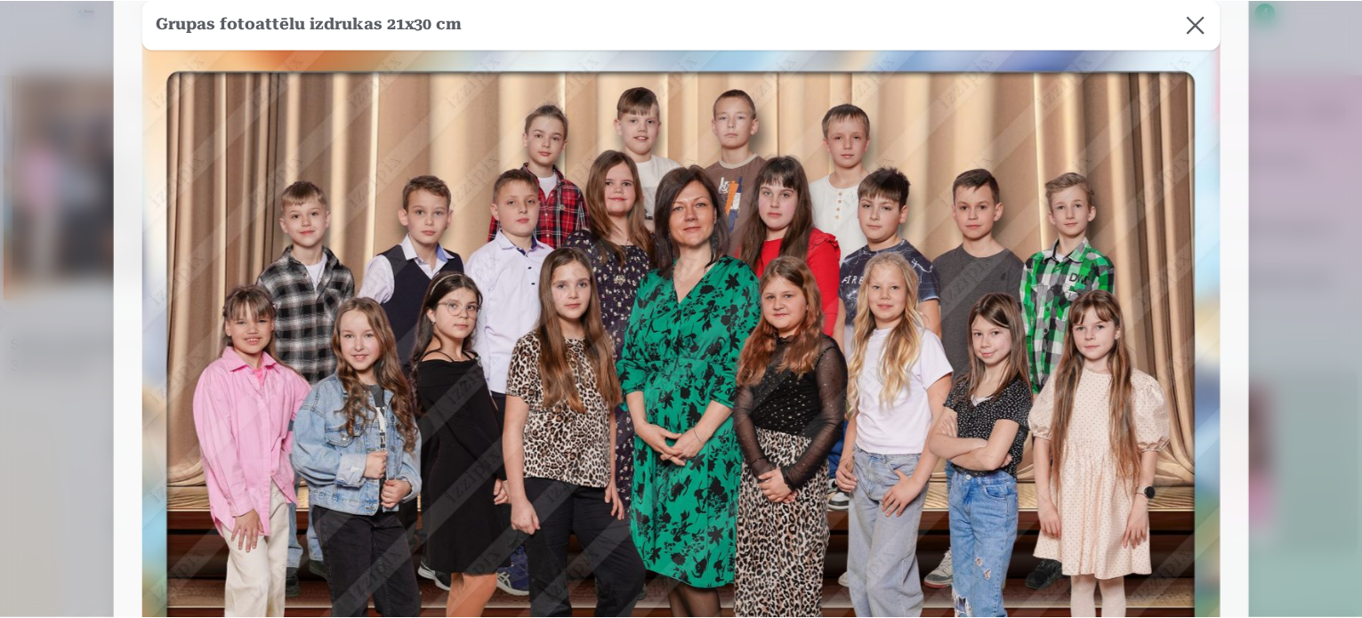
scroll to position [0, 0]
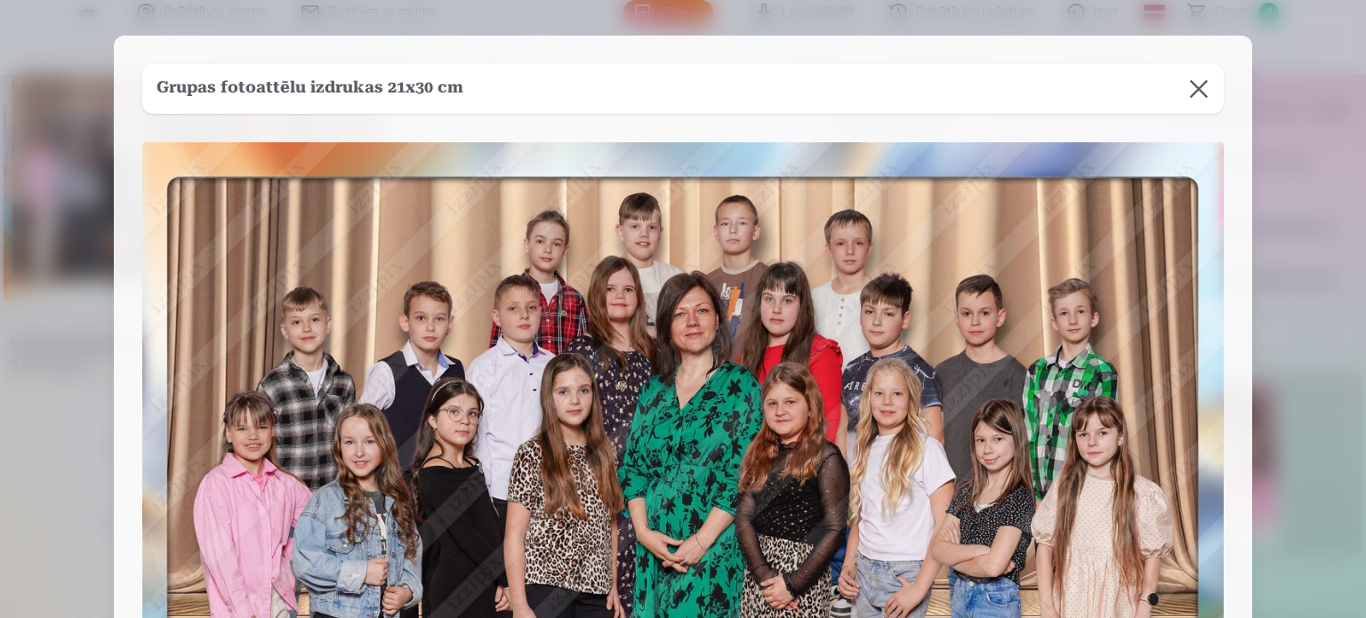
click at [1199, 91] on button at bounding box center [1199, 89] width 50 height 50
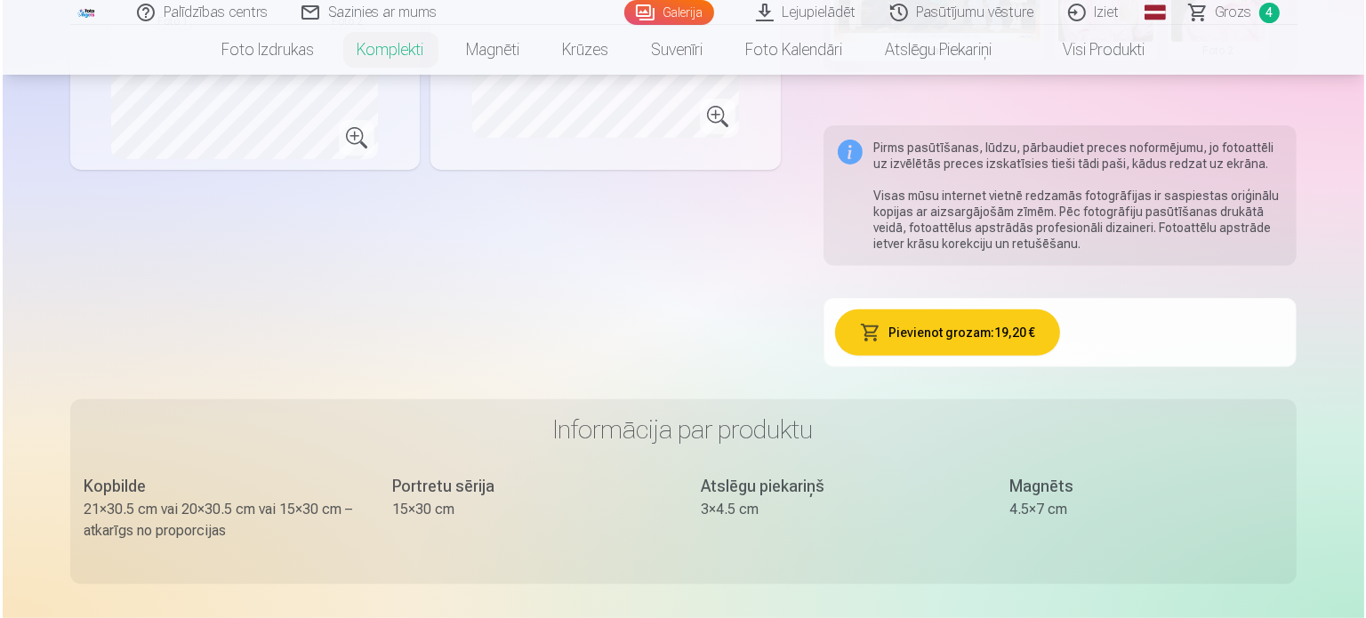
scroll to position [712, 0]
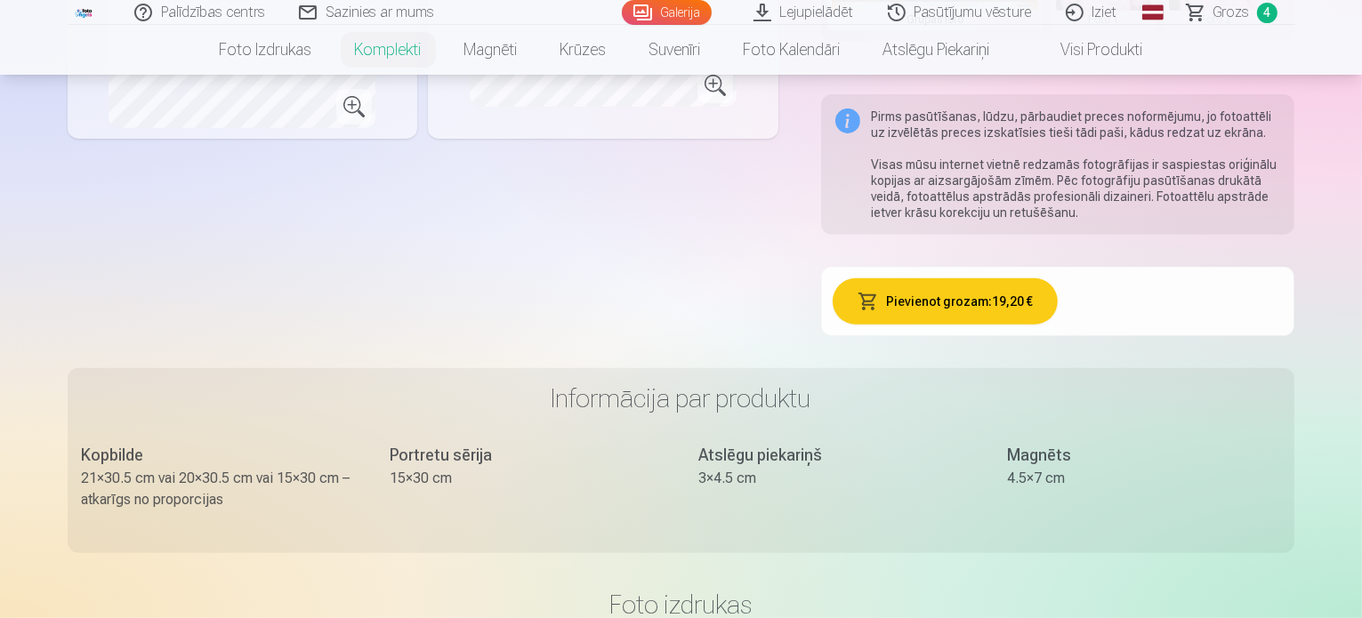
click at [1024, 292] on button "Pievienot grozam : 19,20 €" at bounding box center [945, 301] width 225 height 46
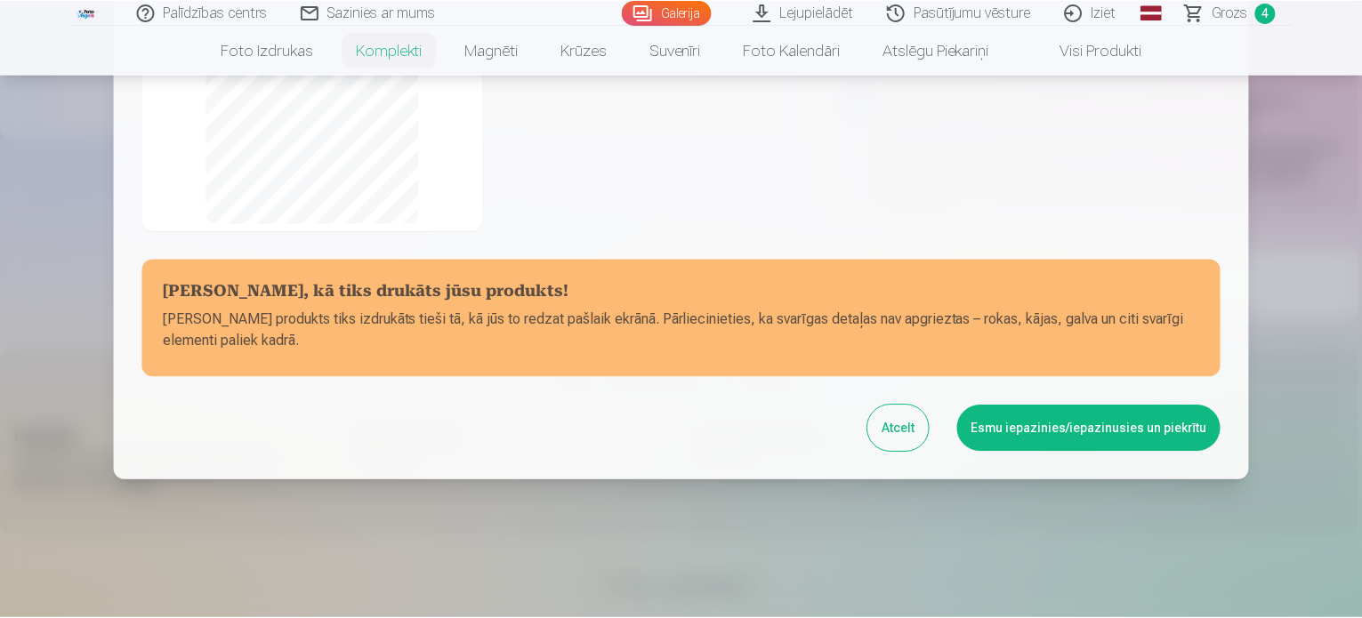
scroll to position [402, 0]
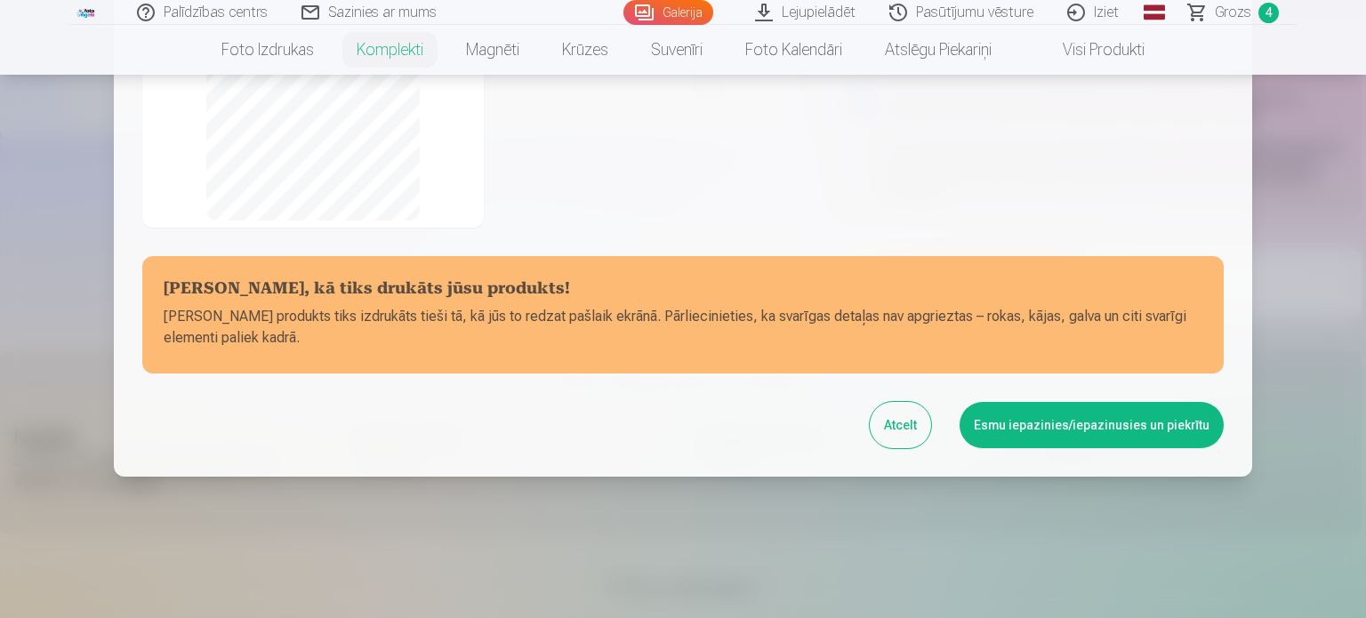
click at [1094, 419] on button "Esmu iepazinies/iepazinusies un piekrītu" at bounding box center [1092, 425] width 264 height 46
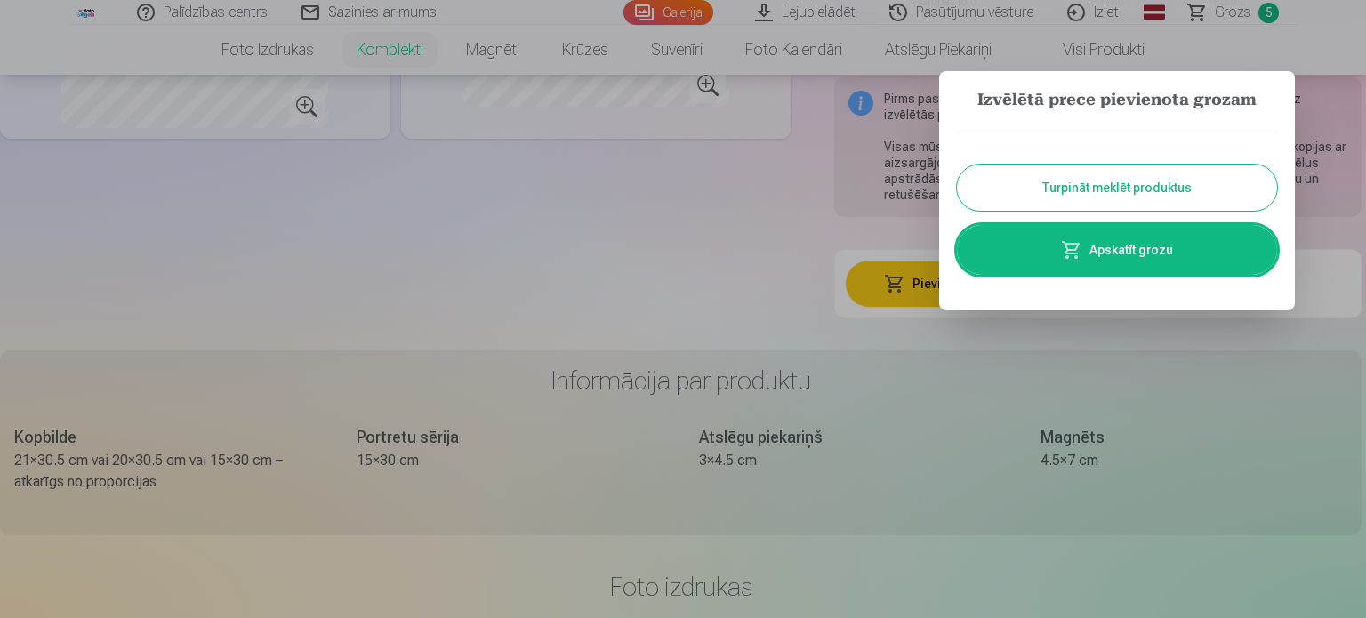
click at [1180, 234] on link "Apskatīt grozu" at bounding box center [1117, 250] width 320 height 50
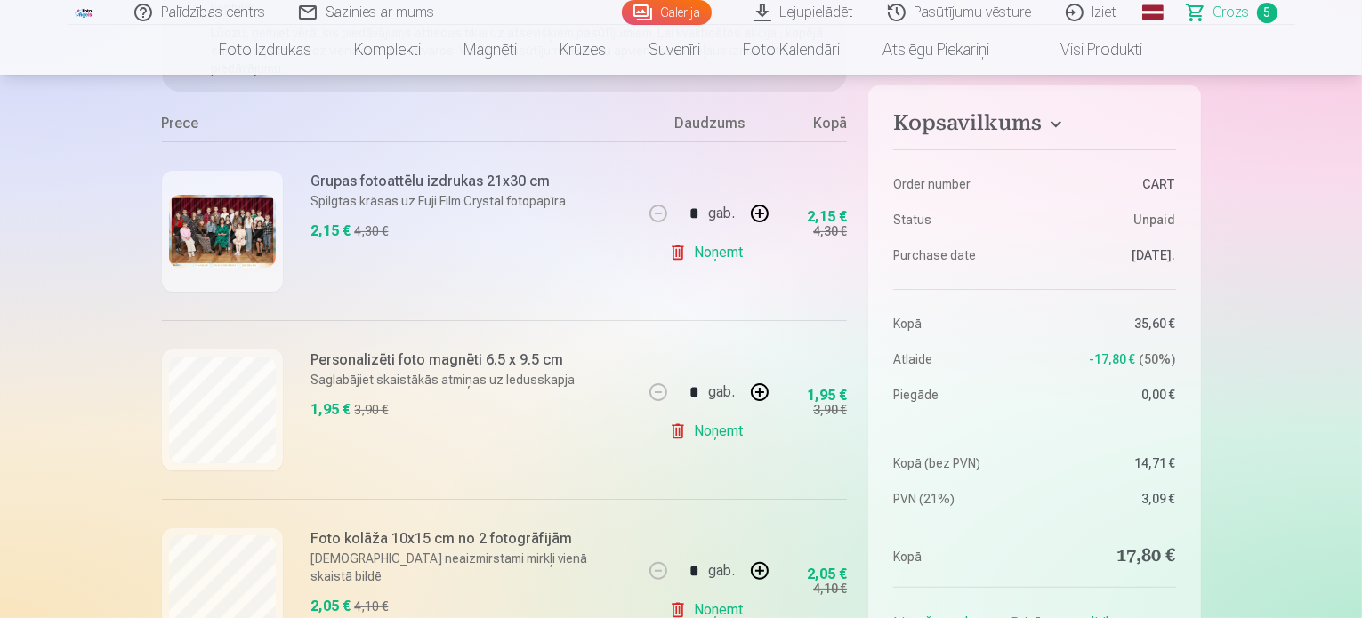
scroll to position [356, 0]
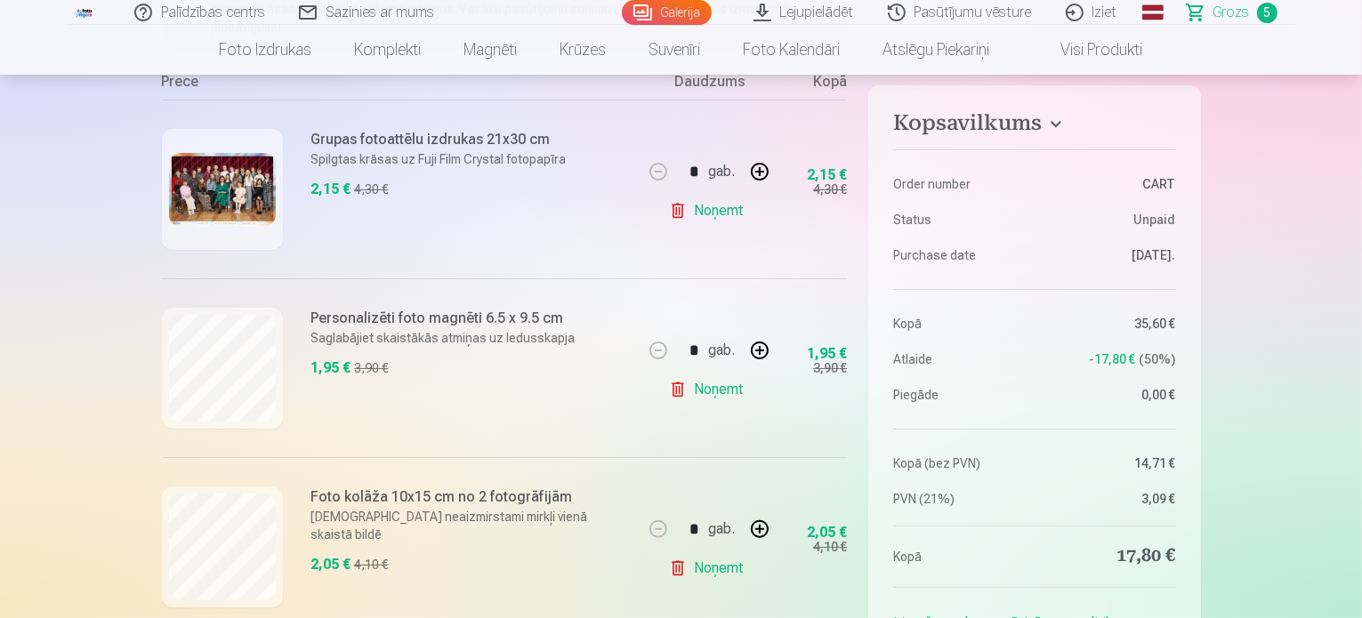
click at [729, 213] on link "Noņemt" at bounding box center [709, 211] width 81 height 36
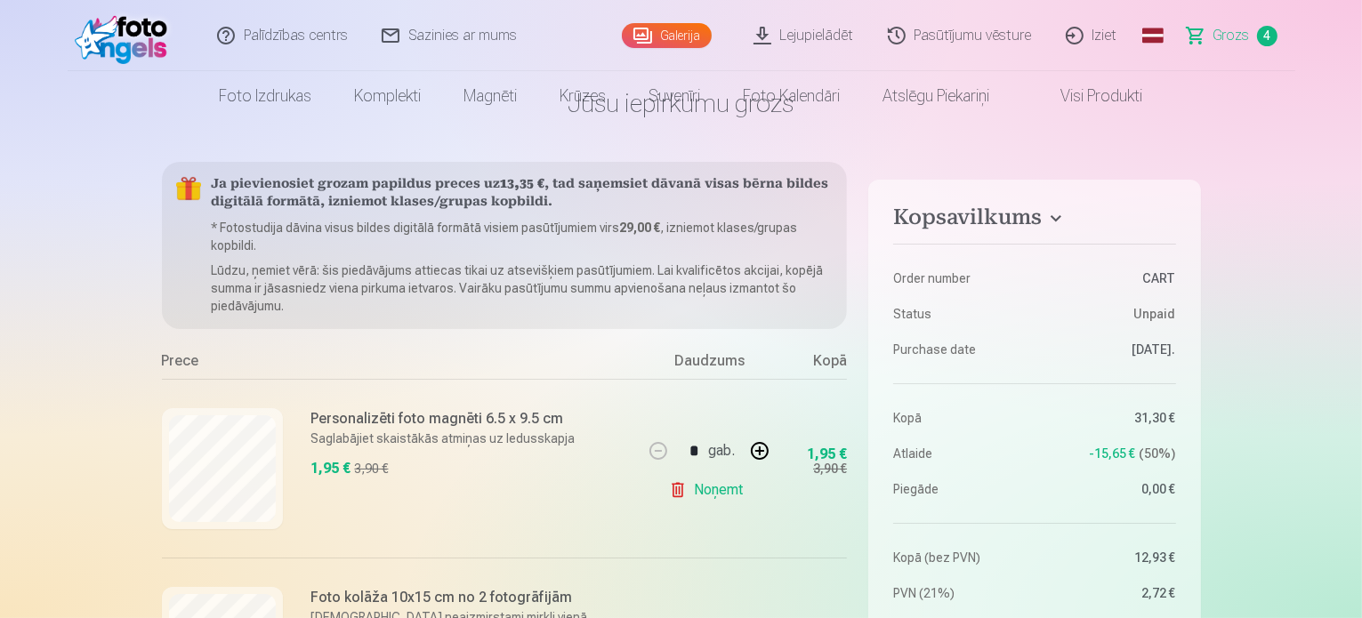
scroll to position [0, 0]
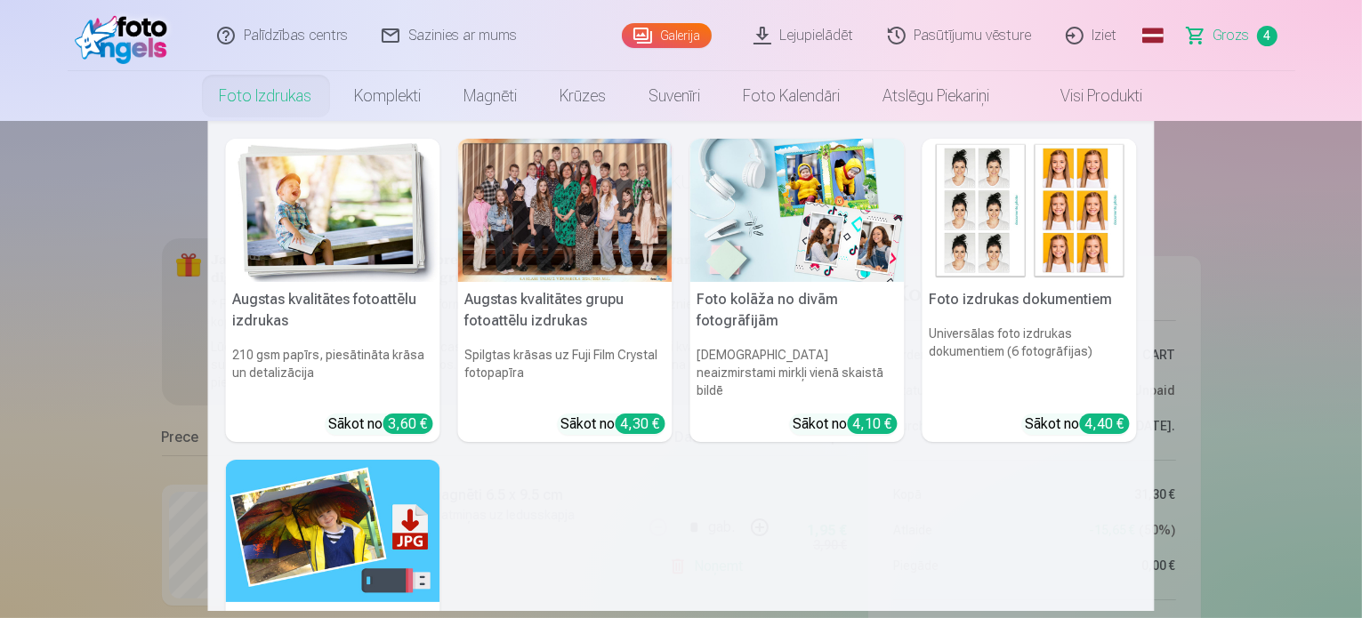
click at [279, 93] on link "Foto izdrukas" at bounding box center [265, 96] width 135 height 50
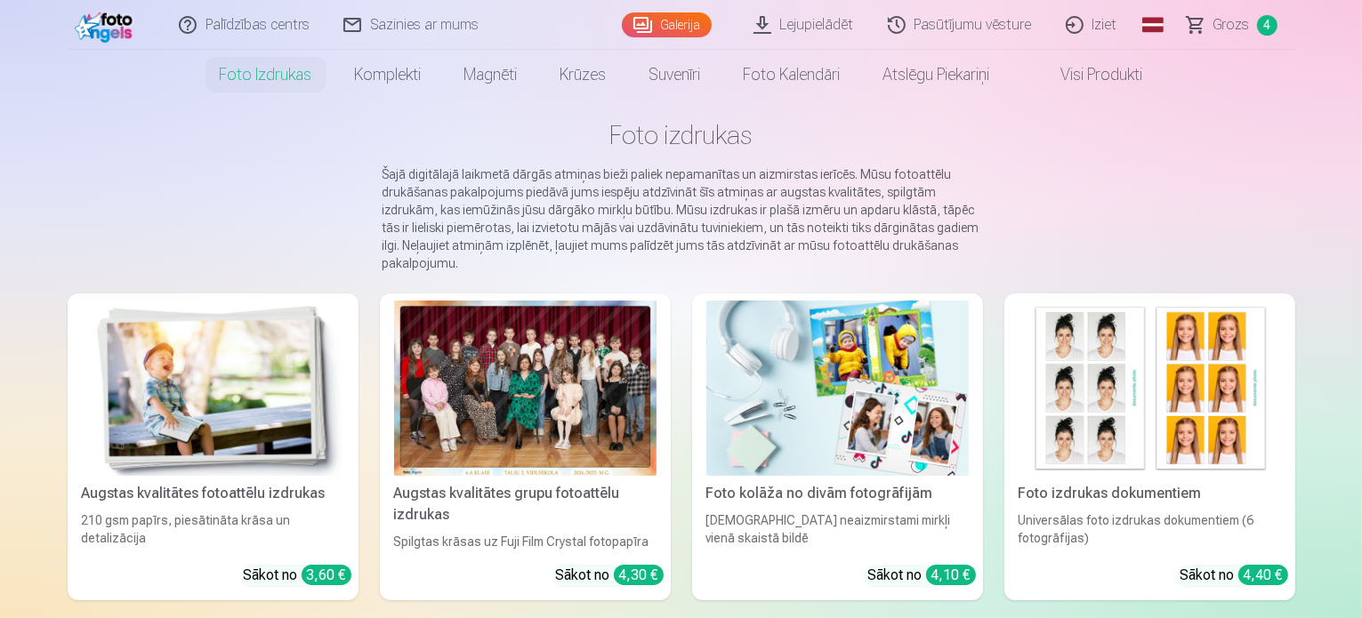
scroll to position [89, 0]
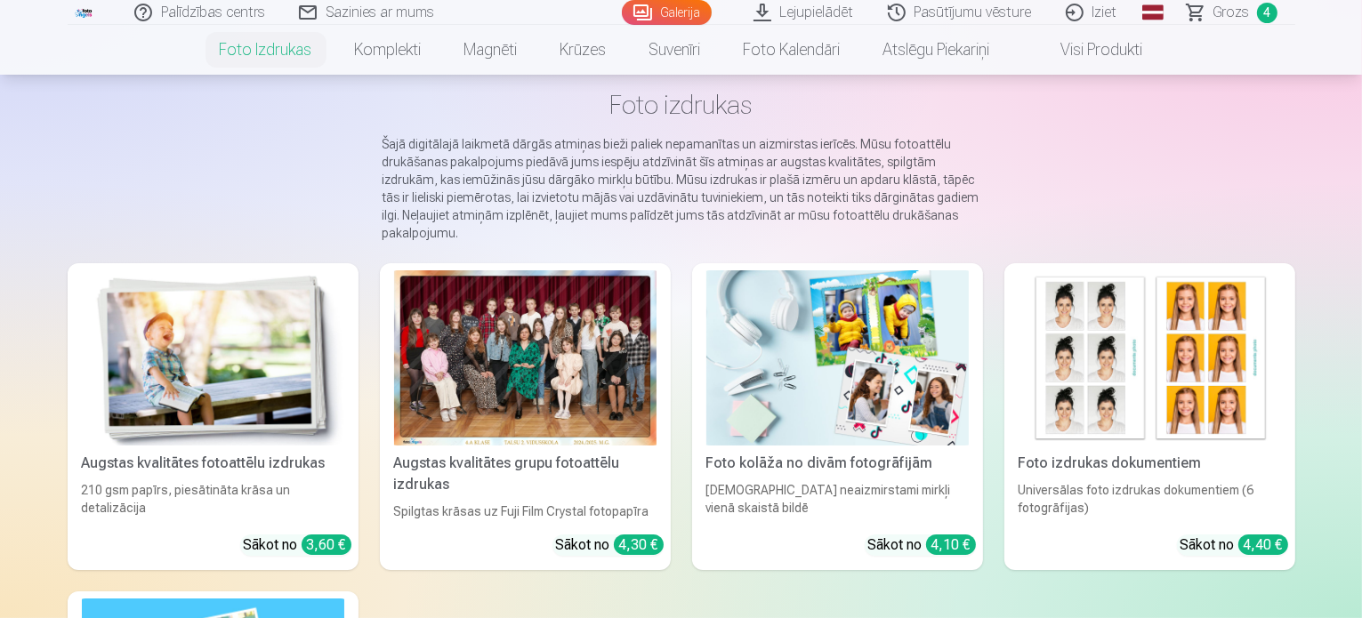
click at [911, 366] on img at bounding box center [837, 357] width 262 height 175
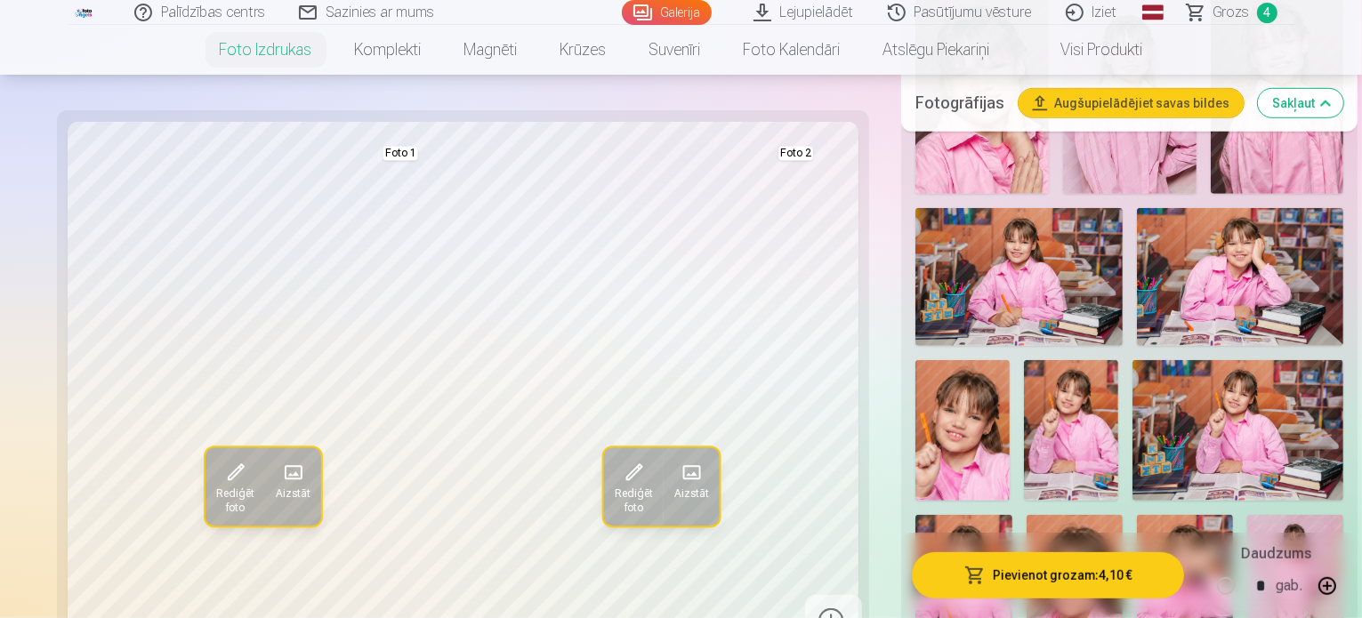
scroll to position [1067, 0]
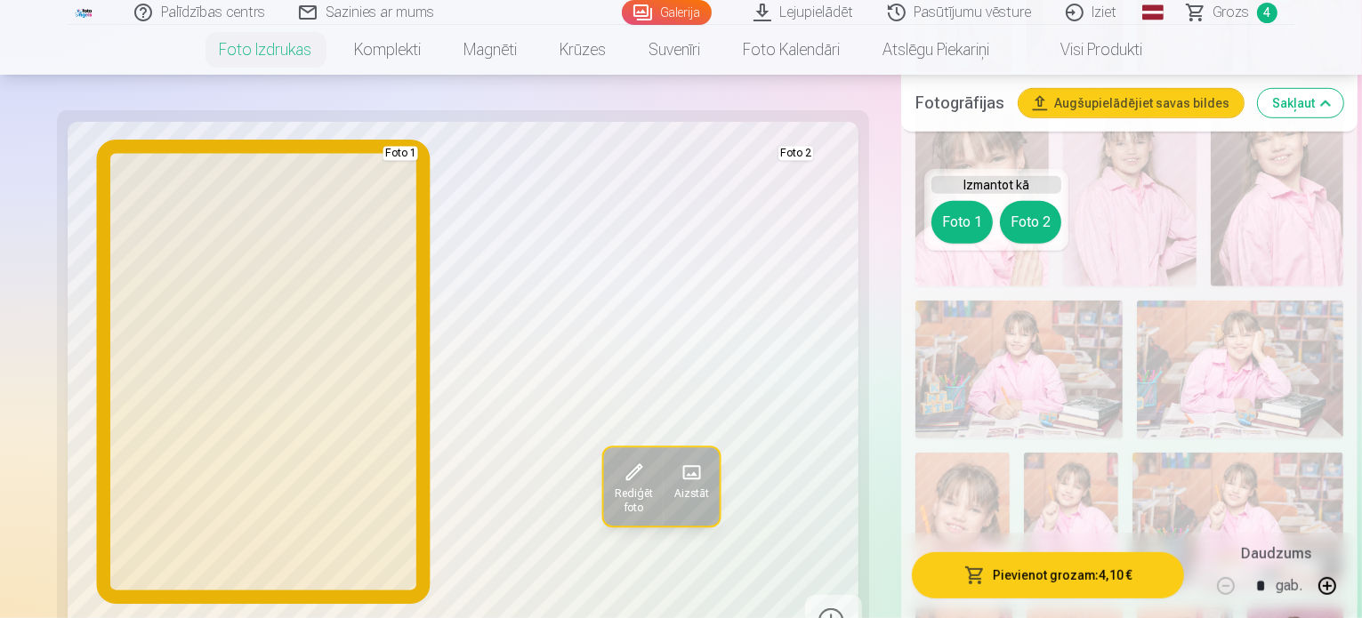
click at [964, 227] on button "Foto 1" at bounding box center [961, 222] width 61 height 43
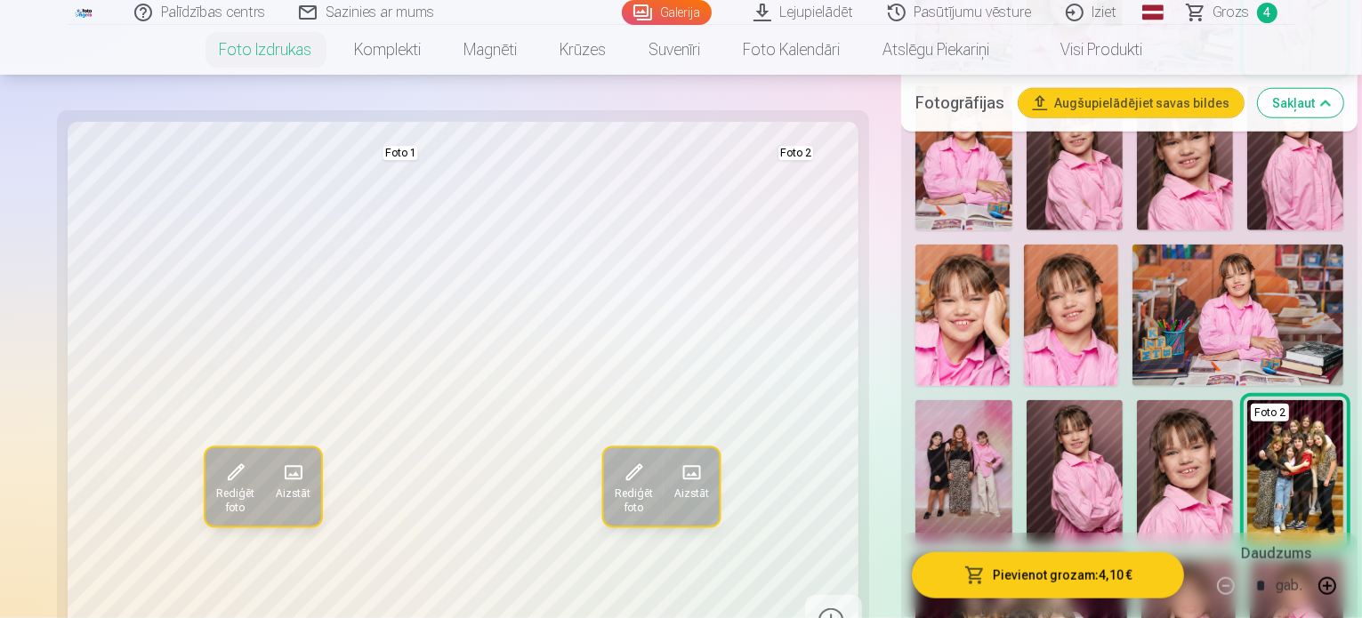
scroll to position [1779, 0]
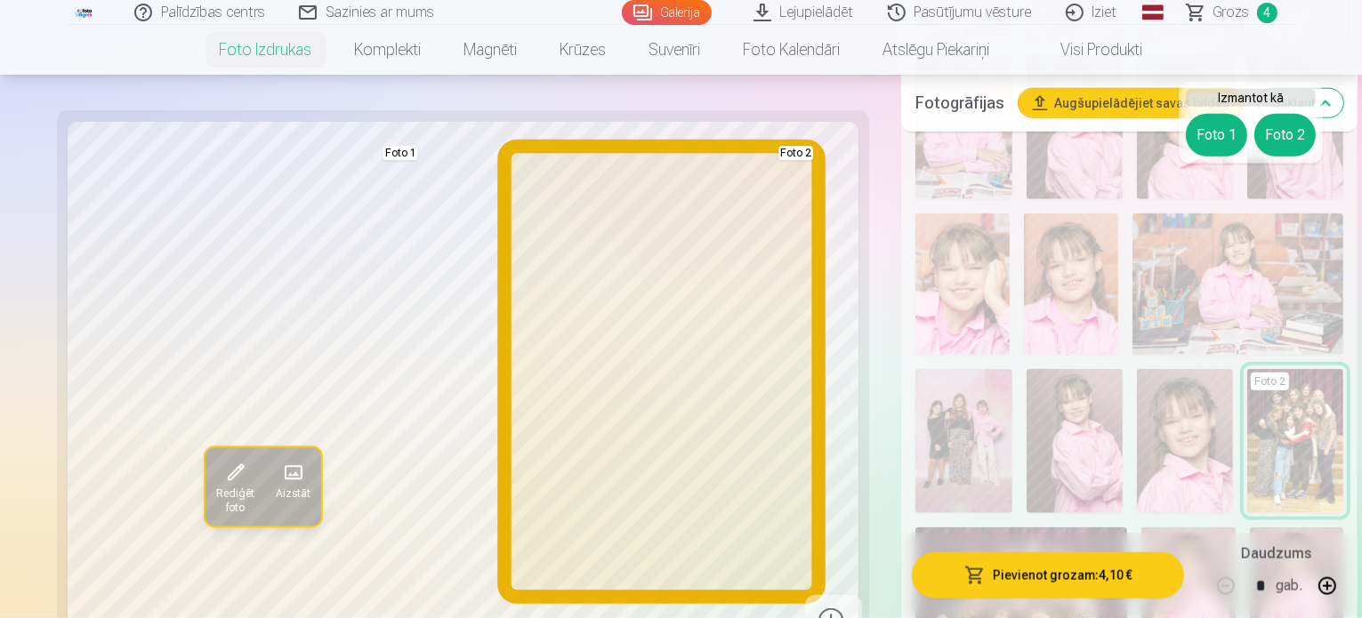
click at [1294, 137] on button "Foto 2" at bounding box center [1284, 135] width 61 height 43
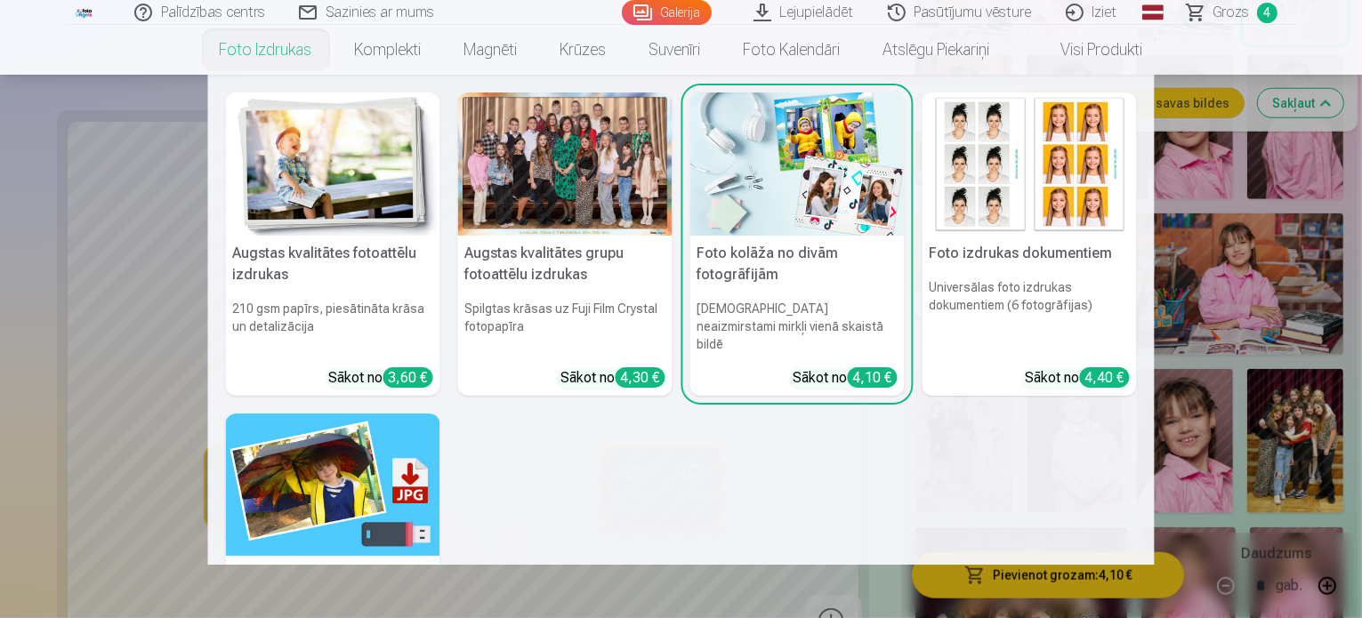
click at [262, 47] on link "Foto izdrukas" at bounding box center [265, 50] width 135 height 50
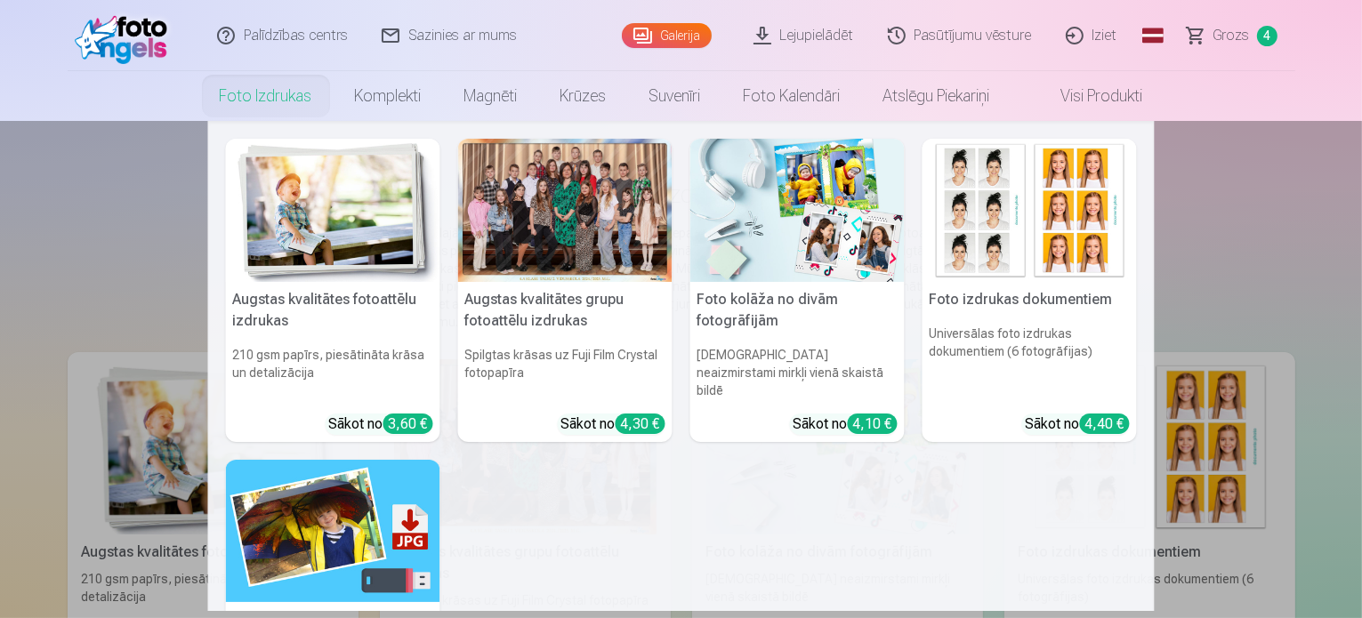
click at [366, 219] on img at bounding box center [333, 210] width 214 height 143
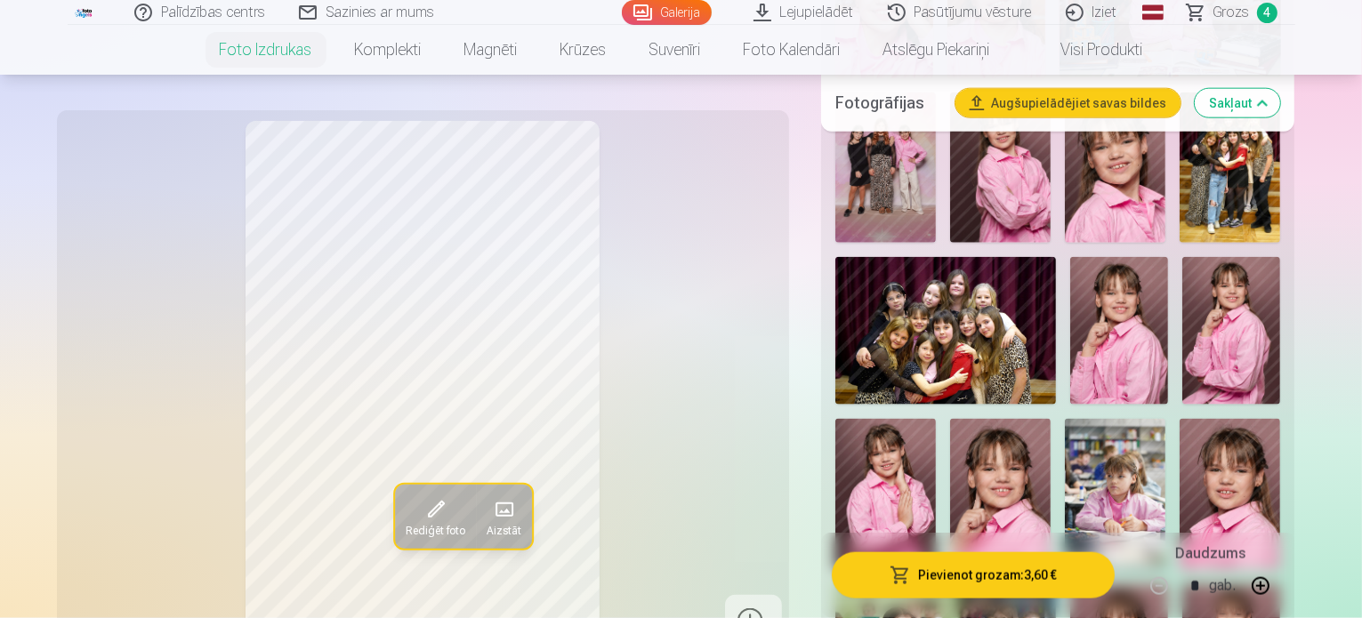
scroll to position [2135, 0]
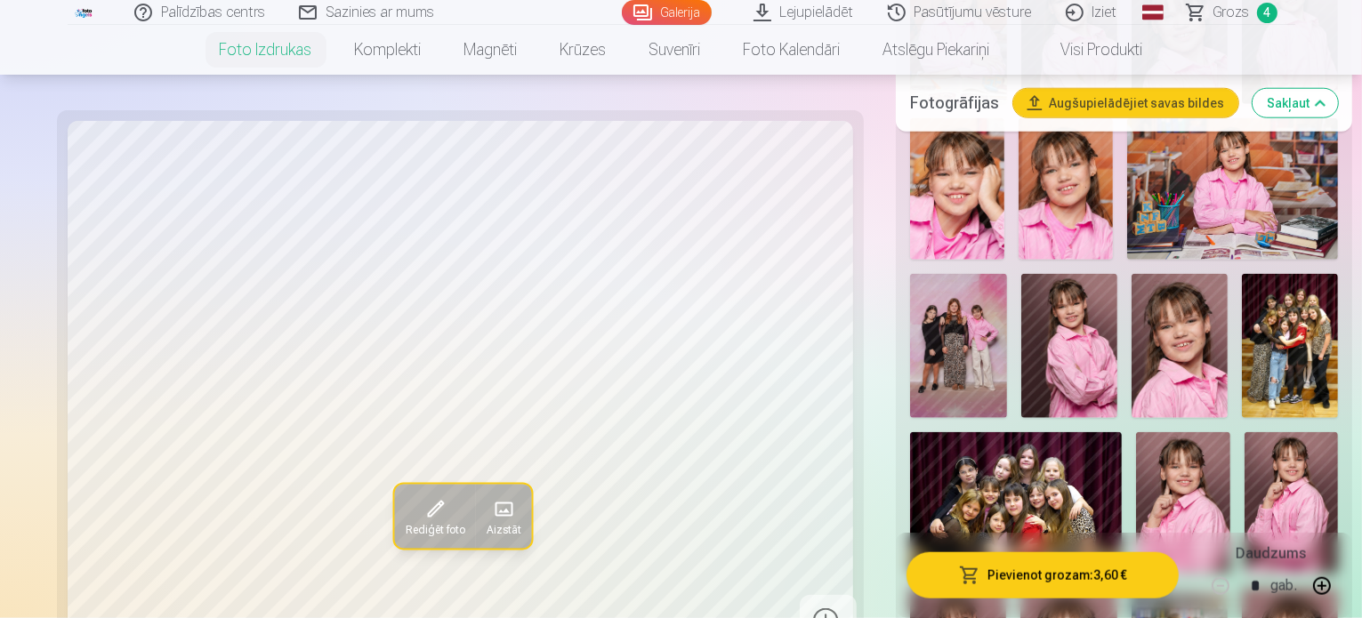
scroll to position [1868, 0]
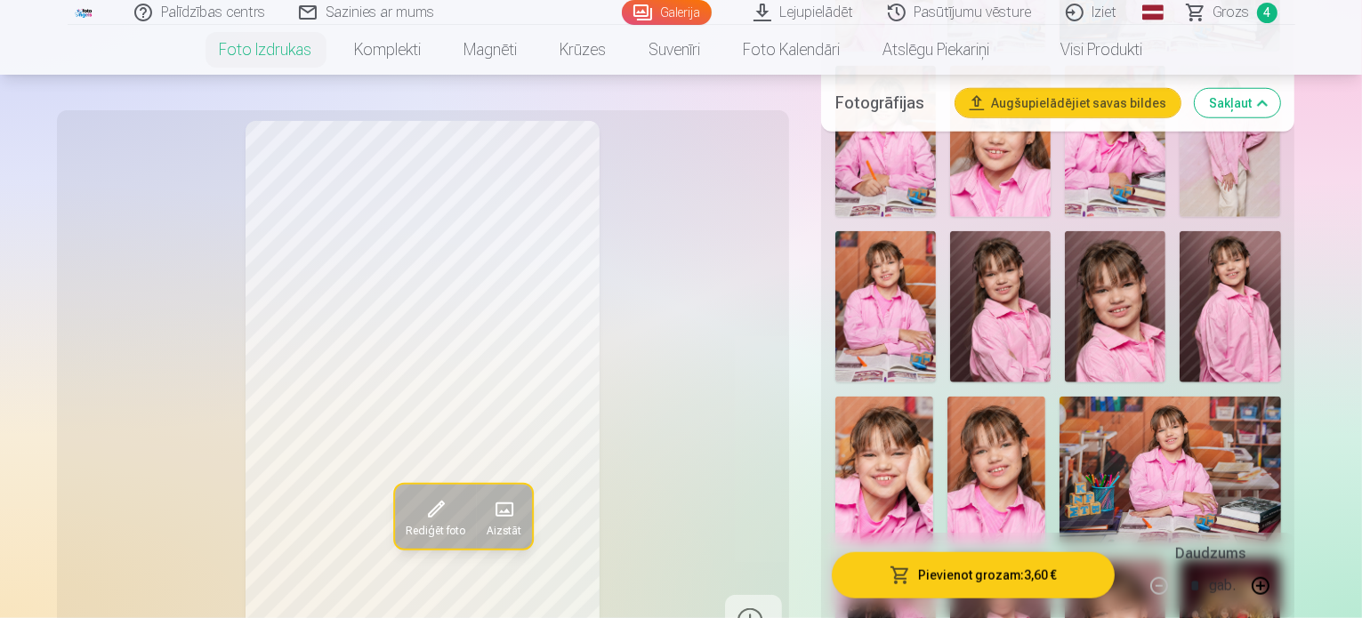
scroll to position [1690, 0]
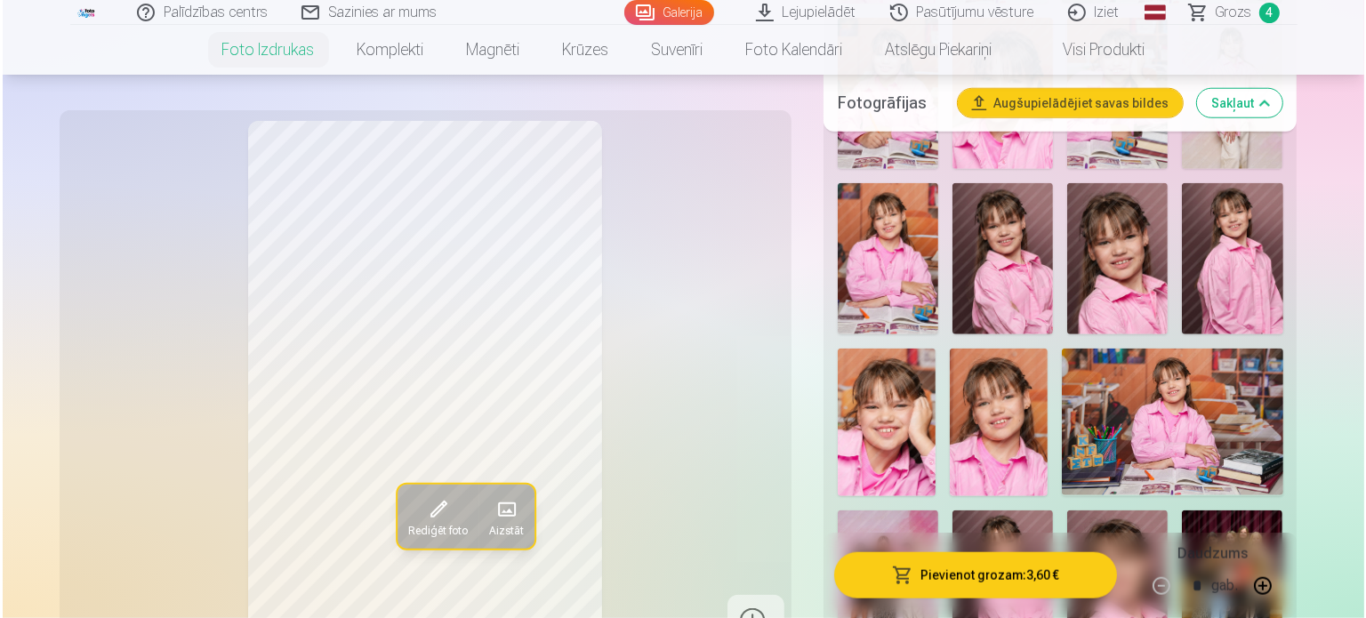
scroll to position [1779, 0]
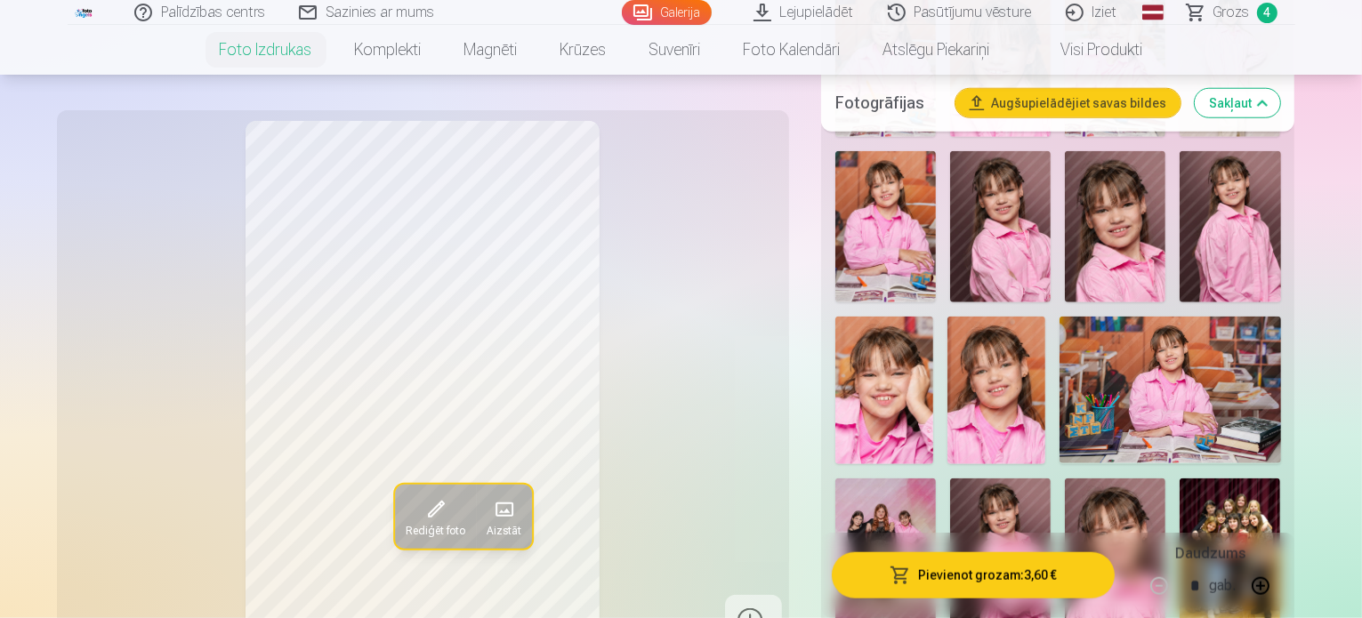
click at [1077, 576] on button "Pievienot grozam : 3,60 €" at bounding box center [974, 575] width 284 height 46
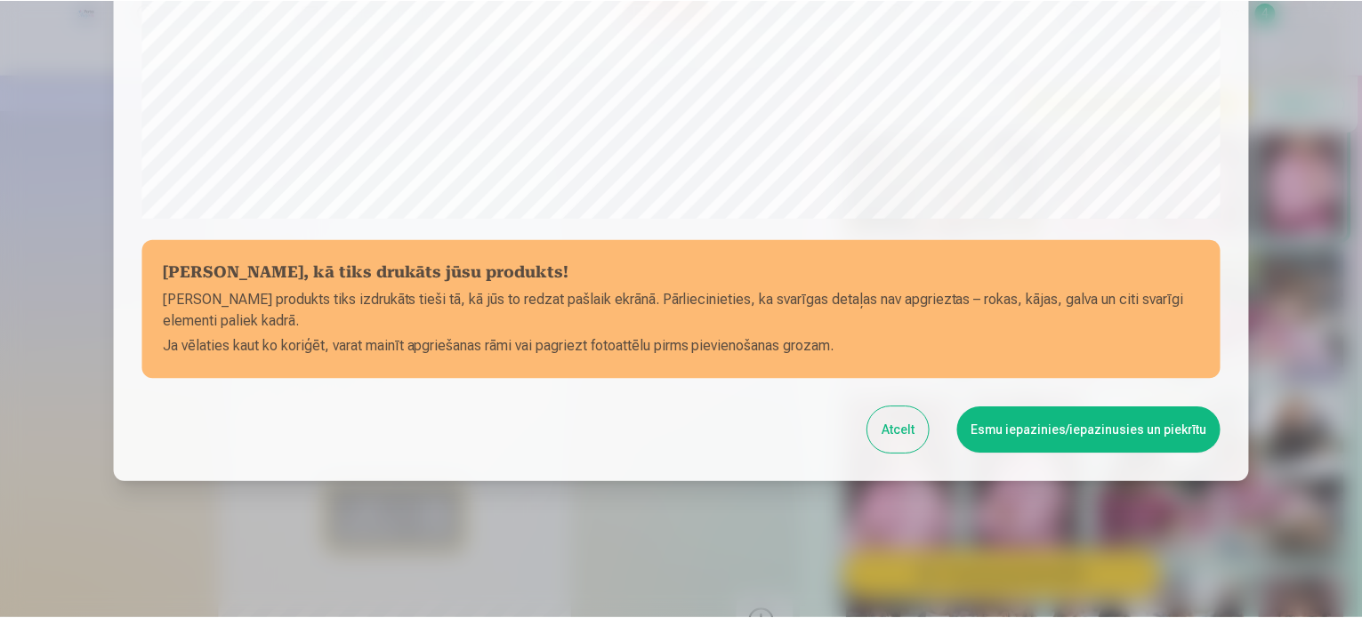
scroll to position [662, 0]
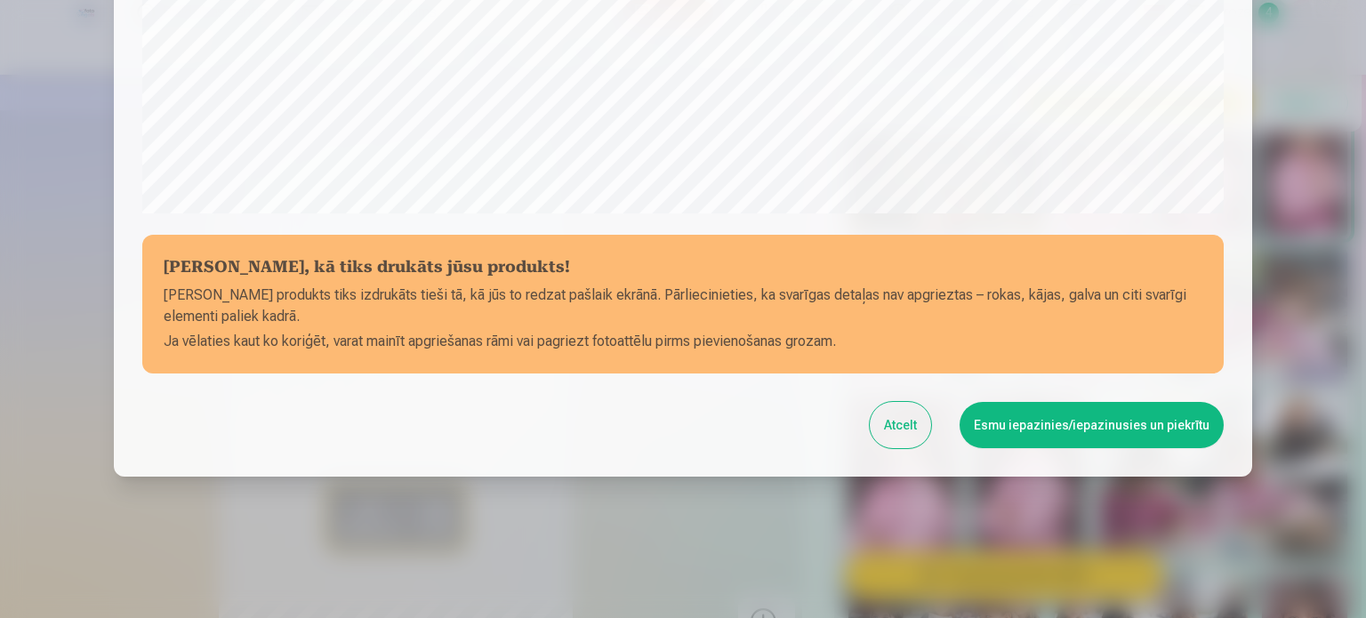
click at [1060, 437] on button "Esmu iepazinies/iepazinusies un piekrītu" at bounding box center [1092, 425] width 264 height 46
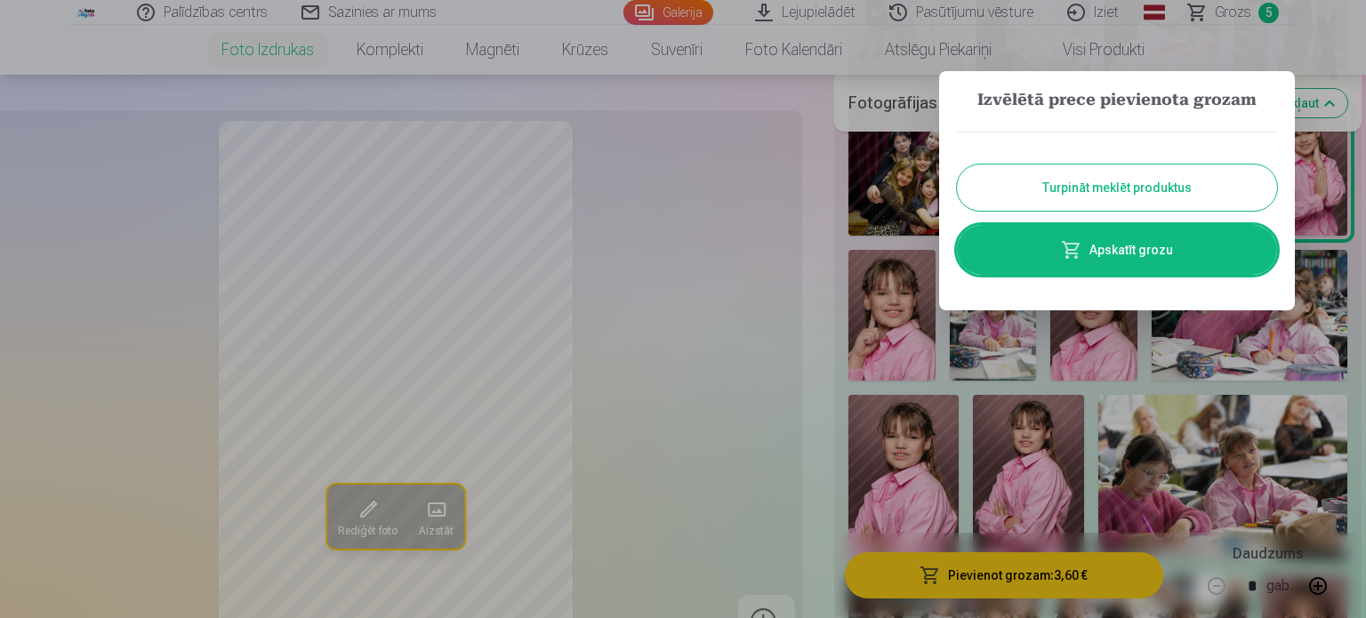
click at [1181, 190] on button "Turpināt meklēt produktus" at bounding box center [1117, 188] width 320 height 46
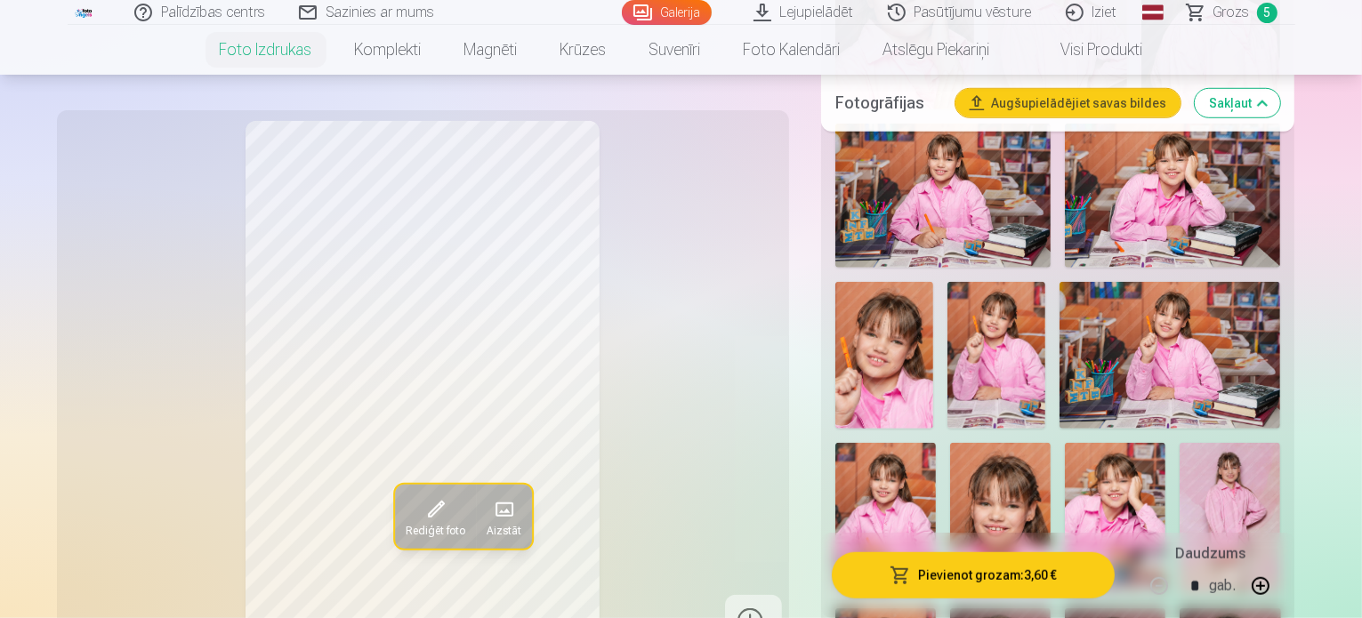
scroll to position [1156, 0]
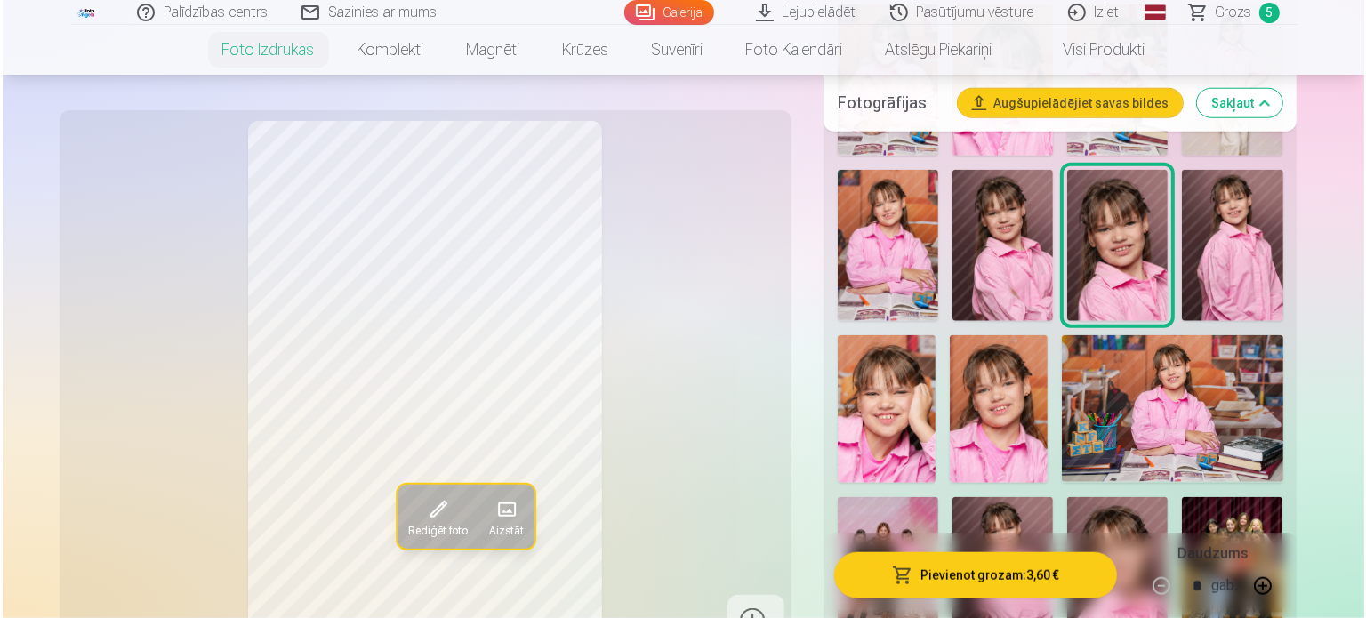
scroll to position [1868, 0]
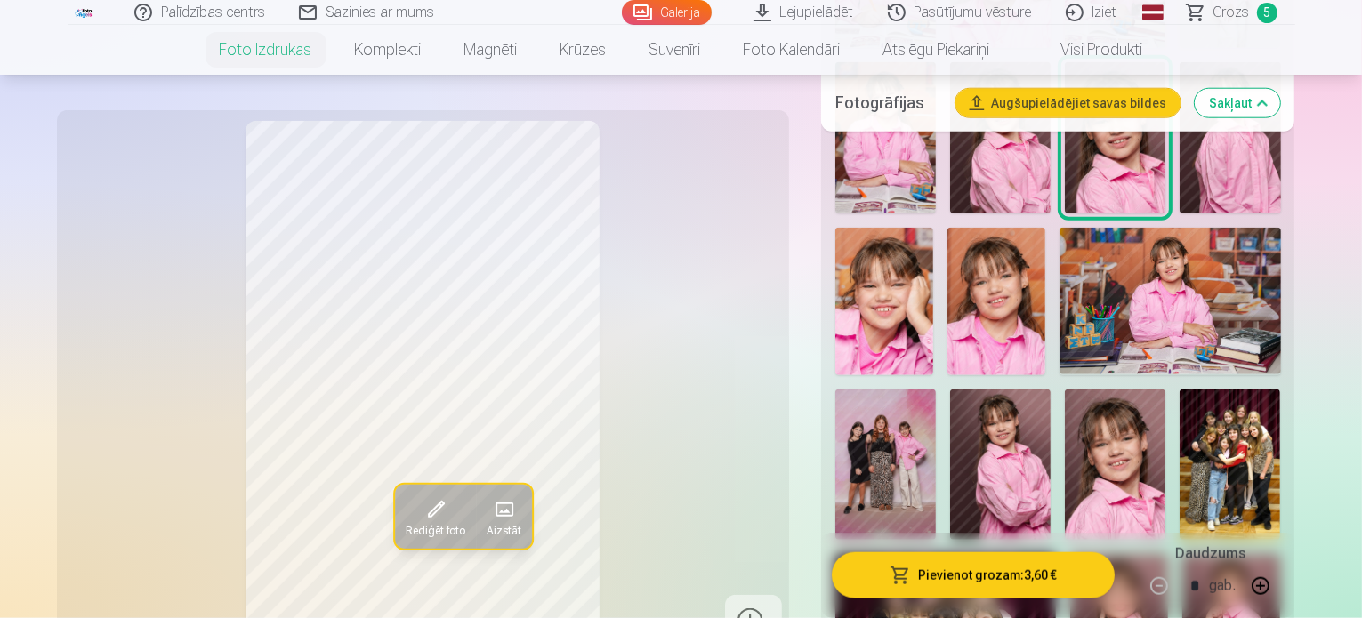
click at [1089, 580] on button "Pievienot grozam : 3,60 €" at bounding box center [974, 575] width 284 height 46
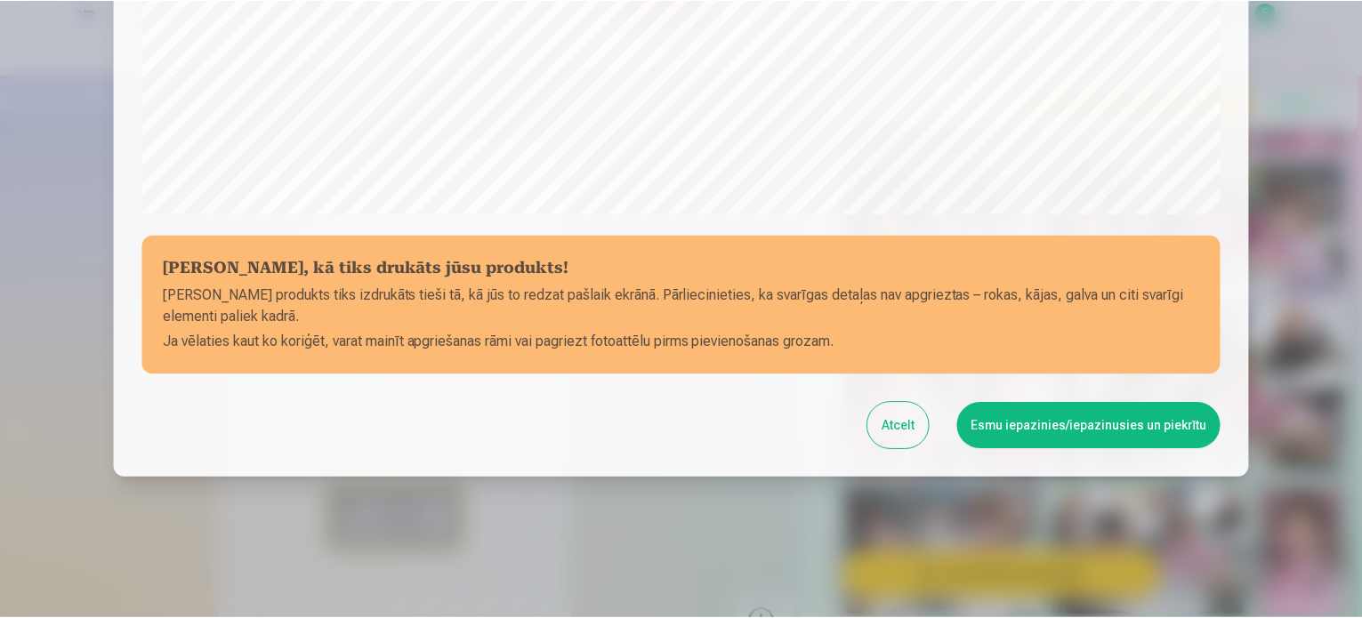
scroll to position [662, 0]
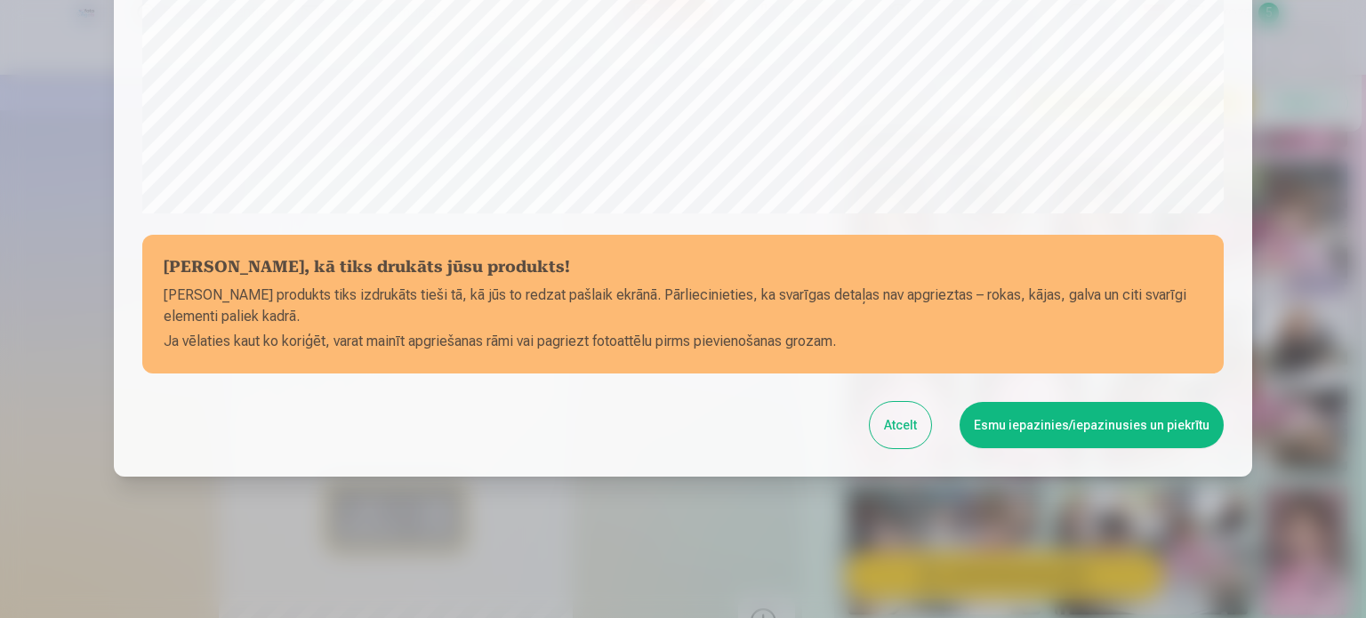
click at [1093, 434] on button "Esmu iepazinies/iepazinusies un piekrītu" at bounding box center [1092, 425] width 264 height 46
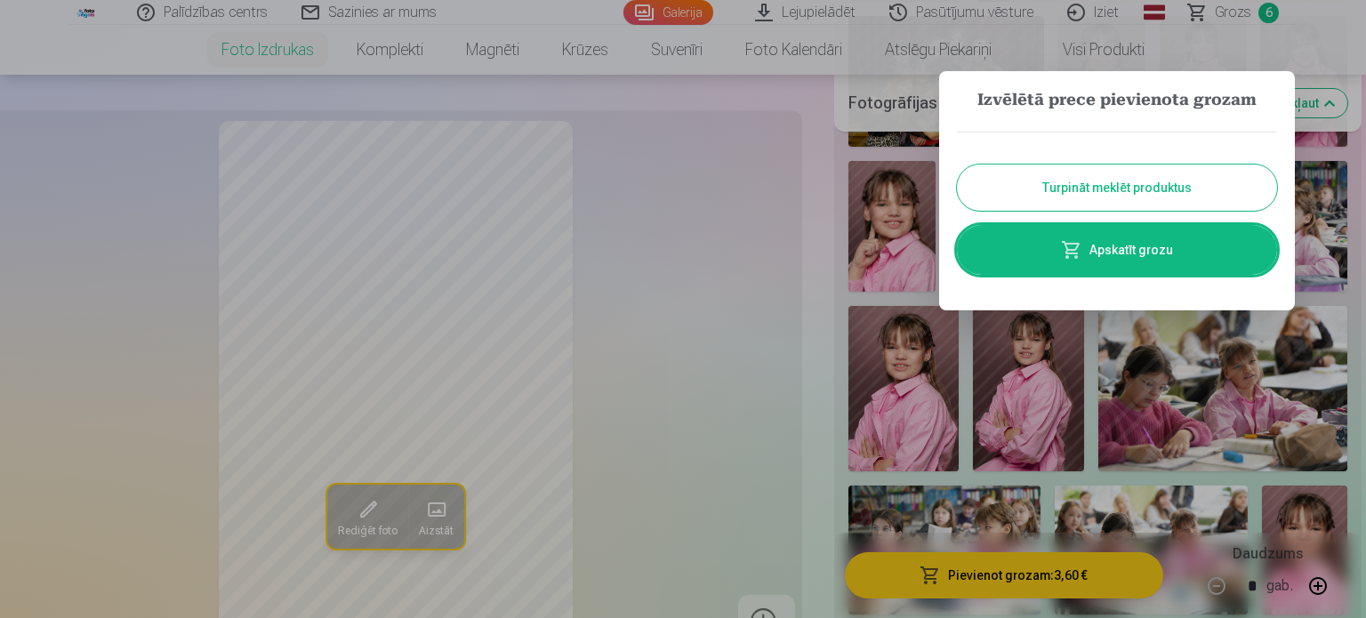
click at [1203, 202] on button "Turpināt meklēt produktus" at bounding box center [1117, 188] width 320 height 46
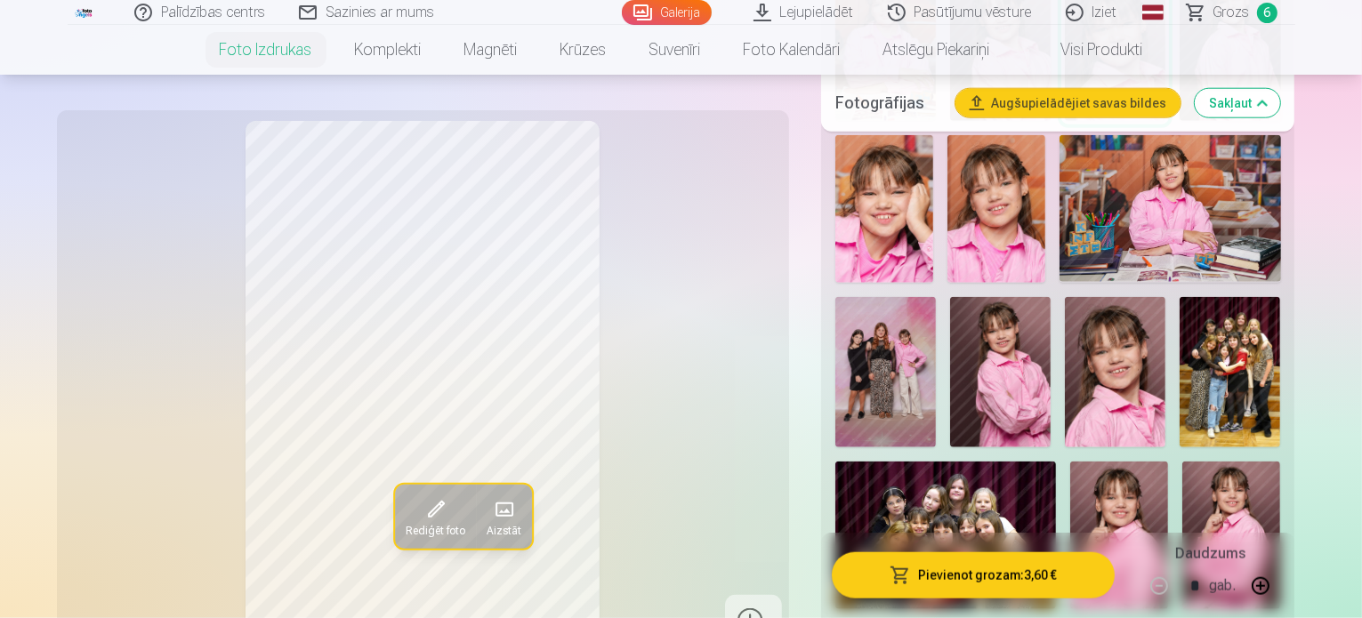
scroll to position [2135, 0]
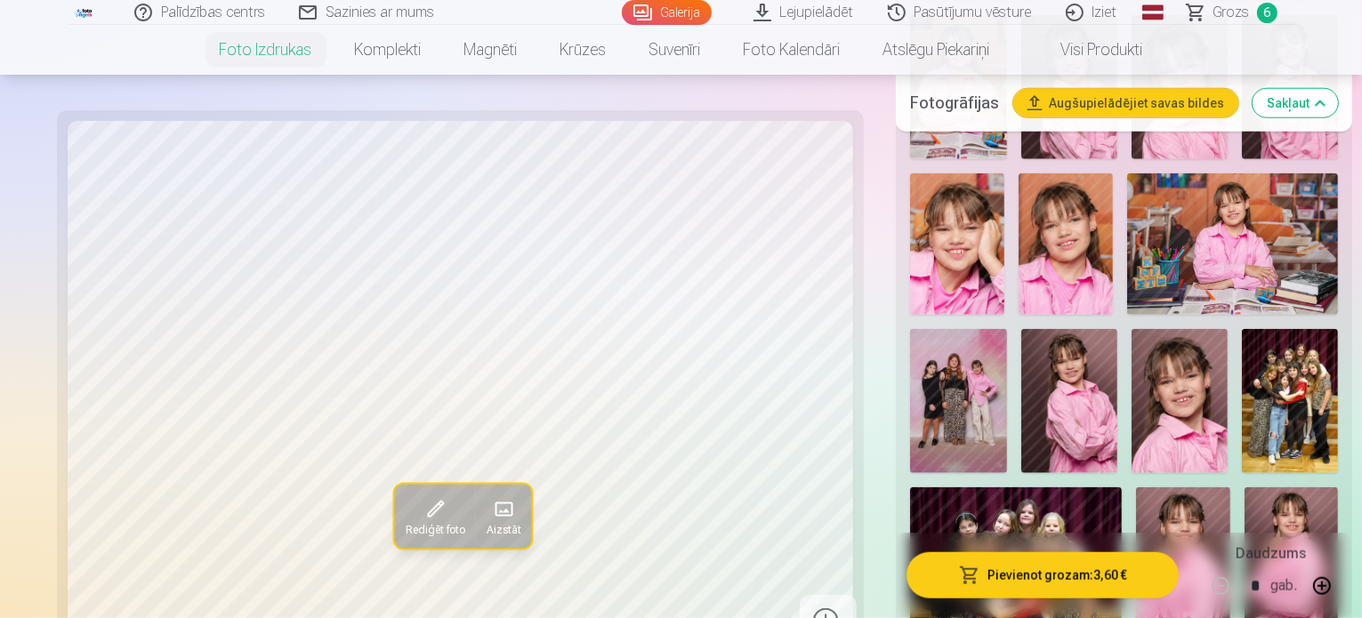
scroll to position [1868, 0]
drag, startPoint x: 1236, startPoint y: 14, endPoint x: 1213, endPoint y: 12, distance: 23.2
click at [1236, 14] on span "Grozs" at bounding box center [1231, 12] width 36 height 21
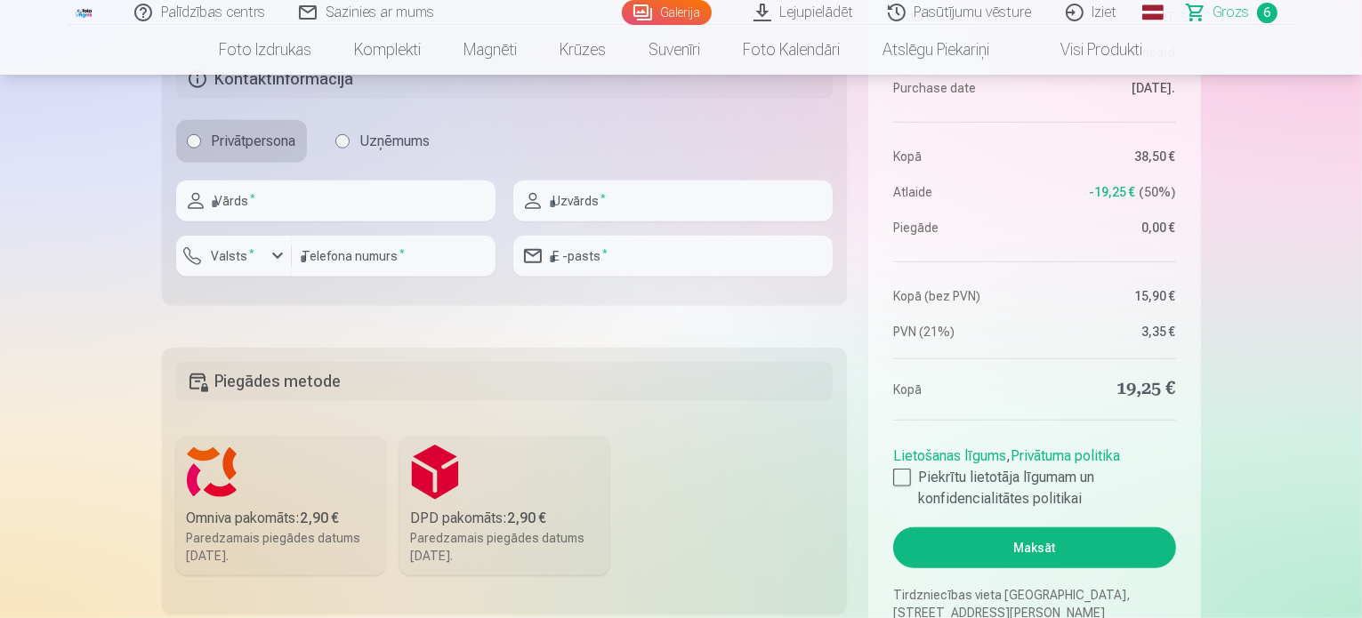
scroll to position [1601, 0]
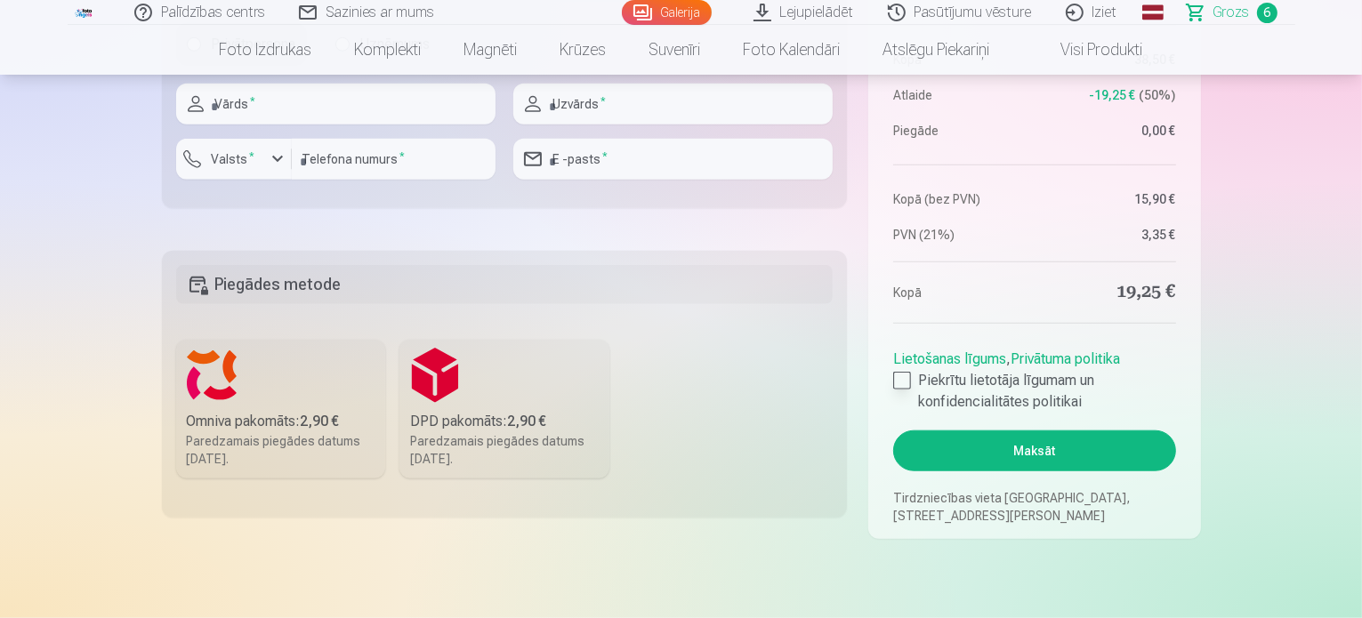
click at [906, 386] on div at bounding box center [902, 381] width 18 height 18
click at [1016, 444] on button "Maksāt" at bounding box center [1034, 451] width 282 height 41
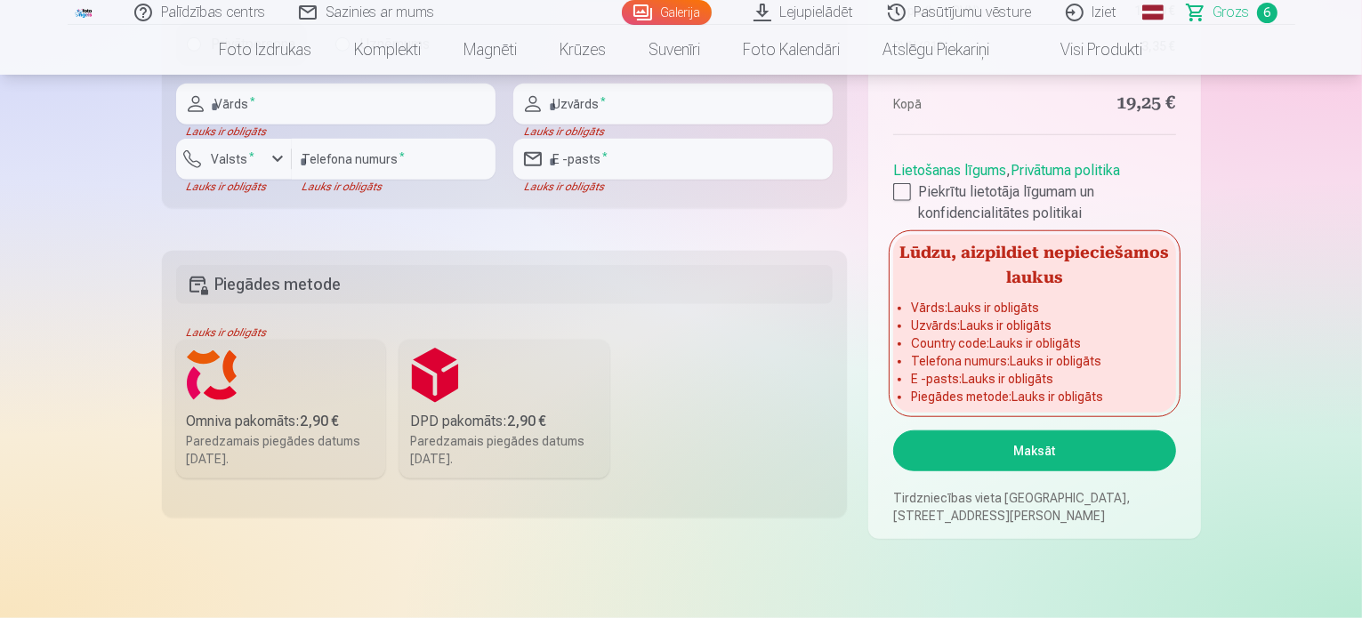
click at [295, 368] on label "Omniva pakomāts : 2,90 € Paredzamais piegādes datums 6.09.2025." at bounding box center [281, 409] width 210 height 139
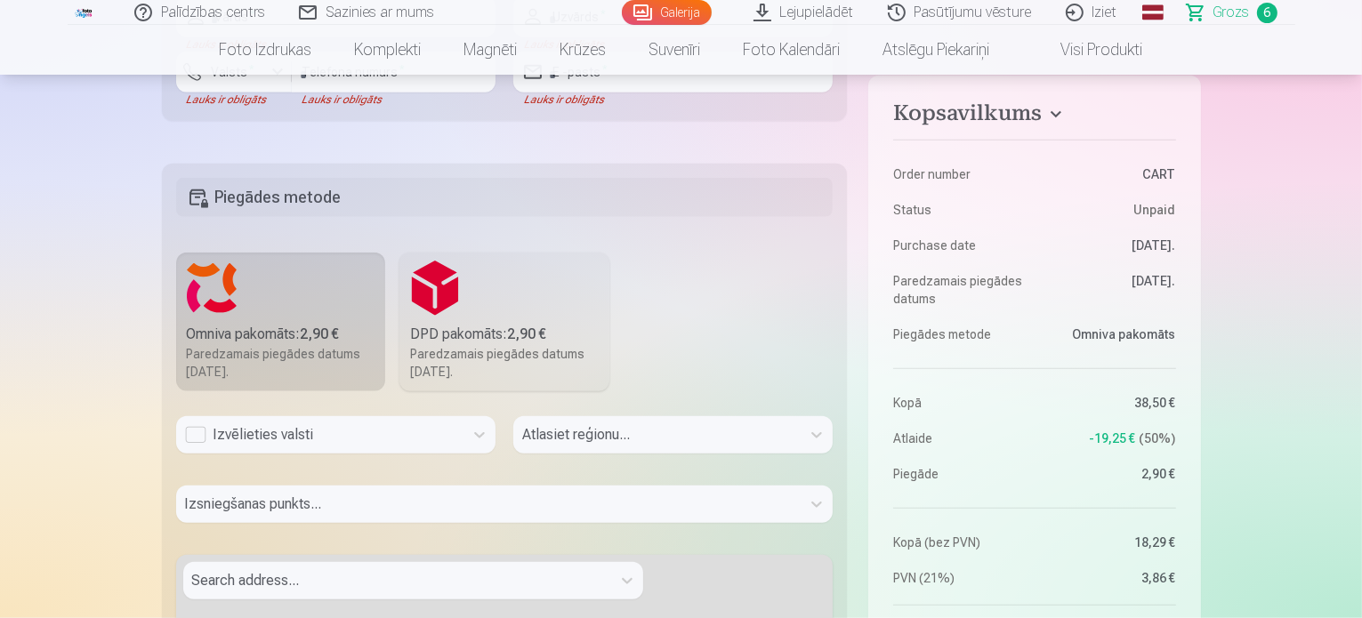
scroll to position [1690, 0]
click at [477, 436] on icon at bounding box center [480, 433] width 18 height 18
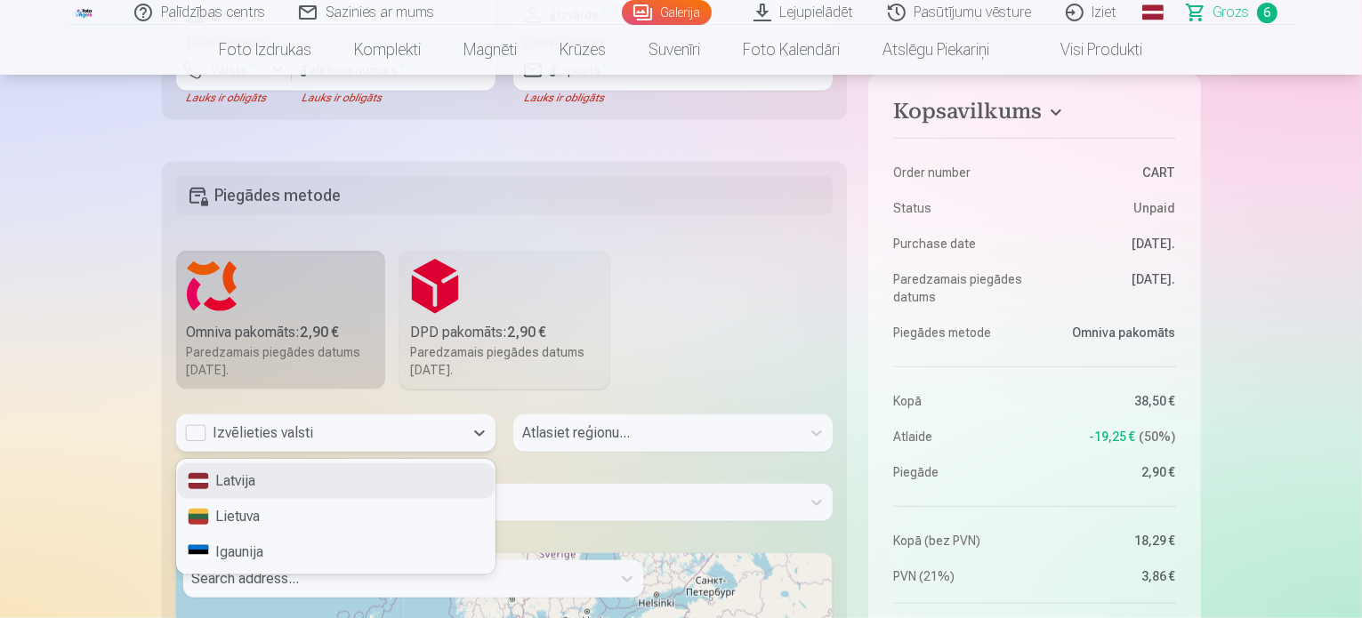
click at [327, 476] on div "Latvija" at bounding box center [336, 481] width 318 height 36
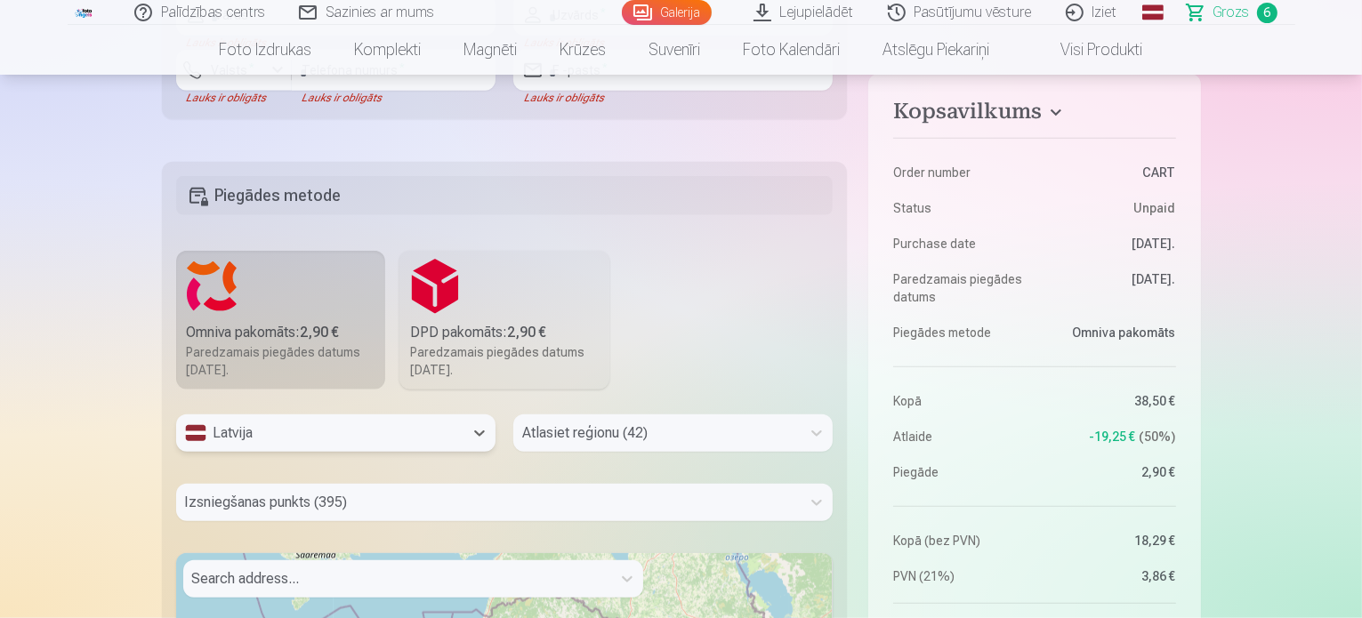
click at [801, 426] on div "Atlasiet reģionu (42)" at bounding box center [672, 433] width 319 height 37
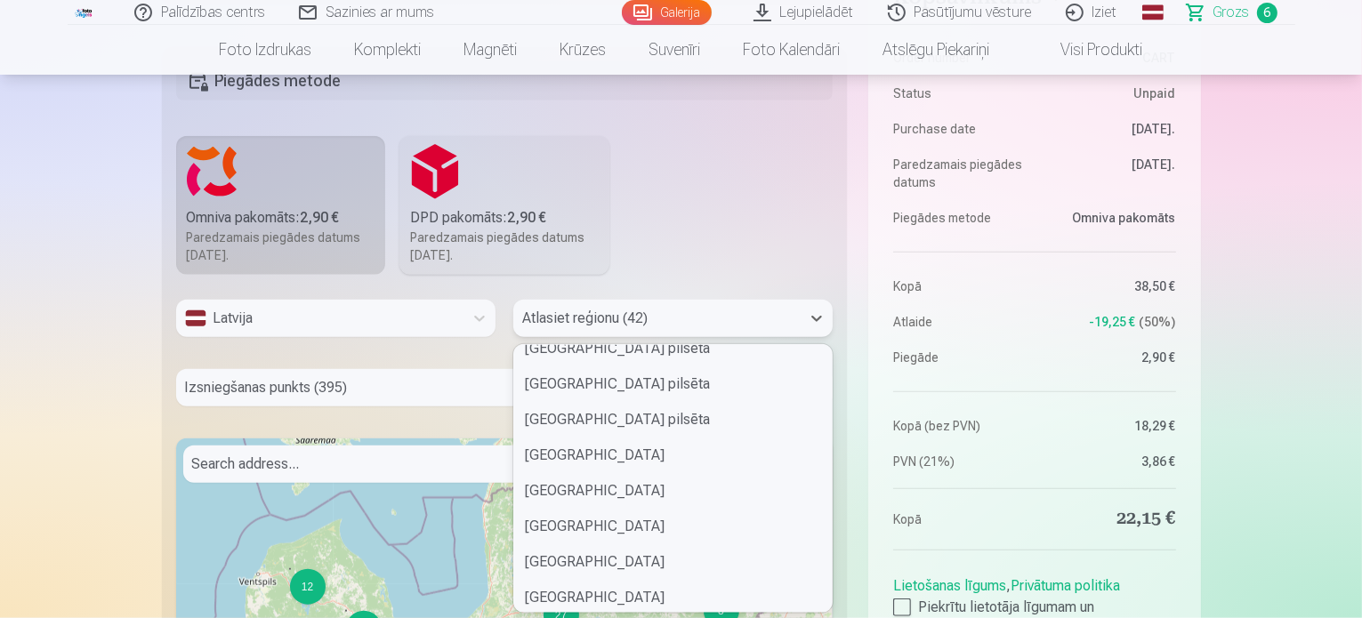
scroll to position [356, 0]
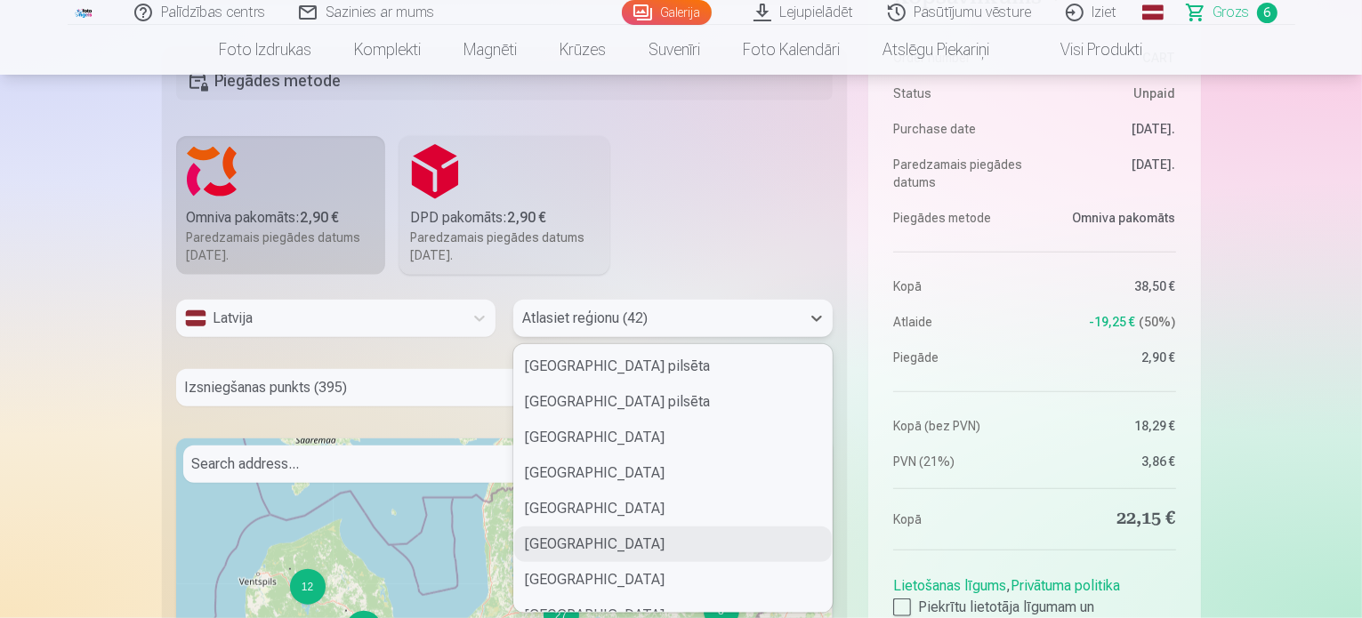
click at [608, 537] on div "Talsu novads" at bounding box center [673, 545] width 318 height 36
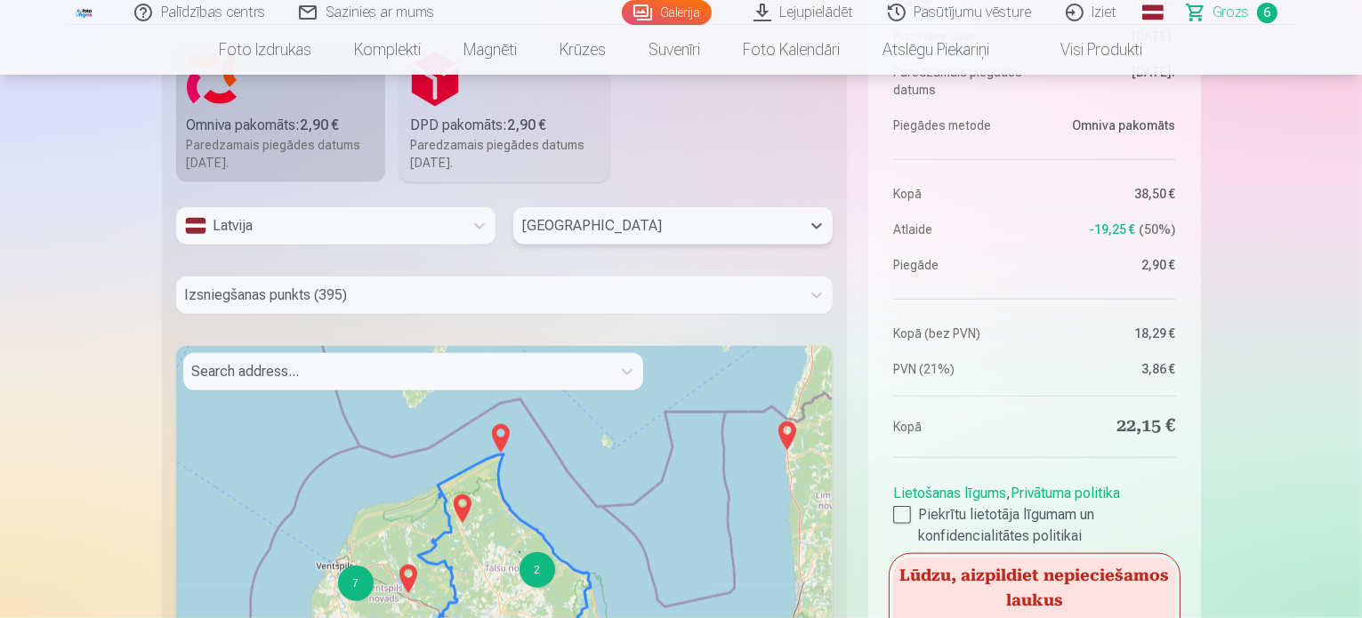
scroll to position [1983, 0]
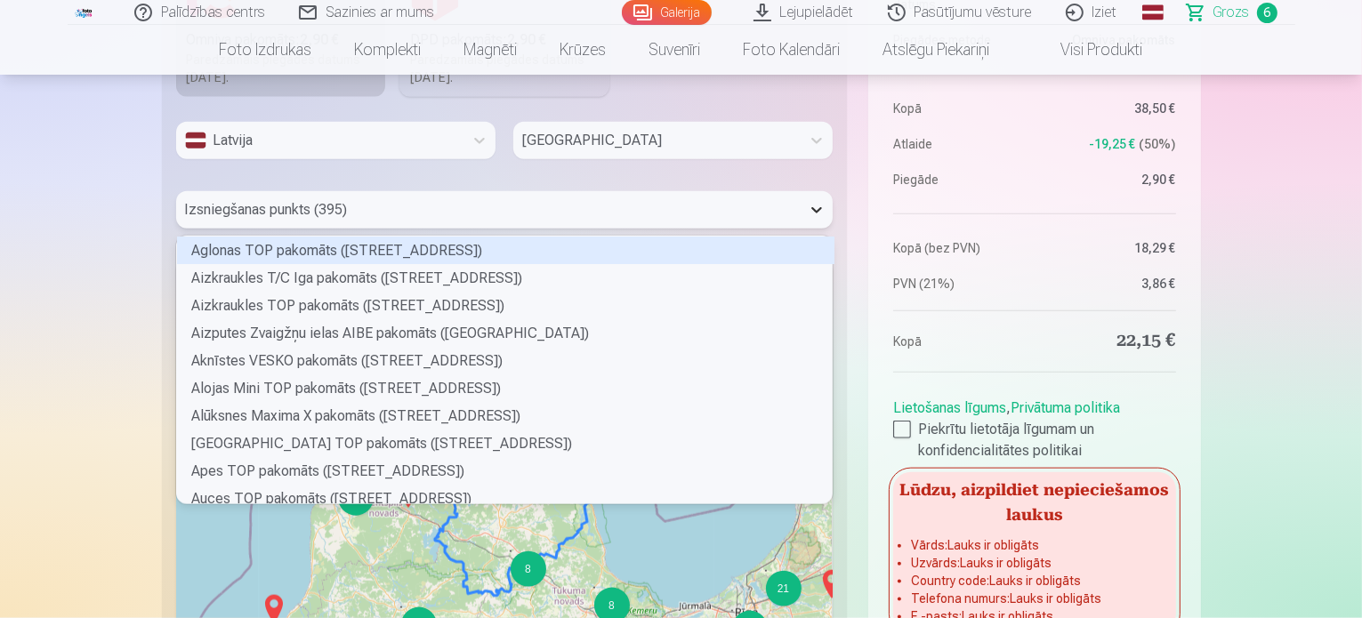
click at [810, 201] on icon at bounding box center [817, 210] width 18 height 18
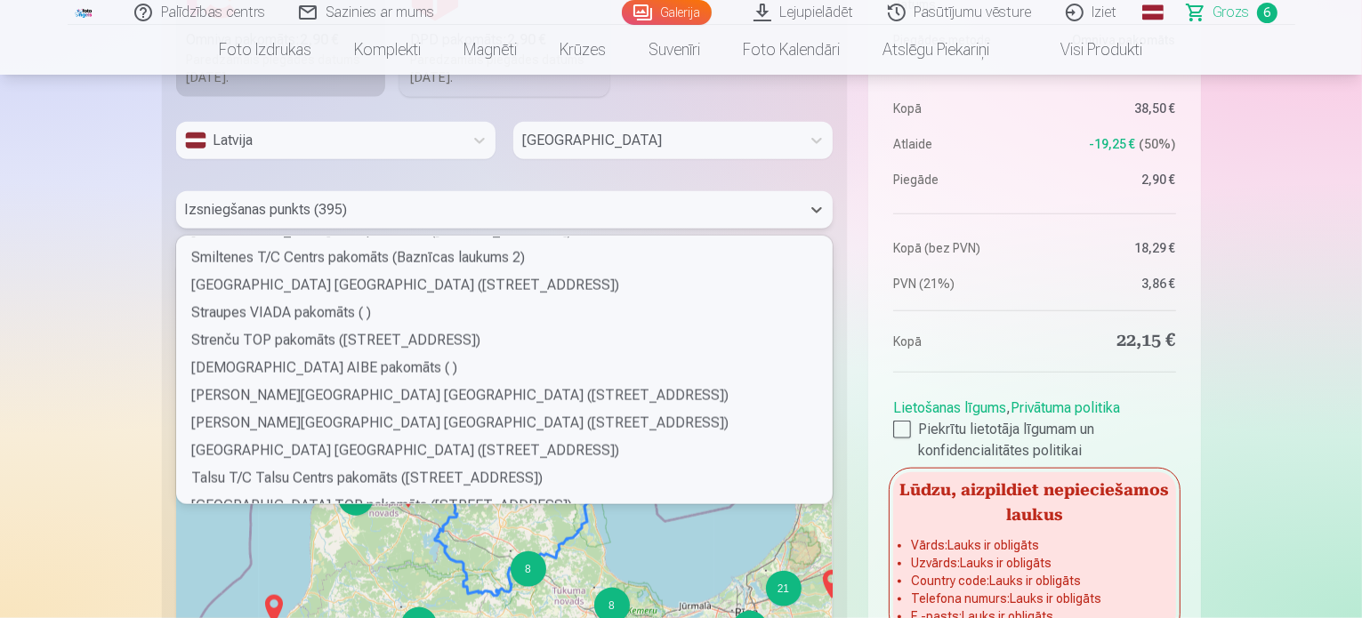
scroll to position [9340, 0]
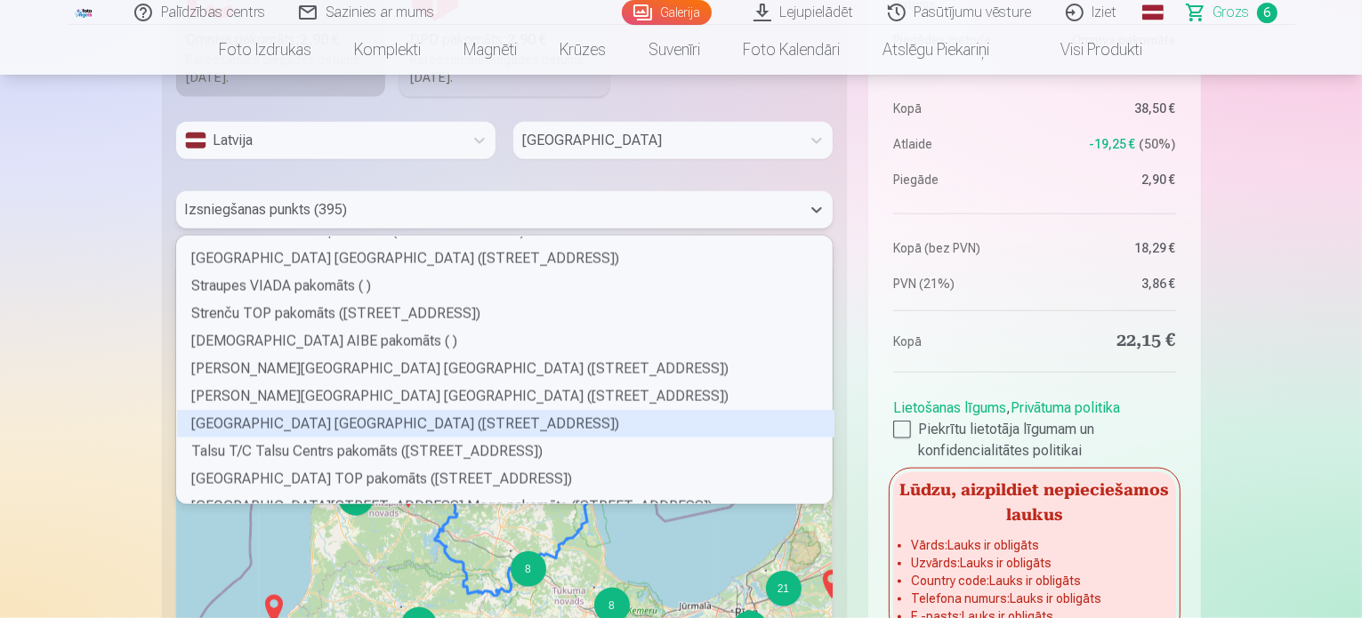
click at [356, 420] on div "Talsu Rīgas ielas Maxima XX pakomāts (Rīgas iela 8)" at bounding box center [505, 424] width 657 height 28
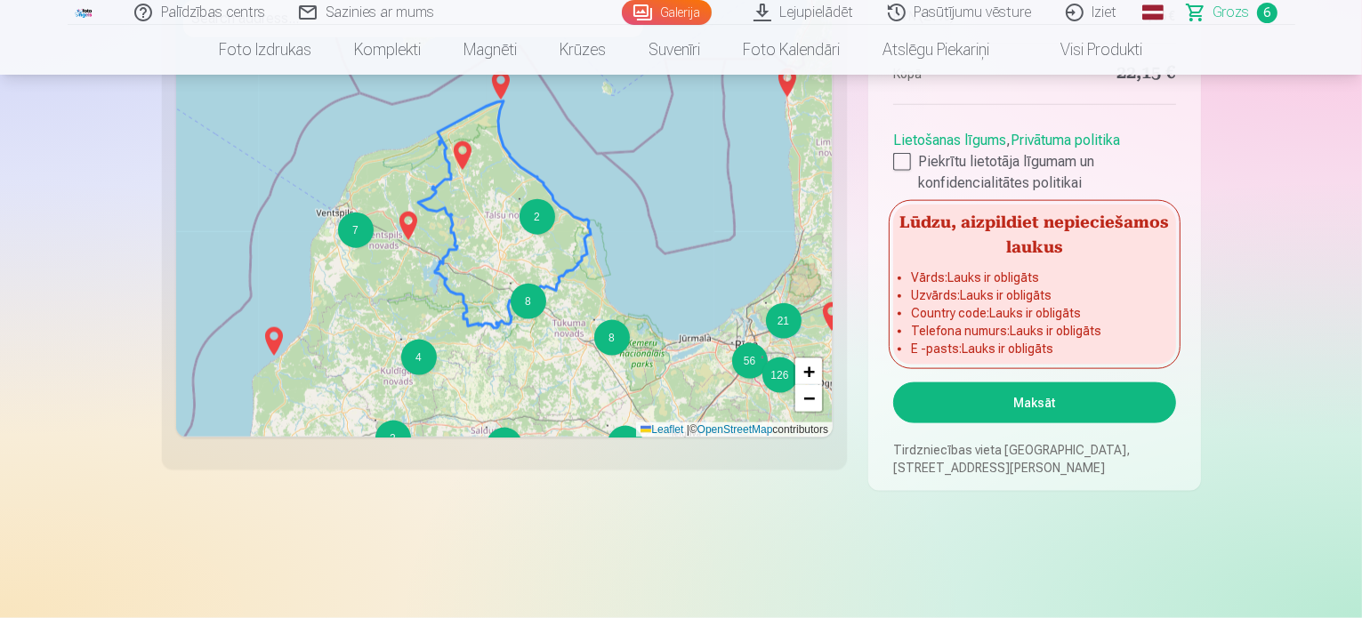
scroll to position [2250, 0]
click at [979, 393] on button "Maksāt" at bounding box center [1034, 403] width 282 height 41
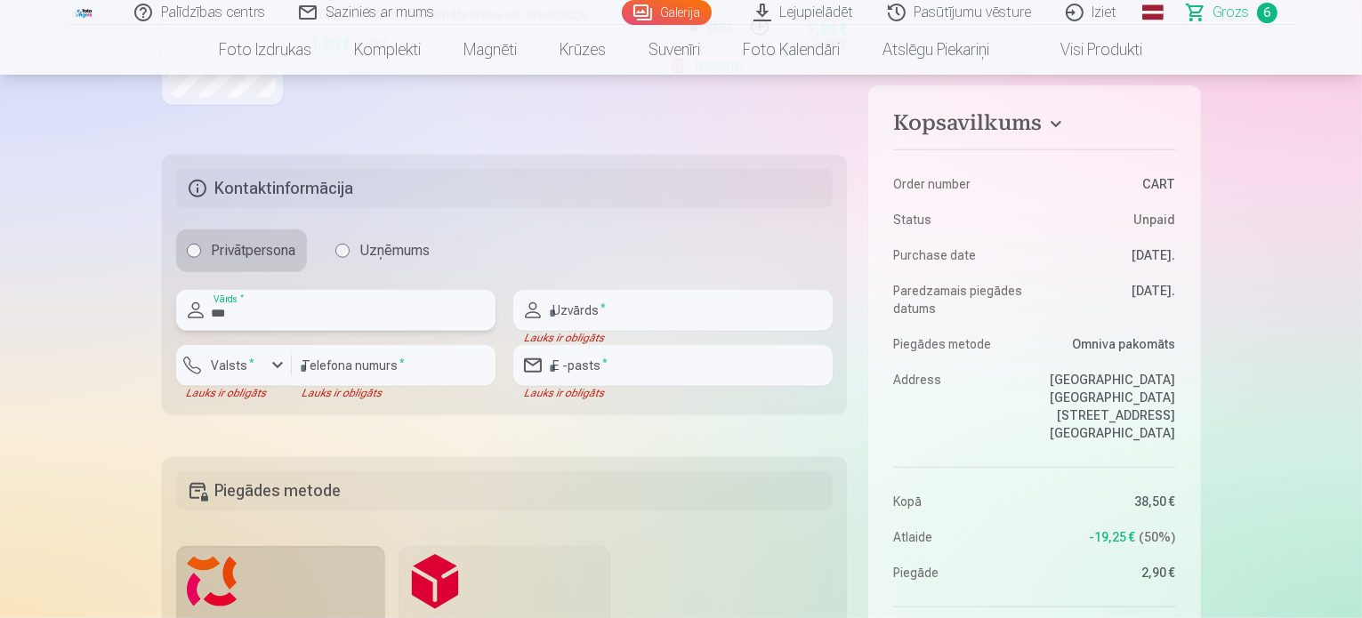
type input "******"
click at [644, 305] on input "text" at bounding box center [672, 310] width 319 height 41
type input "******"
click at [359, 369] on input "number" at bounding box center [394, 365] width 204 height 41
click at [395, 368] on input "number" at bounding box center [394, 365] width 204 height 41
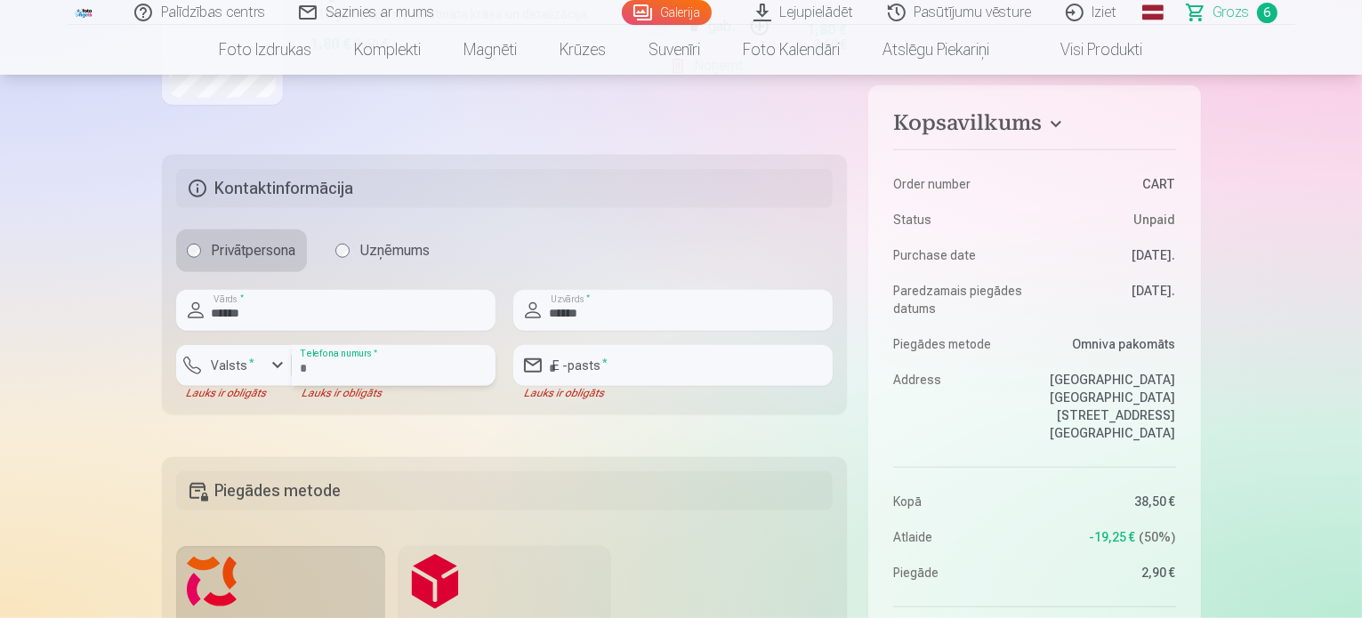
click at [400, 371] on input "number" at bounding box center [394, 365] width 204 height 41
type input "********"
click at [591, 358] on input "email" at bounding box center [672, 365] width 319 height 41
type input "**********"
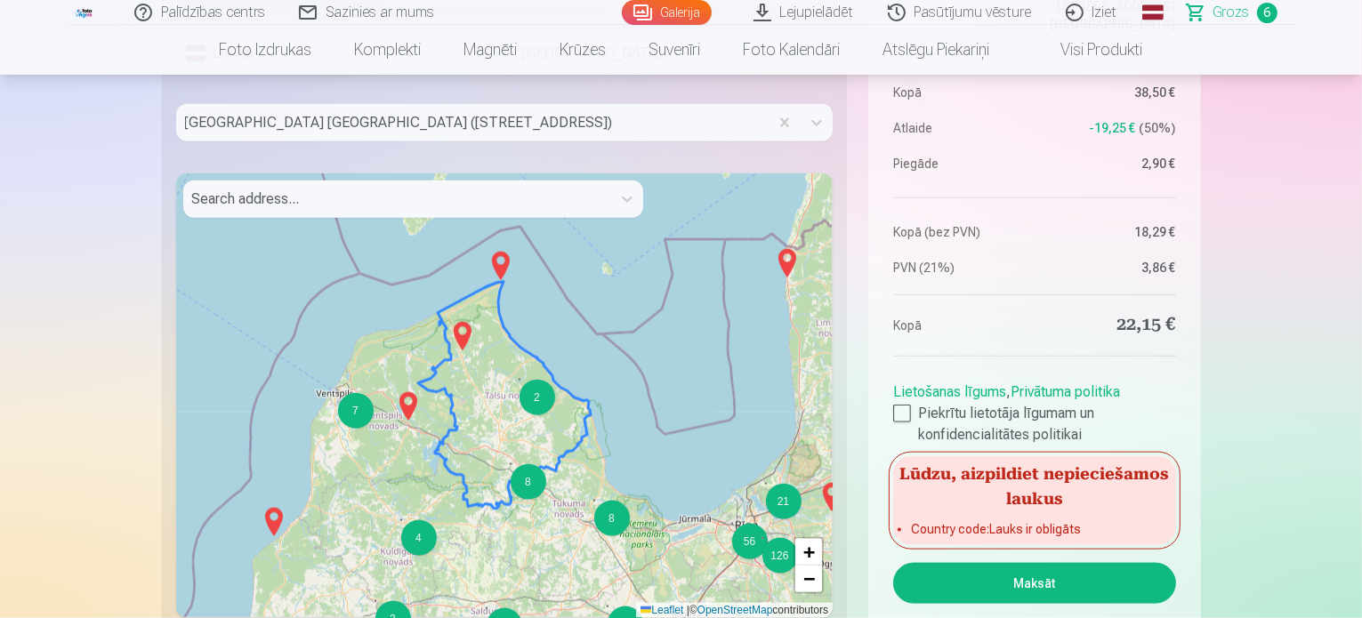
scroll to position [2195, 0]
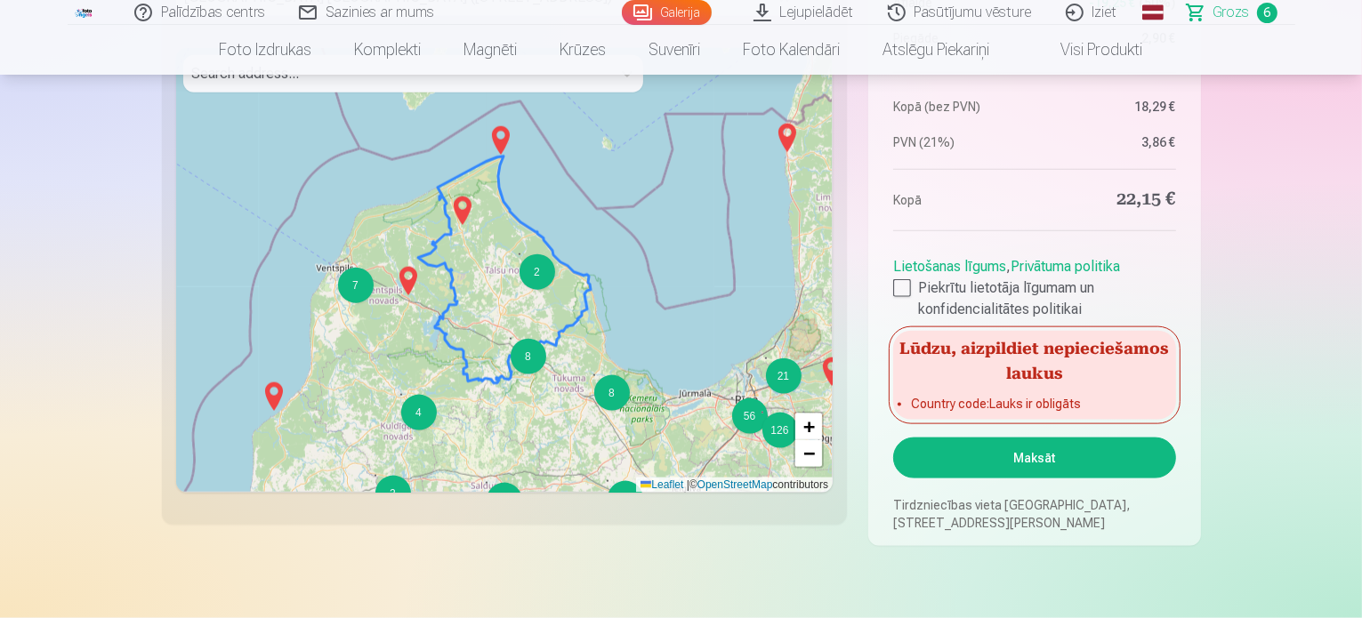
click at [1010, 454] on button "Maksāt" at bounding box center [1034, 458] width 282 height 41
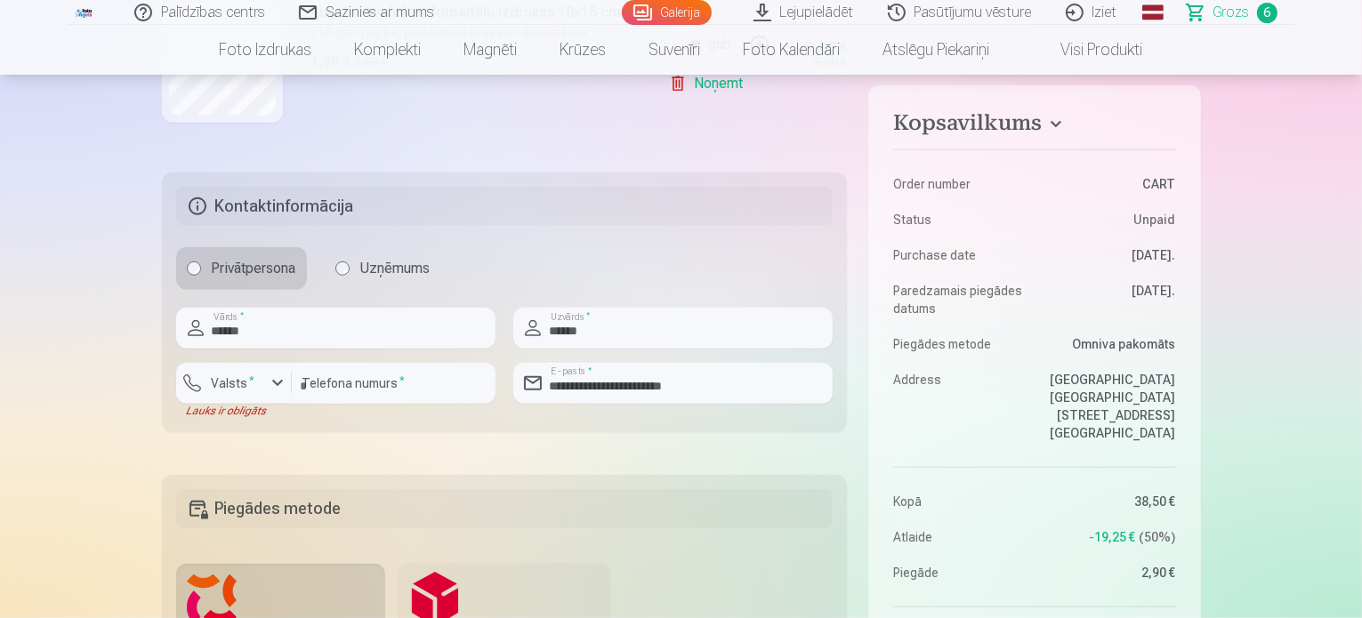
scroll to position [1306, 0]
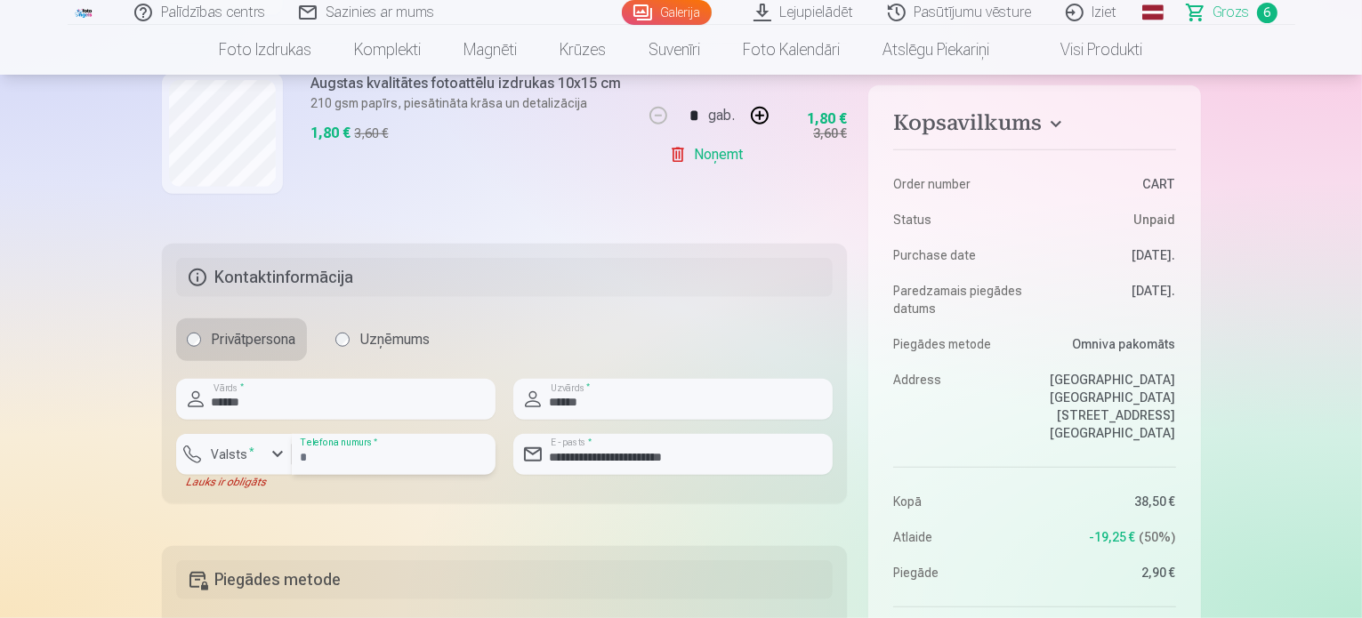
click at [410, 444] on input "********" at bounding box center [394, 454] width 204 height 41
click at [370, 439] on input "********" at bounding box center [394, 454] width 204 height 41
drag, startPoint x: 384, startPoint y: 471, endPoint x: 270, endPoint y: 471, distance: 113.9
click at [270, 471] on div "Valsts * Lauks ir obligāts ******** Telefona numurs *" at bounding box center [335, 461] width 319 height 55
click at [382, 462] on input "********" at bounding box center [394, 454] width 204 height 41
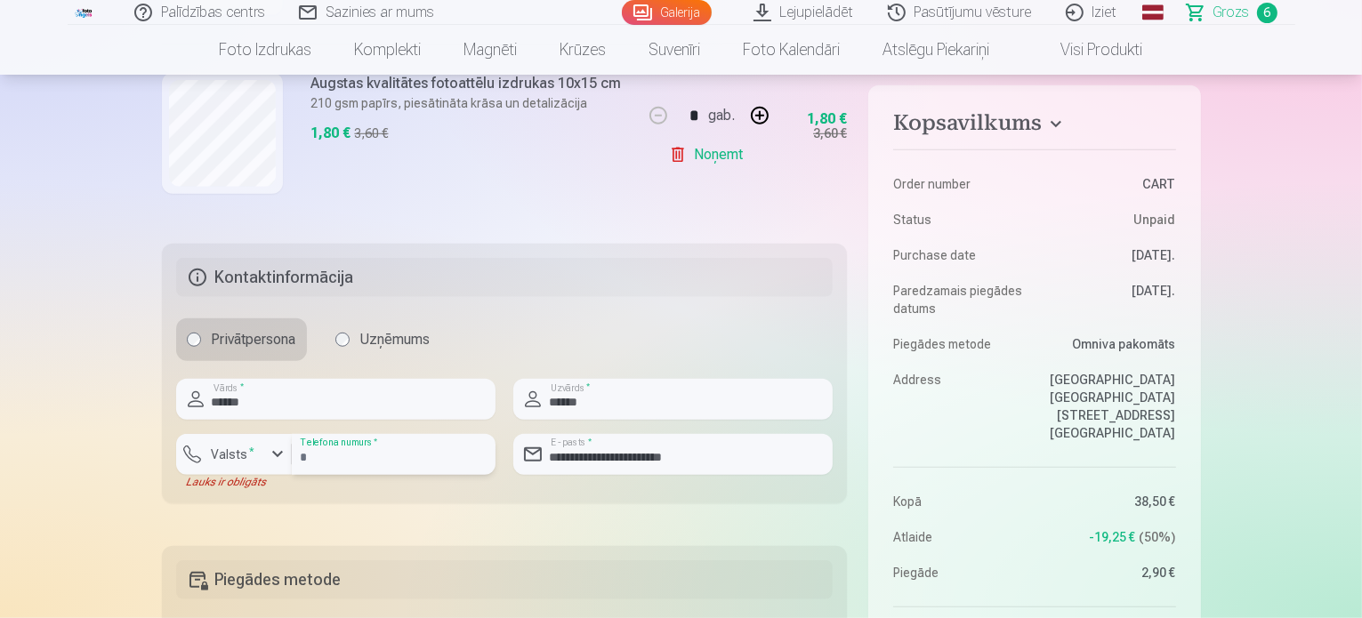
drag, startPoint x: 382, startPoint y: 462, endPoint x: 267, endPoint y: 471, distance: 115.1
click at [267, 471] on div "Valsts * Lauks ir obligāts ******** Telefona numurs *" at bounding box center [335, 461] width 319 height 55
click at [409, 461] on input "number" at bounding box center [394, 454] width 204 height 41
click at [262, 456] on div "button" at bounding box center [238, 457] width 53 height 18
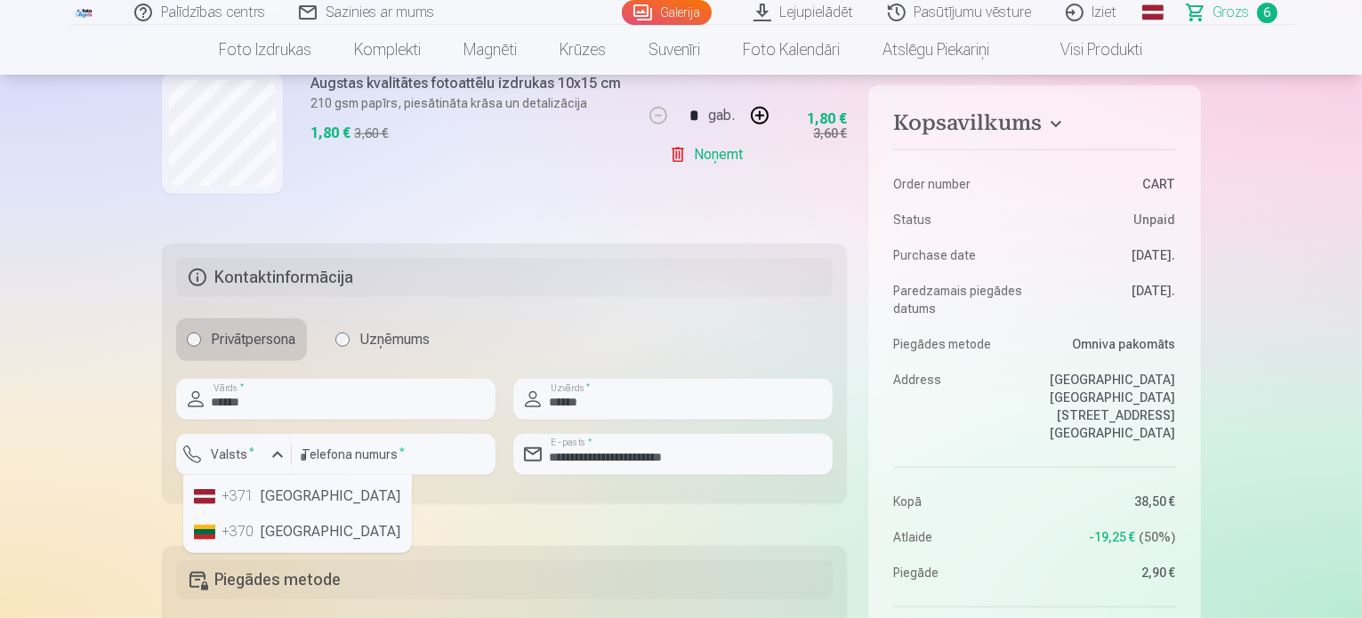
click at [273, 494] on li "+371 Latvia" at bounding box center [297, 497] width 221 height 36
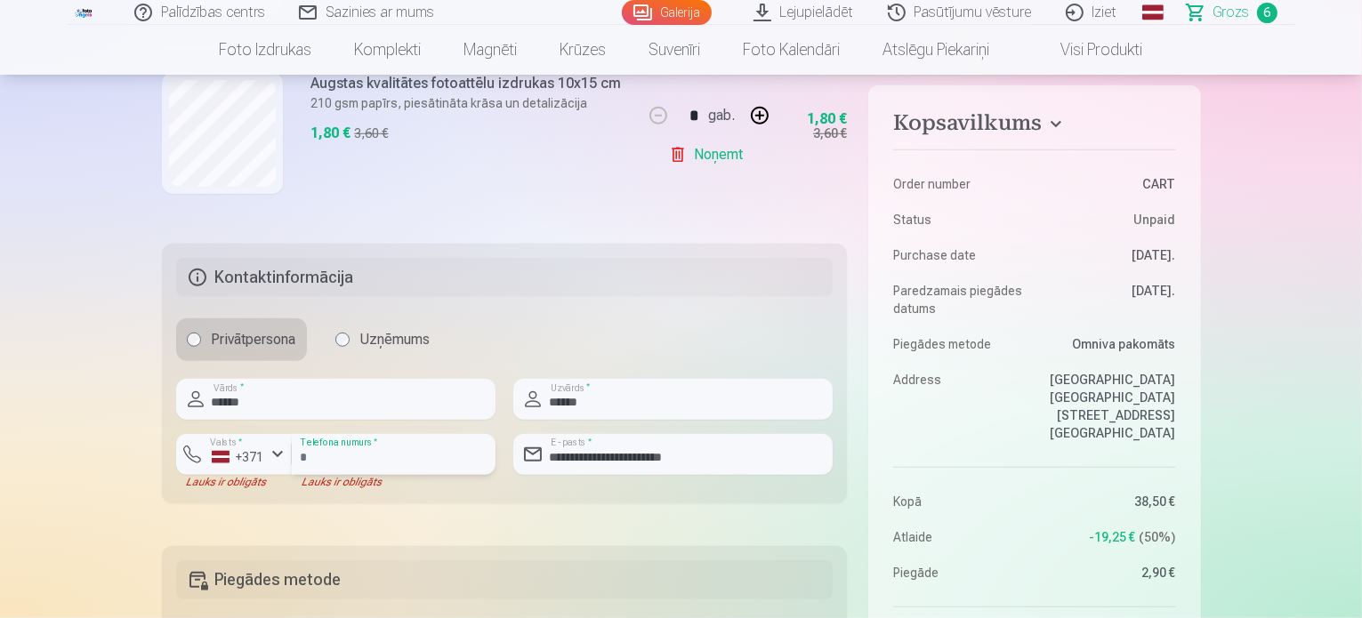
click at [319, 458] on input "number" at bounding box center [394, 454] width 204 height 41
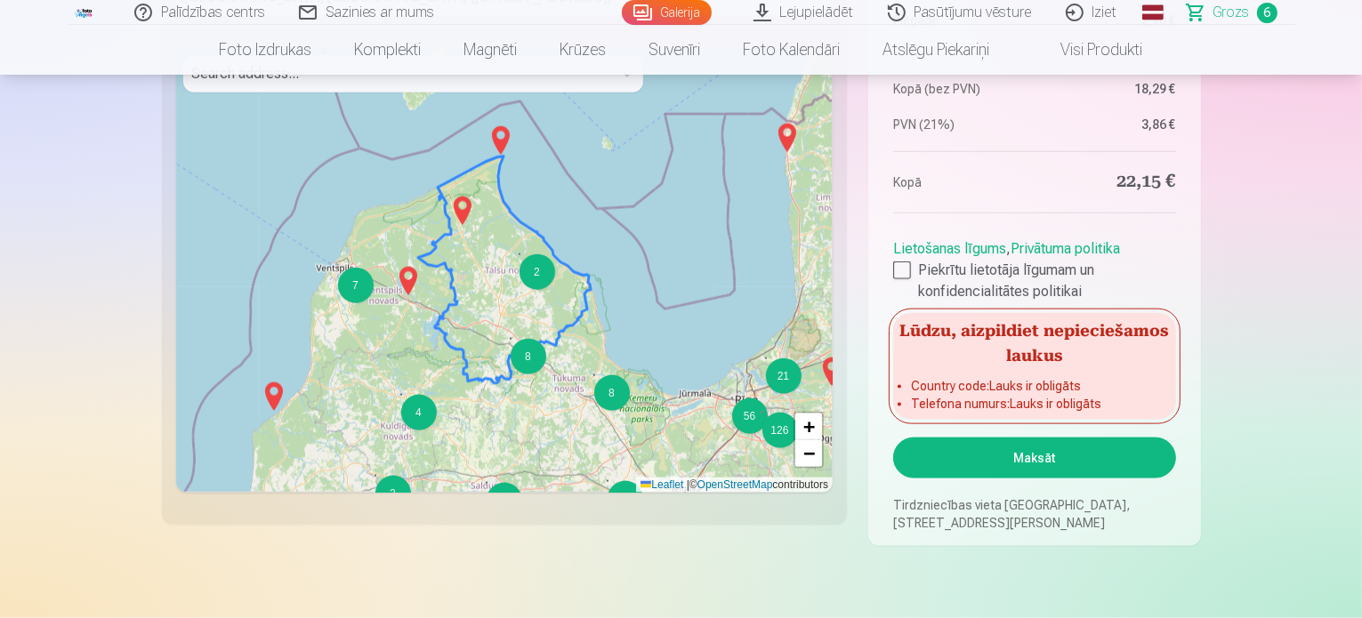
click at [1042, 463] on button "Maksāt" at bounding box center [1034, 458] width 282 height 41
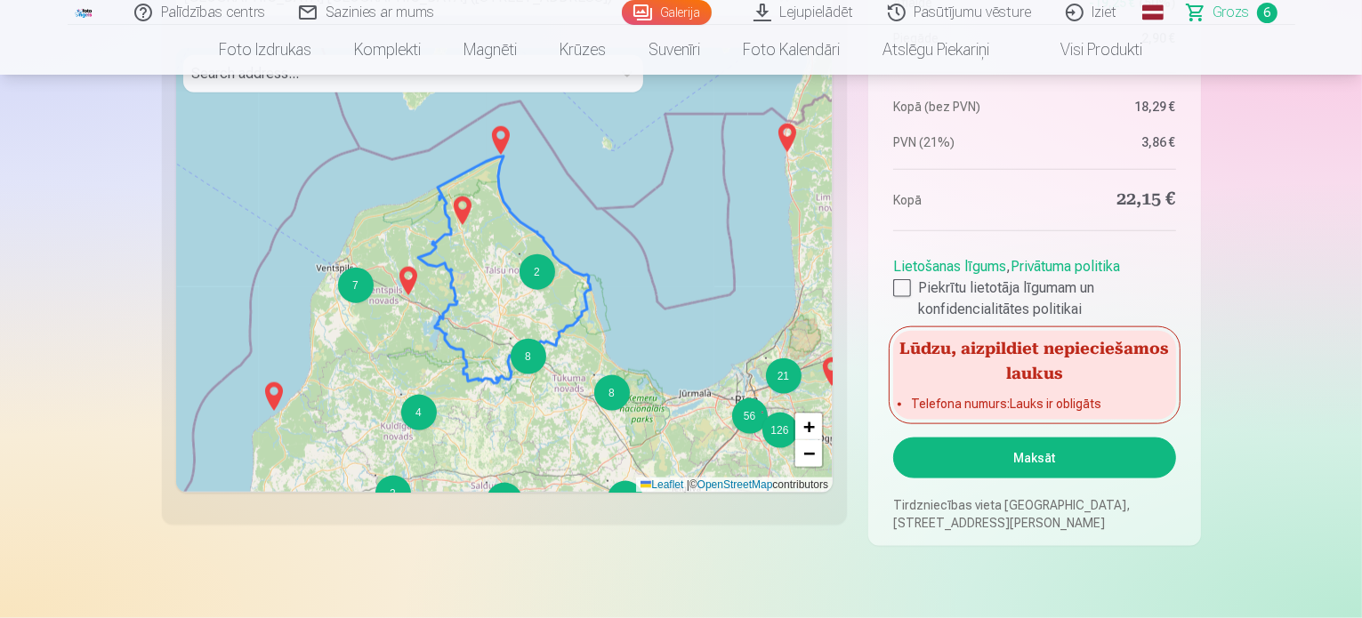
scroll to position [1450, 0]
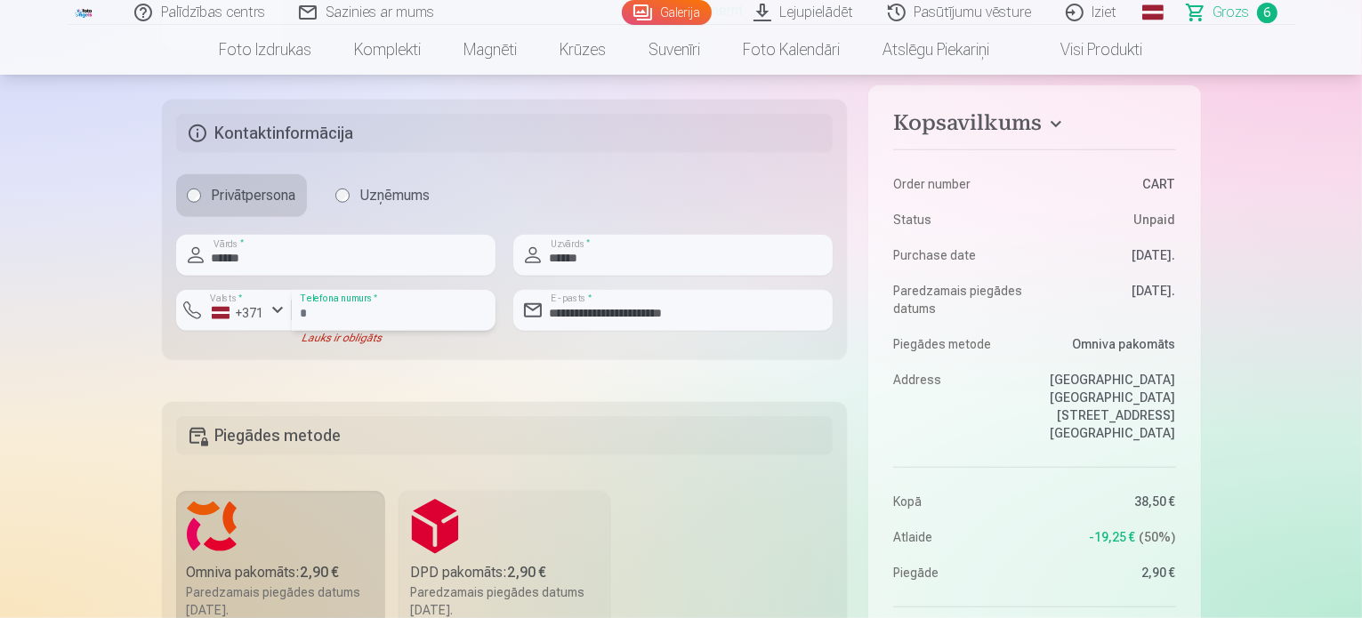
click at [381, 300] on input "number" at bounding box center [394, 310] width 204 height 41
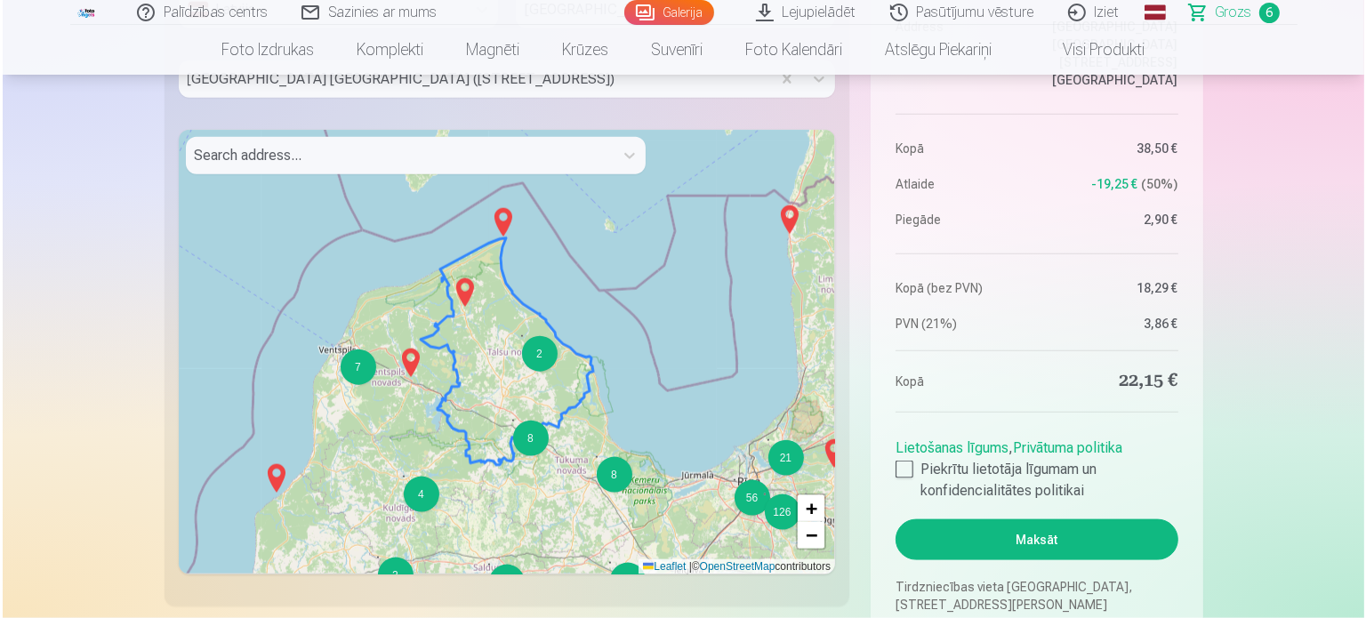
scroll to position [2250, 0]
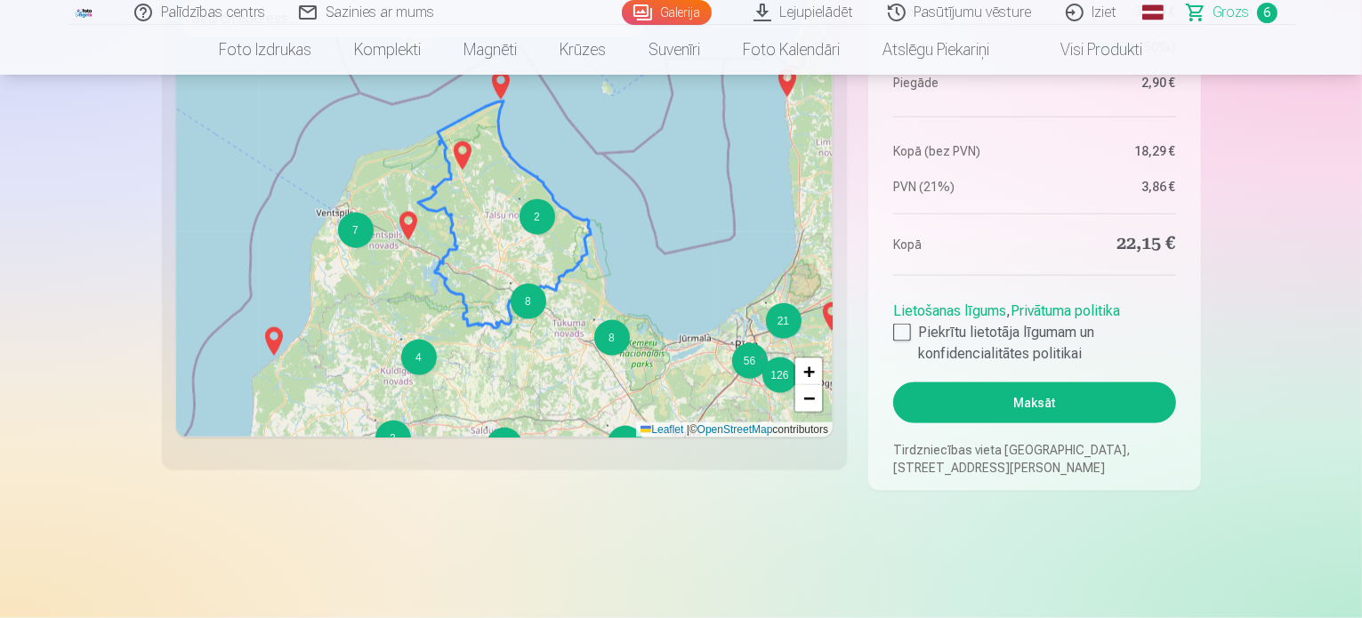
type input "********"
click at [1088, 398] on button "Maksāt" at bounding box center [1034, 402] width 282 height 41
